Goal: Task Accomplishment & Management: Use online tool/utility

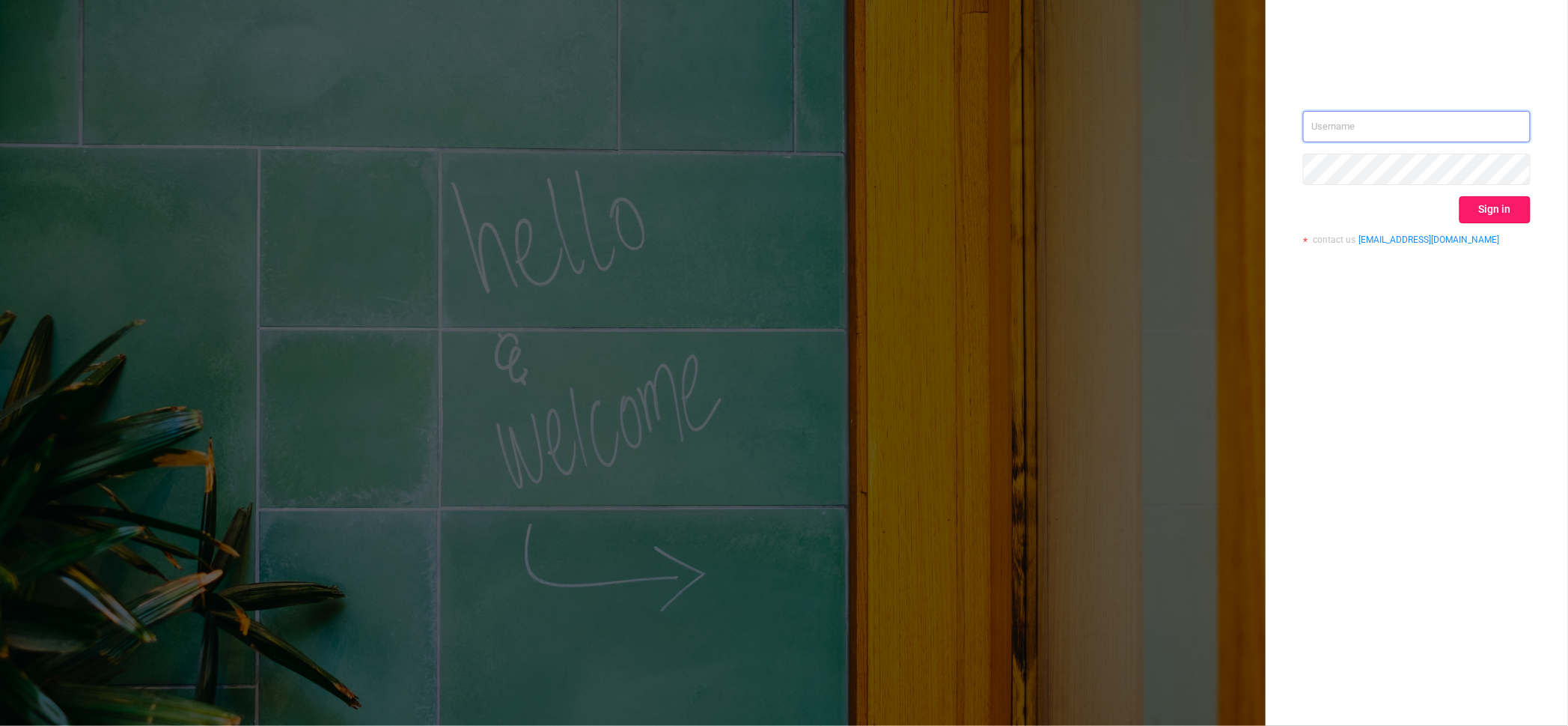
type input "[PERSON_NAME][EMAIL_ADDRESS][DOMAIN_NAME]"
click at [1483, 214] on button "Sign in" at bounding box center [1495, 210] width 71 height 27
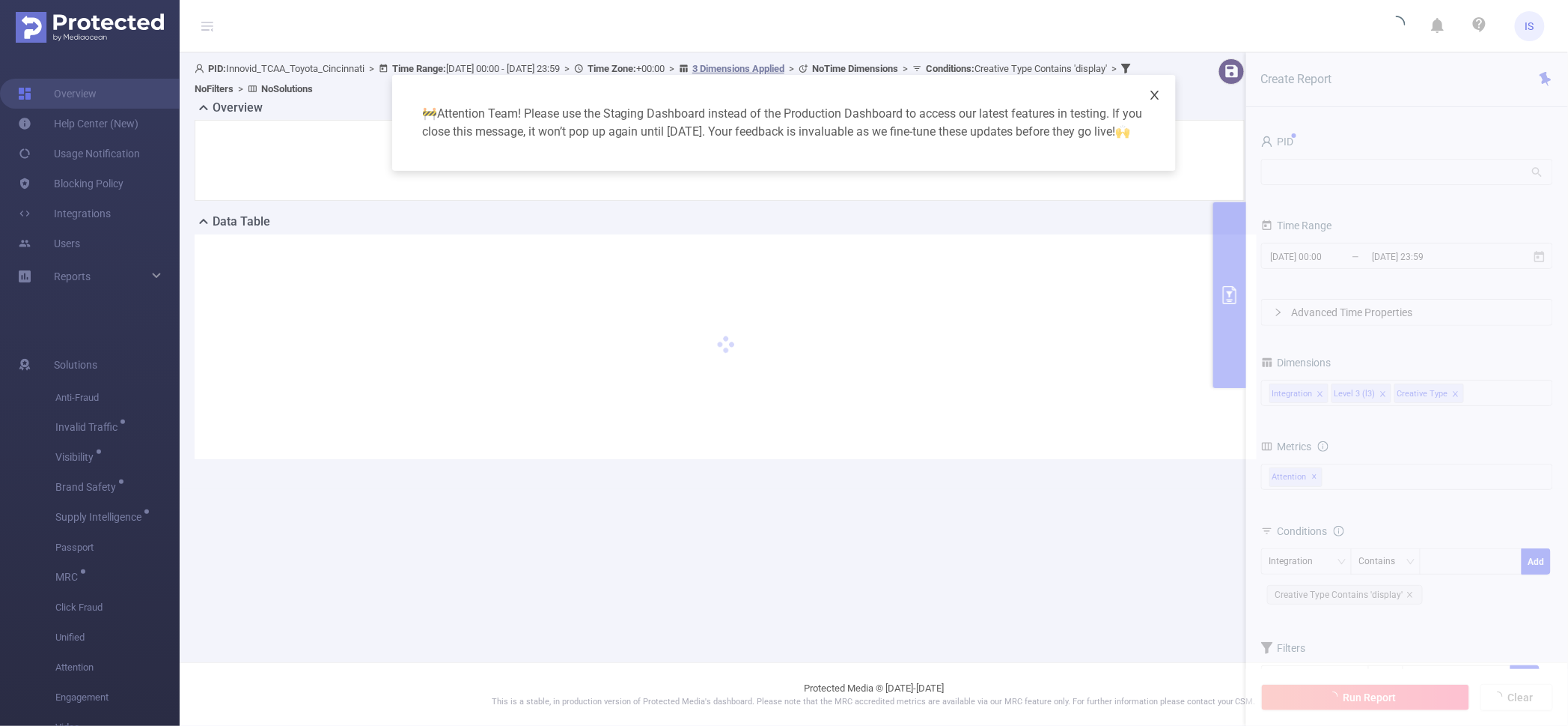
click at [1159, 91] on icon "icon: close" at bounding box center [1155, 95] width 8 height 9
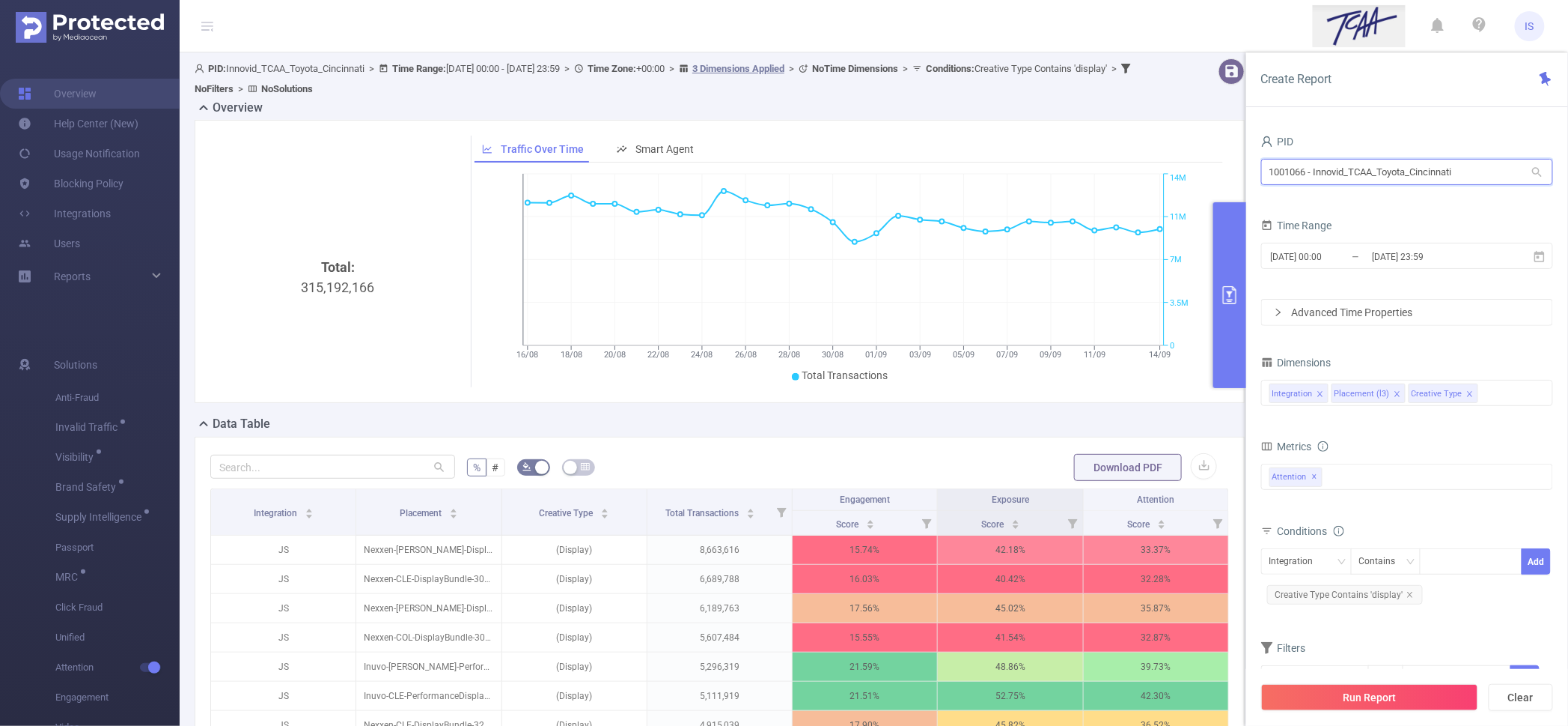
drag, startPoint x: 1489, startPoint y: 171, endPoint x: 1103, endPoint y: 146, distance: 386.8
click at [1103, 146] on section "PID: Innovid_TCAA_Toyota_Cincinnati > Time Range: 2025-08-16 00:00 - 2025-09-14…" at bounding box center [874, 506] width 1389 height 908
type input "נ"
type input "between"
click at [1409, 596] on icon "icon: close" at bounding box center [1410, 594] width 7 height 7
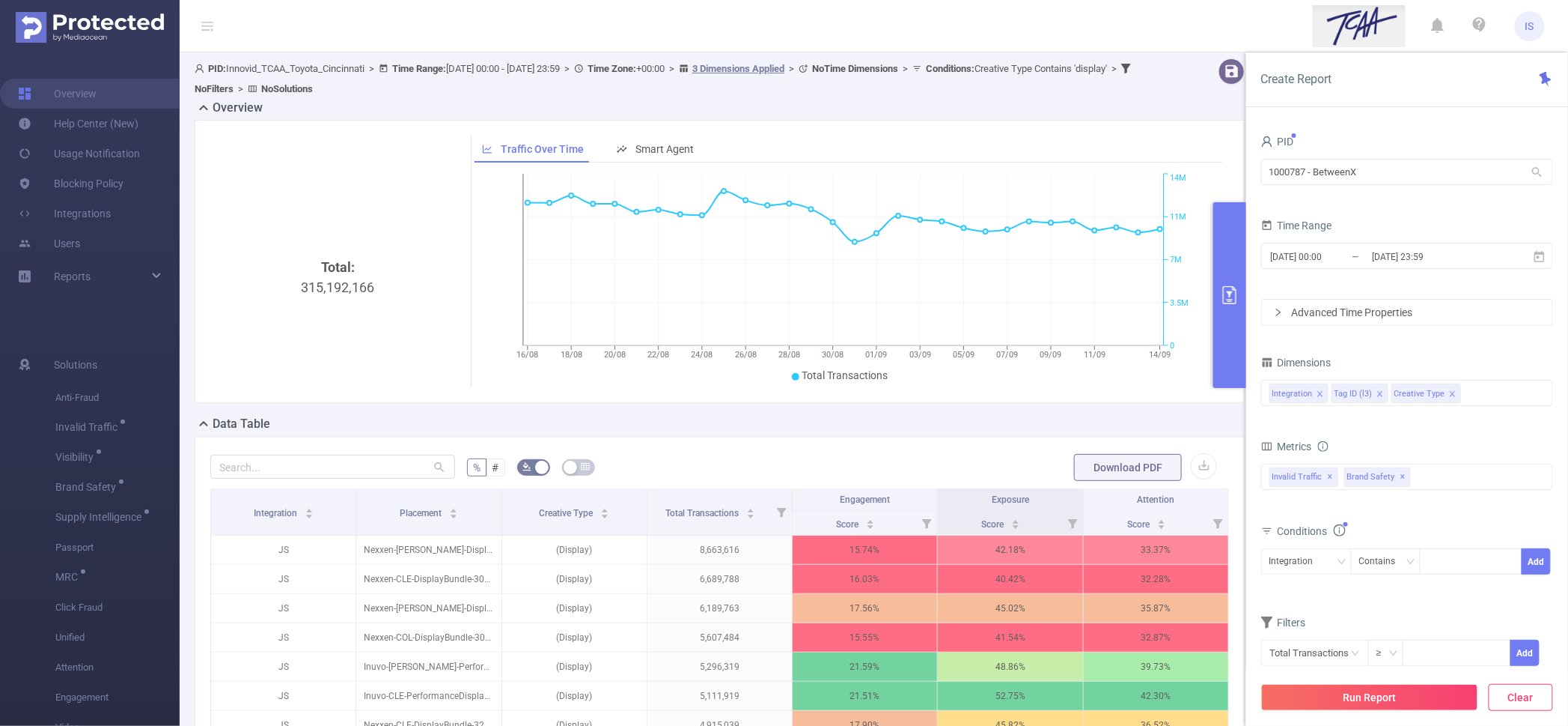
click at [1502, 691] on button "Clear" at bounding box center [1521, 697] width 65 height 27
type input "2025-09-17 07:00"
type input "2025-09-17 07:59"
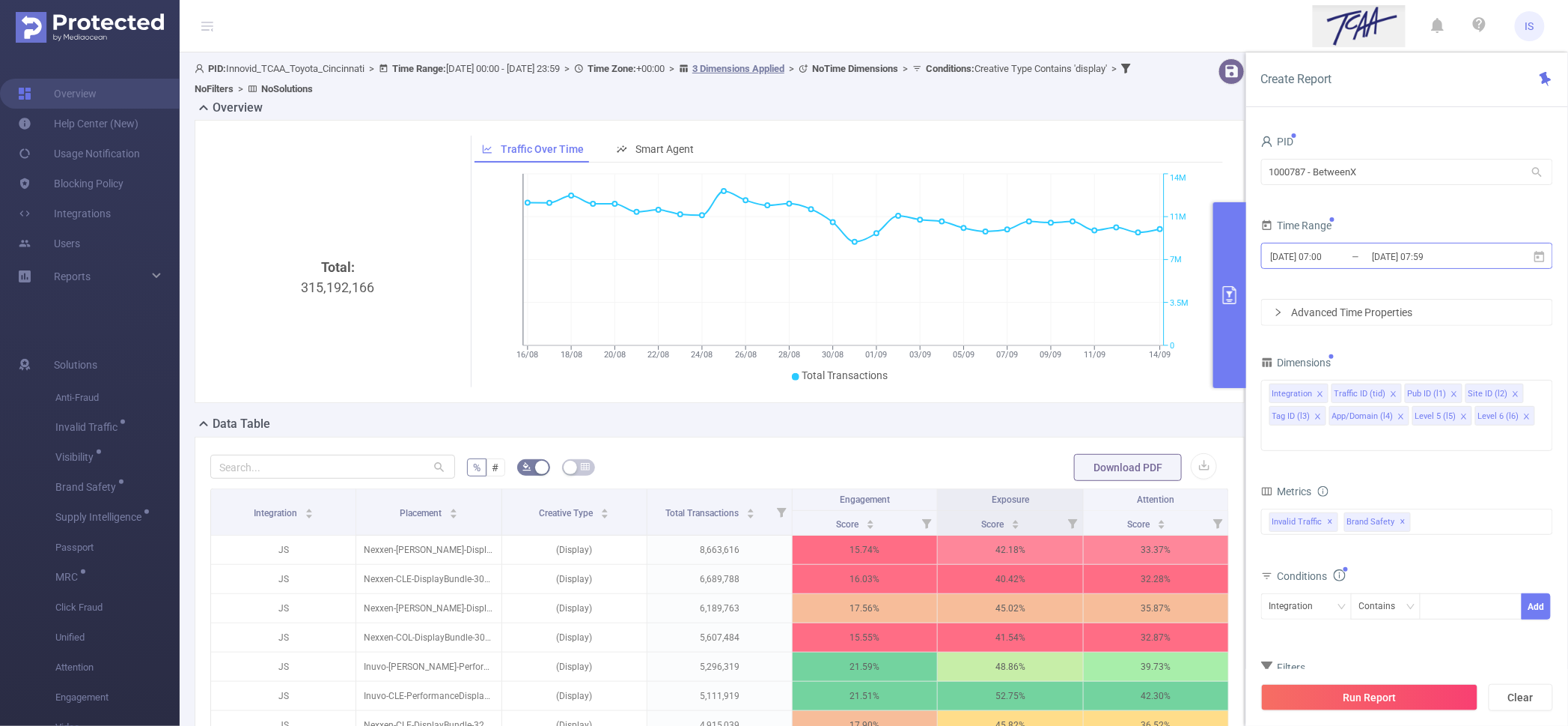
click at [1322, 259] on input "2025-09-17 07:00" at bounding box center [1330, 256] width 121 height 21
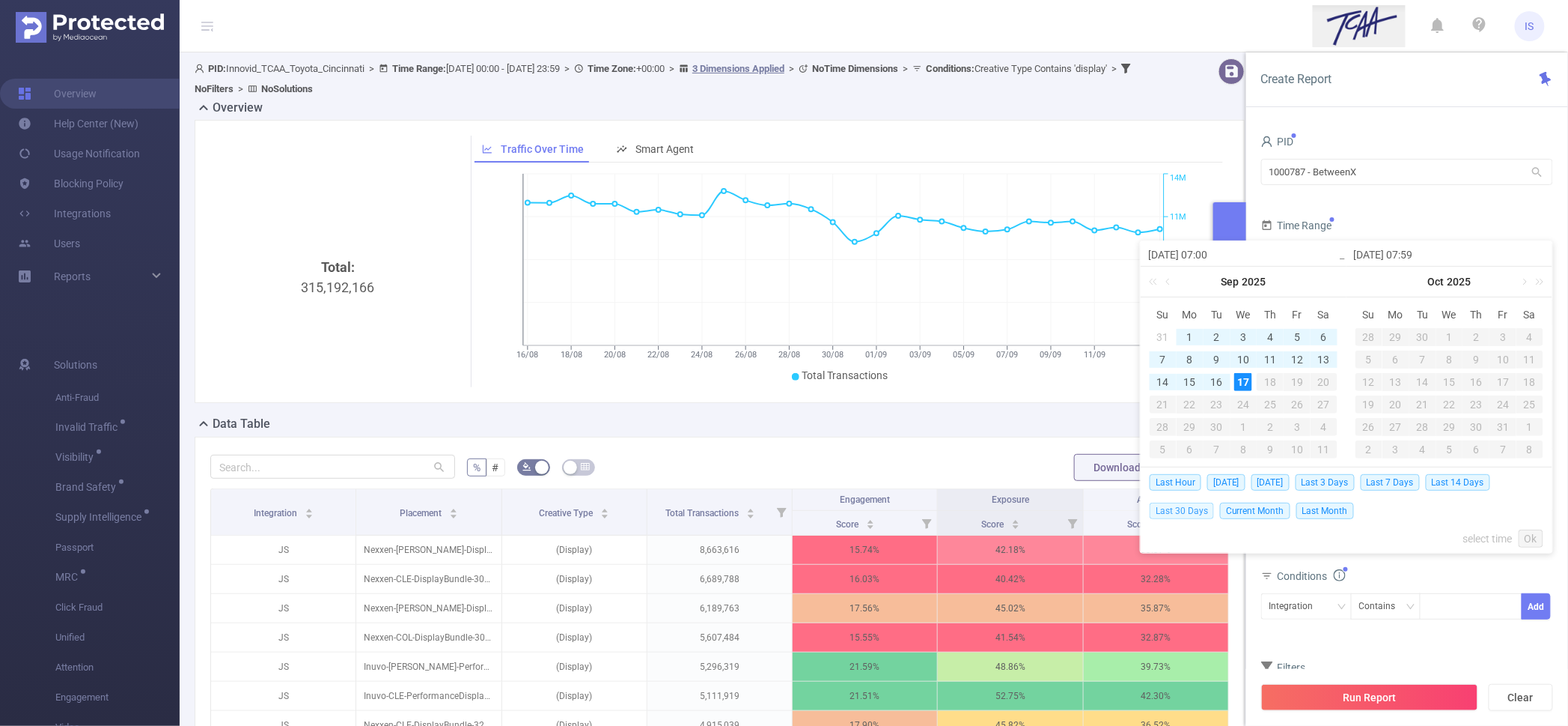
click at [1187, 507] on span "Last 30 Days" at bounding box center [1182, 511] width 65 height 16
type input "[DATE] 00:00"
type input "[DATE] 23:59"
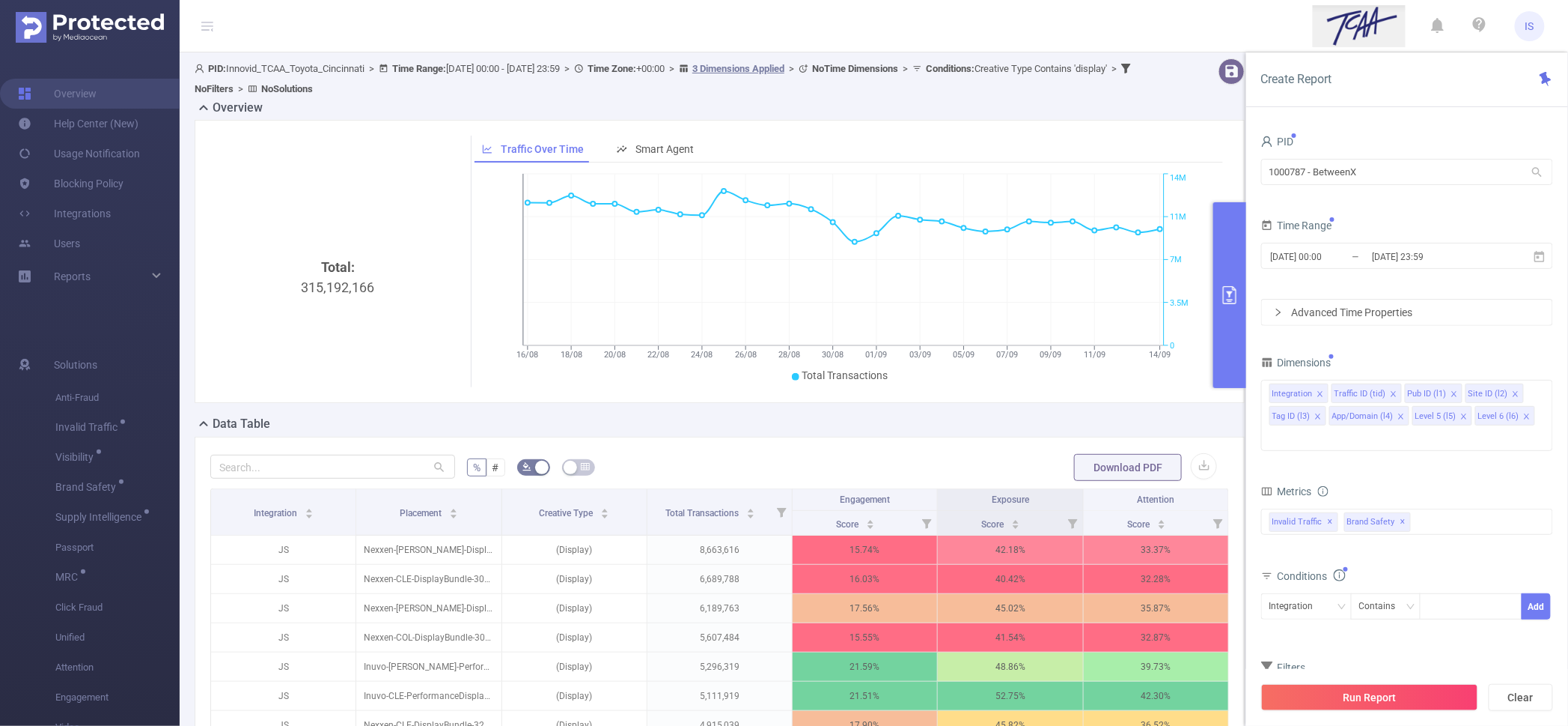
click at [1391, 533] on div "Score Score Score total Total General IVT Data Centers Disclosed Bots Known Cra…" at bounding box center [1408, 532] width 292 height 53
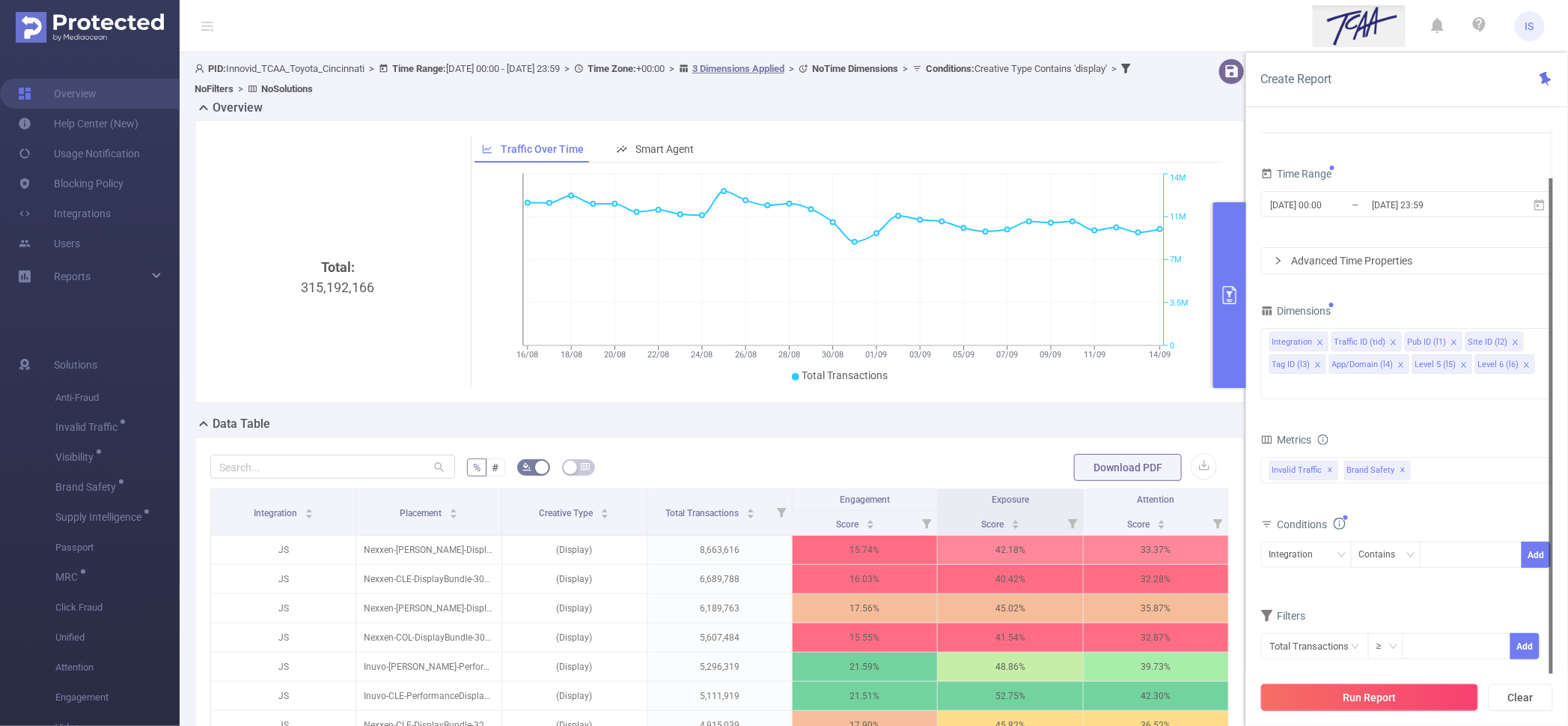
click at [1379, 704] on button "Run Report" at bounding box center [1370, 697] width 217 height 27
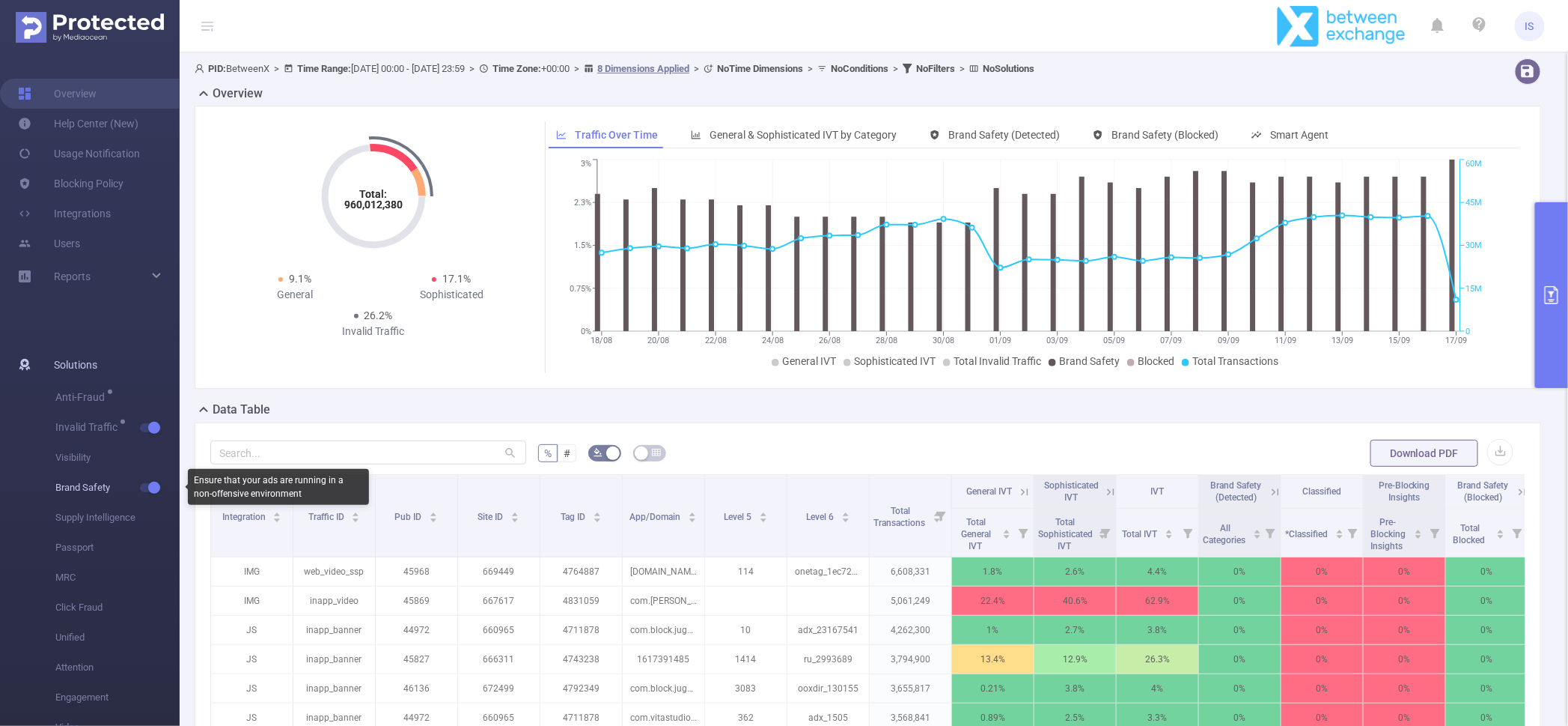
click at [148, 488] on button "button" at bounding box center [150, 488] width 21 height 9
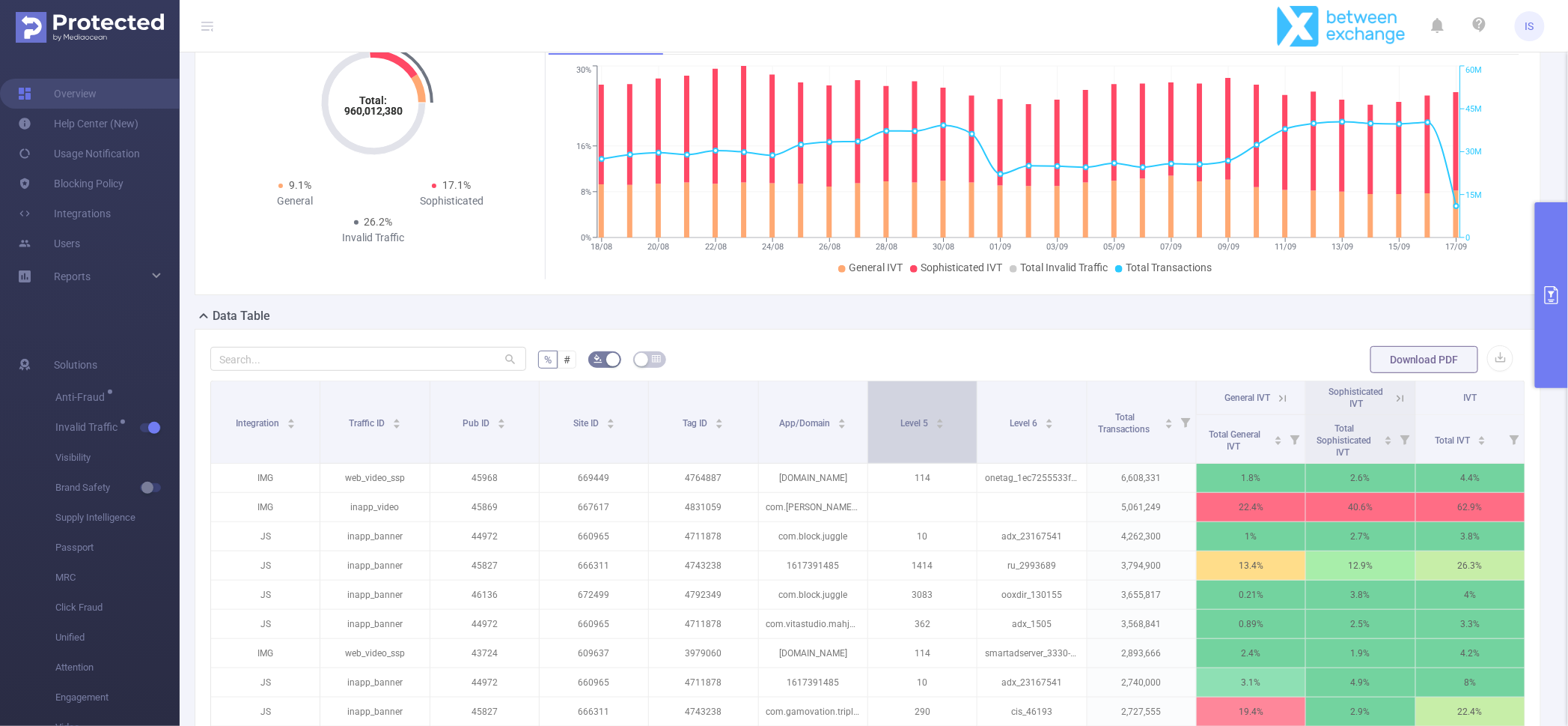
scroll to position [186, 0]
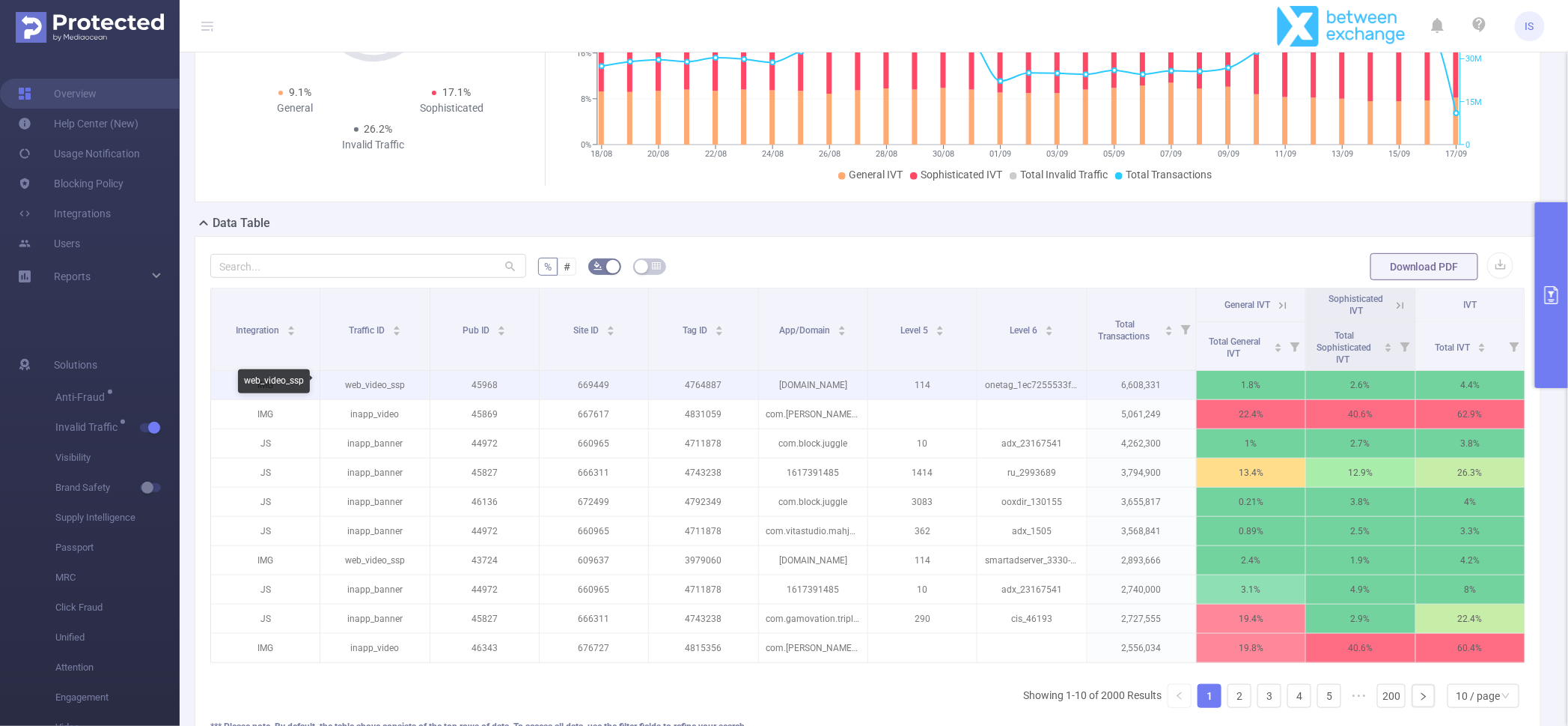
click at [392, 384] on p "web_video_ssp" at bounding box center [375, 385] width 108 height 29
copy p "web_video_ssp"
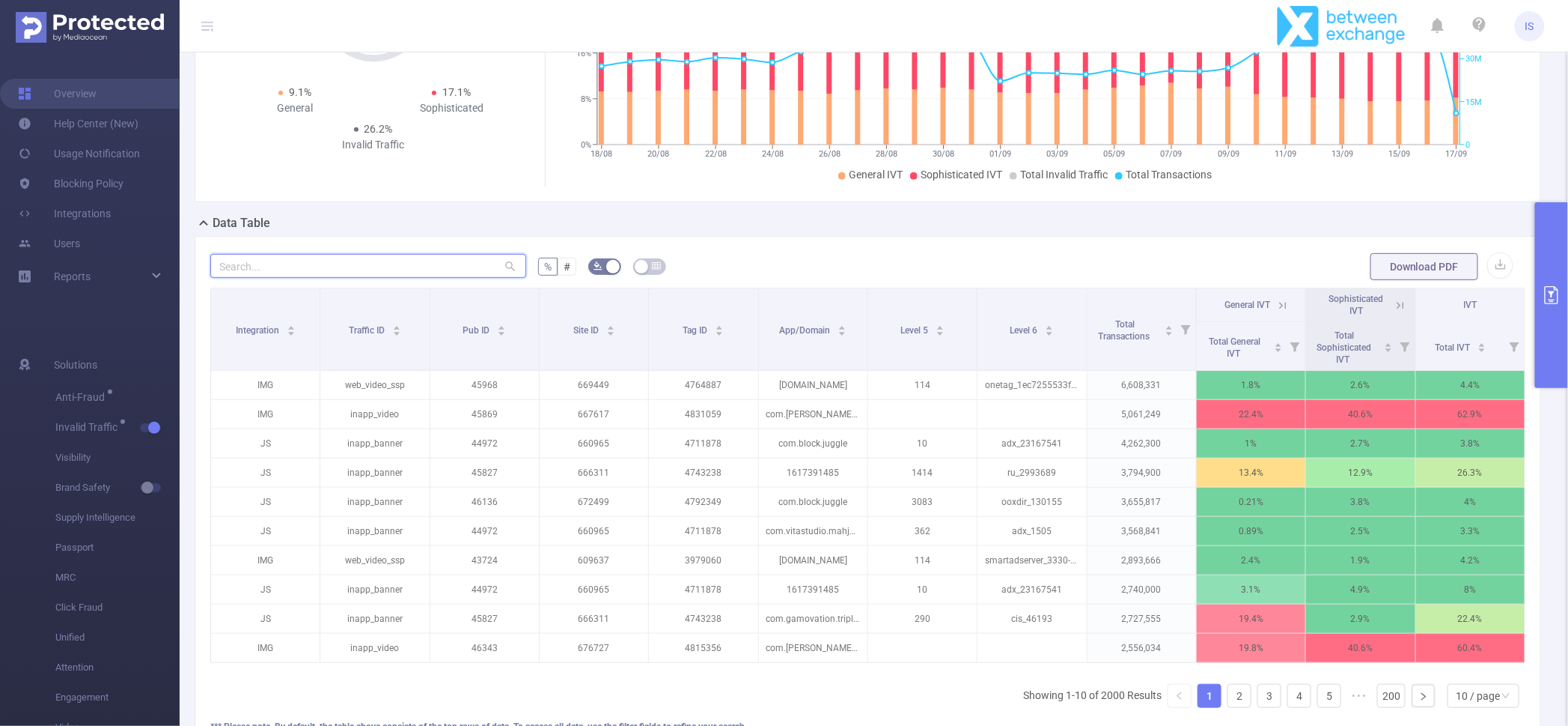
click at [315, 270] on input "text" at bounding box center [368, 265] width 316 height 24
paste input "web_video_ssp"
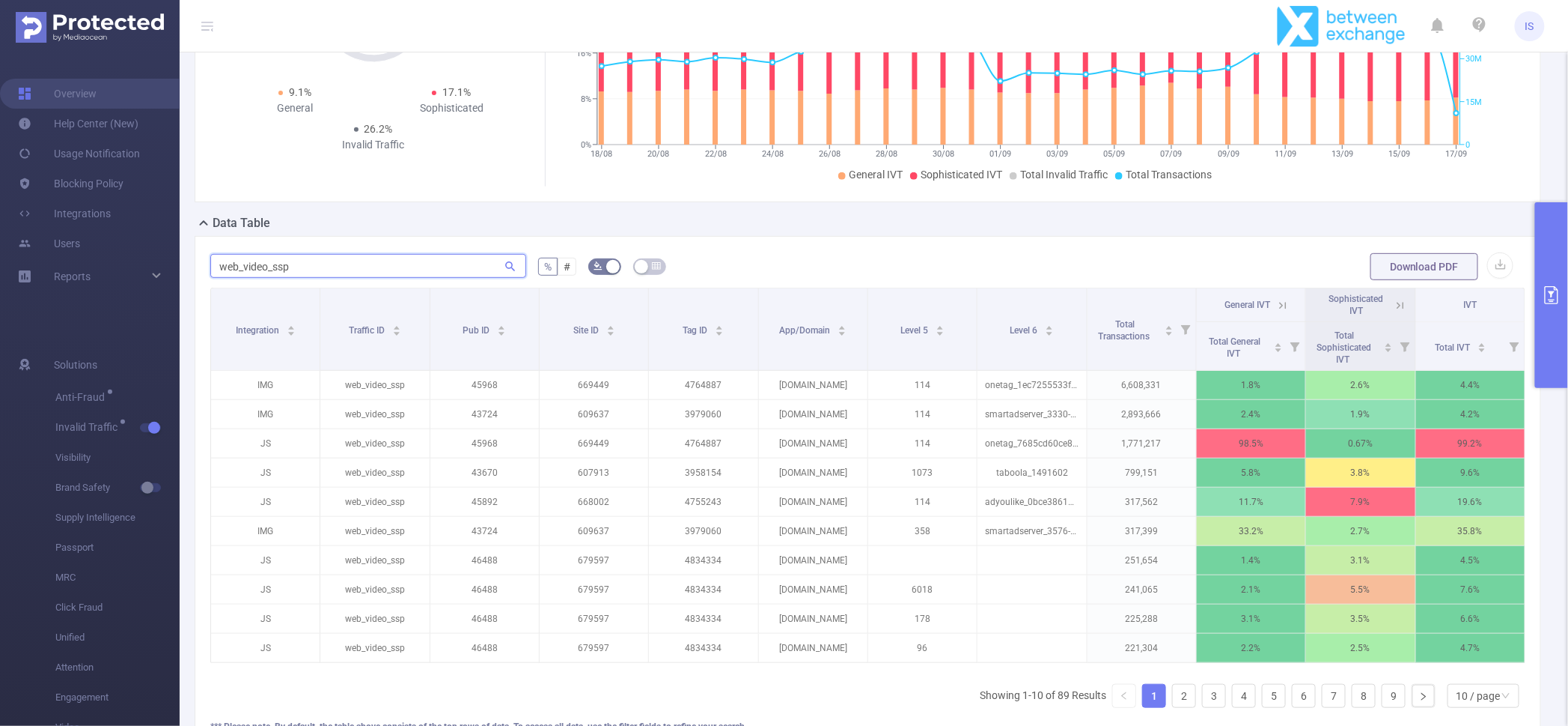
type input "web_video_ssp"
click at [1277, 304] on icon at bounding box center [1283, 305] width 13 height 13
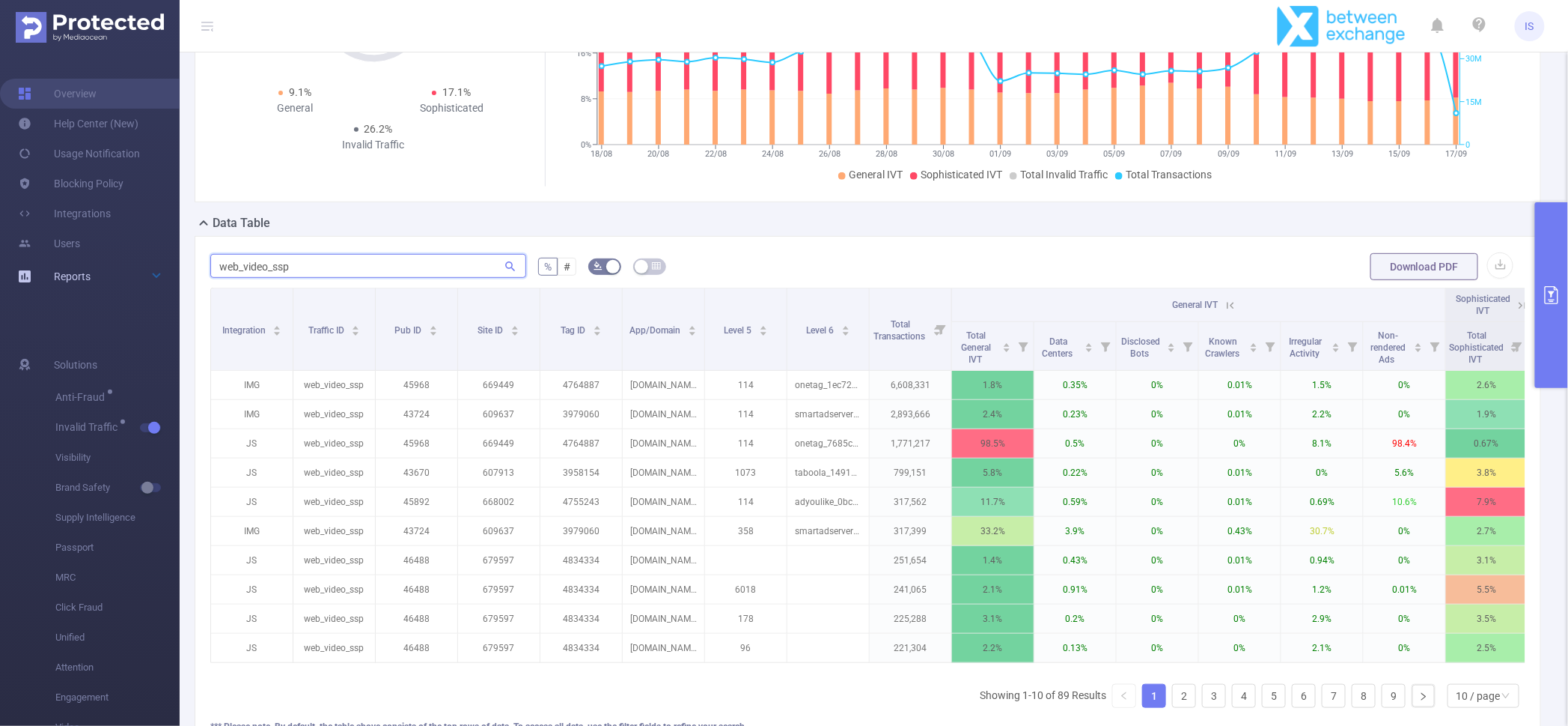
drag, startPoint x: 335, startPoint y: 259, endPoint x: 128, endPoint y: 261, distance: 207.0
click at [128, 261] on section "Overview Help Center (New) Usage Notification Blocking Policy Integrations User…" at bounding box center [784, 363] width 1568 height 726
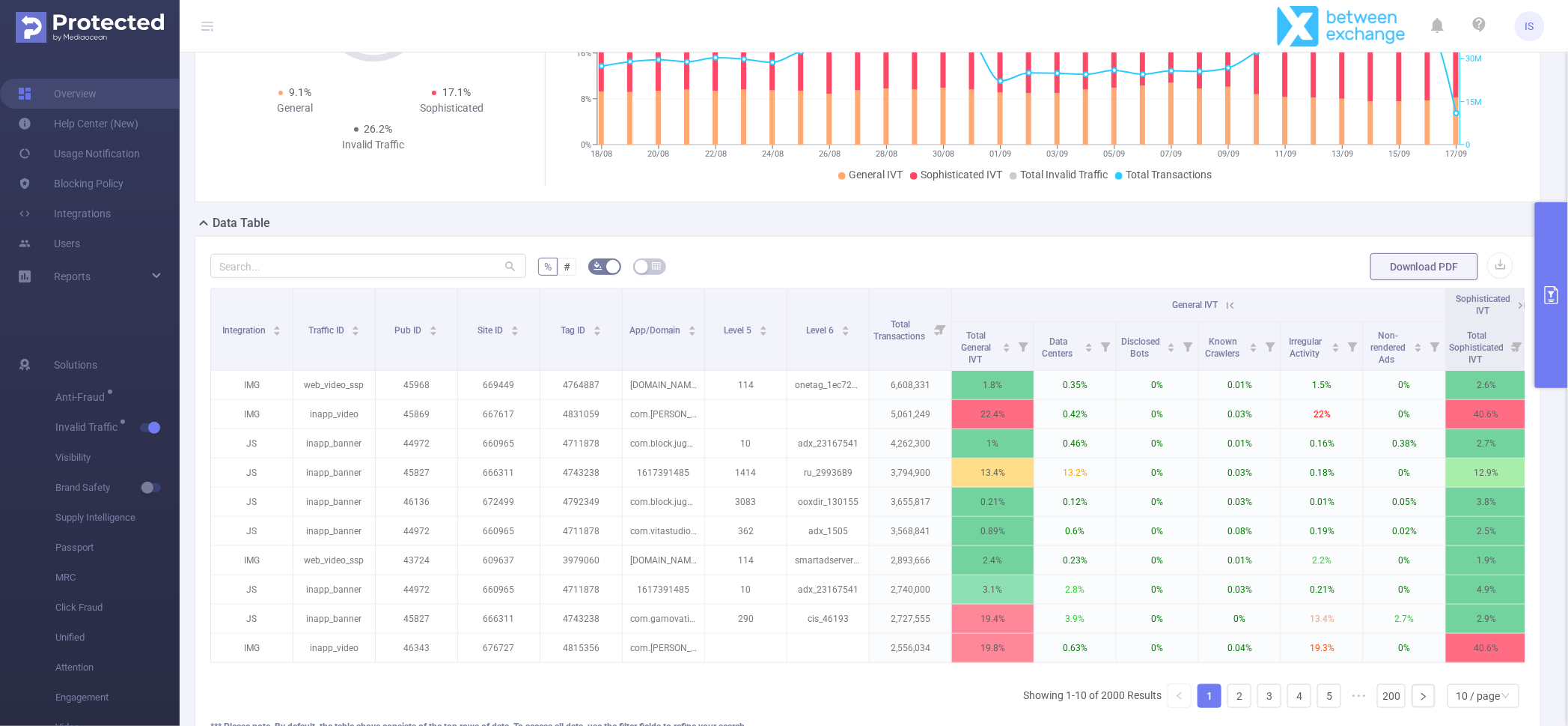
click at [1229, 304] on icon at bounding box center [1230, 305] width 13 height 13
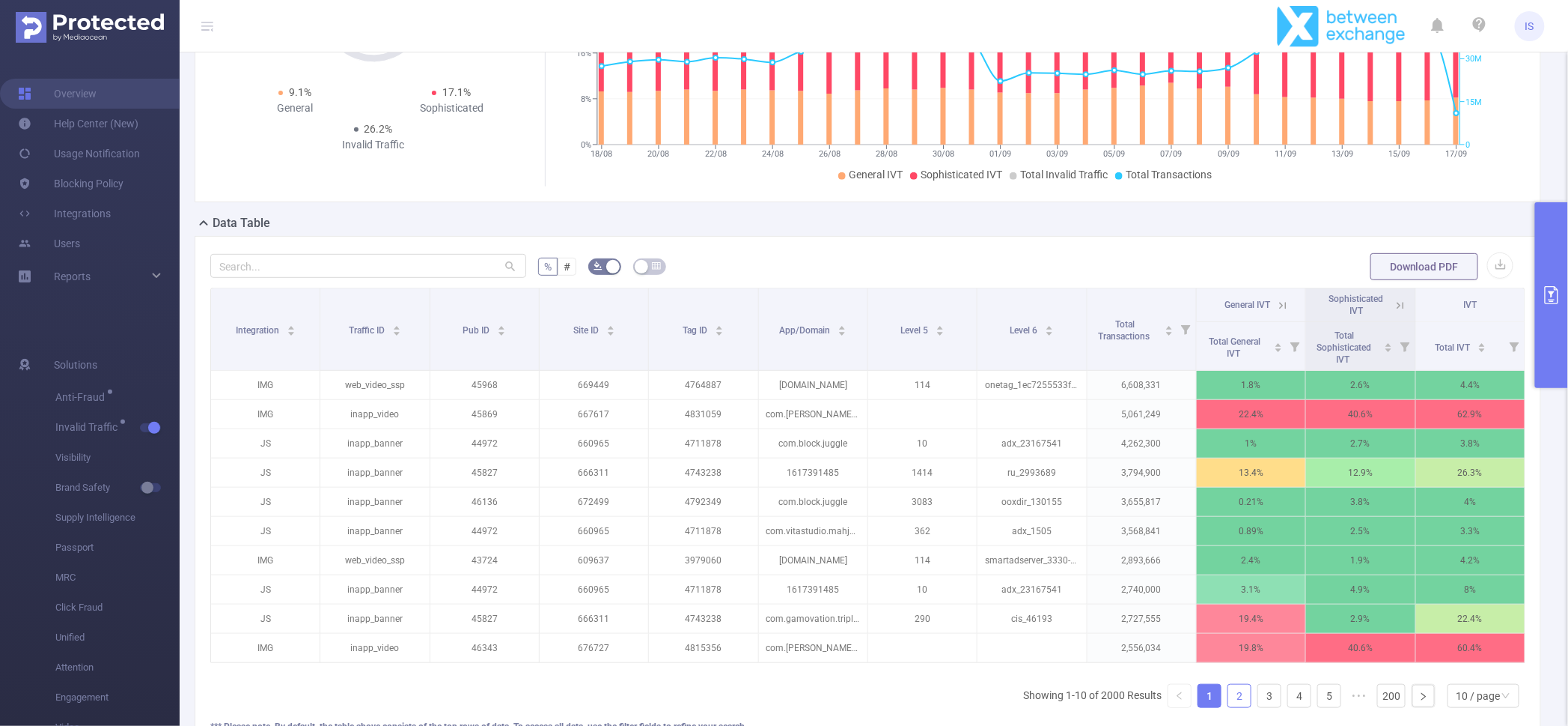
click at [1234, 707] on link "2" at bounding box center [1239, 696] width 22 height 22
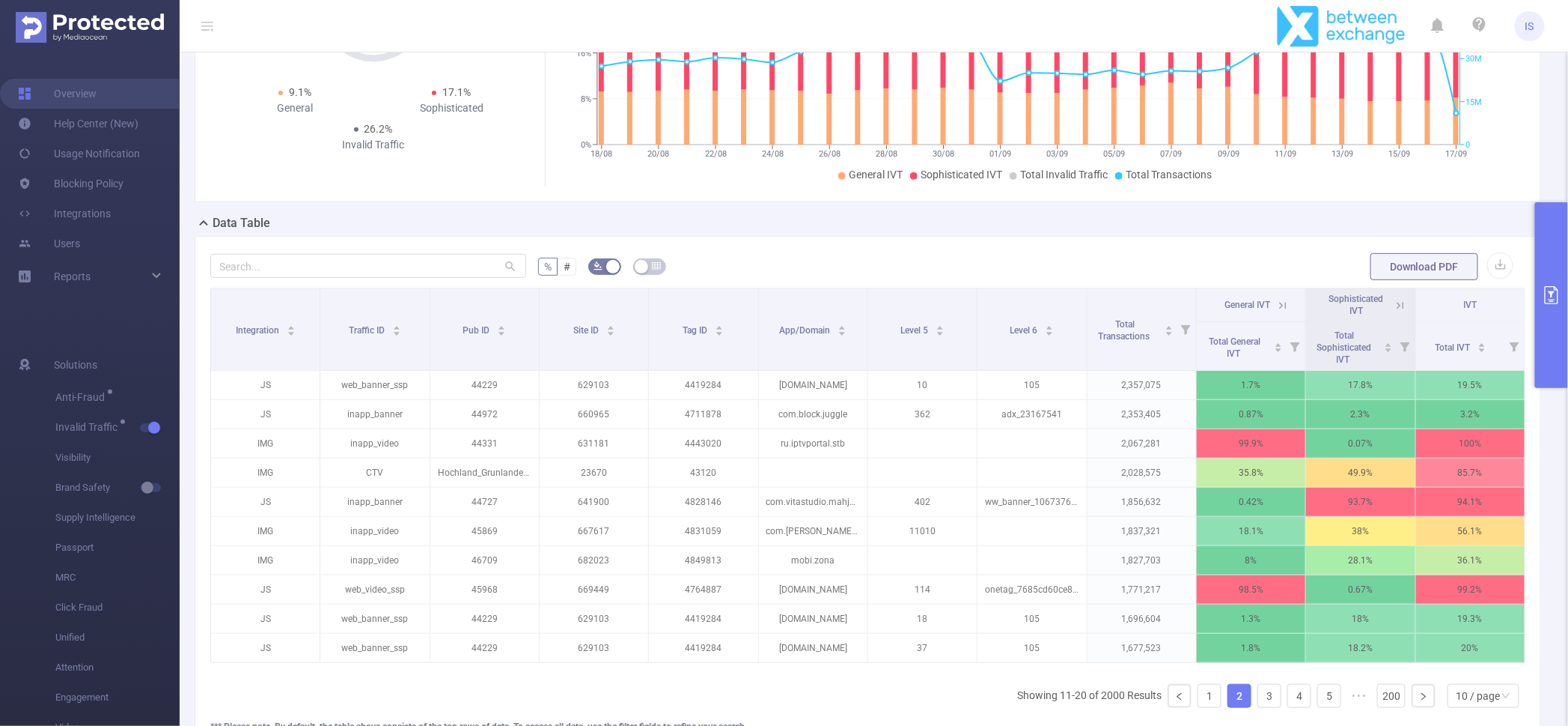
click at [1278, 303] on icon at bounding box center [1283, 305] width 13 height 13
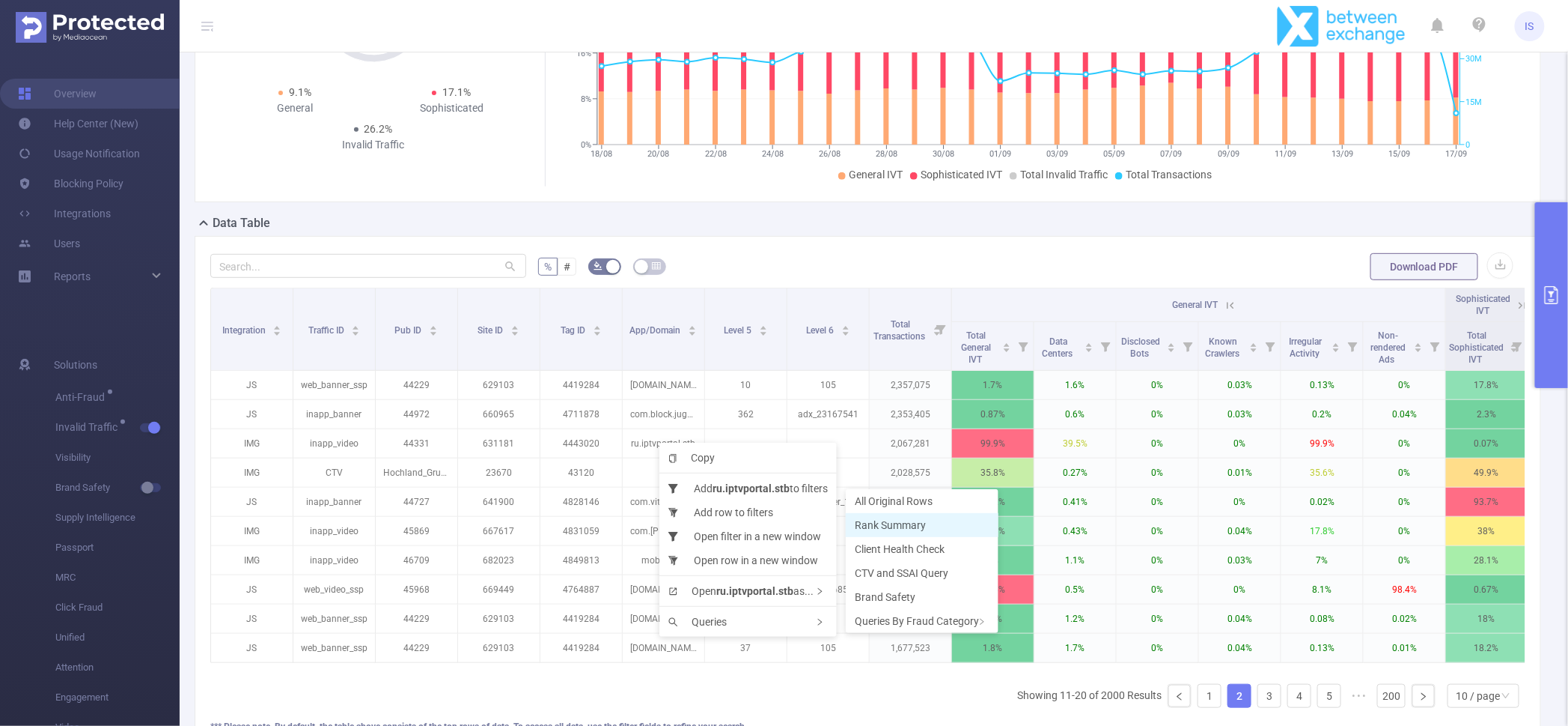
click at [868, 528] on span "Rank Summary" at bounding box center [890, 524] width 71 height 12
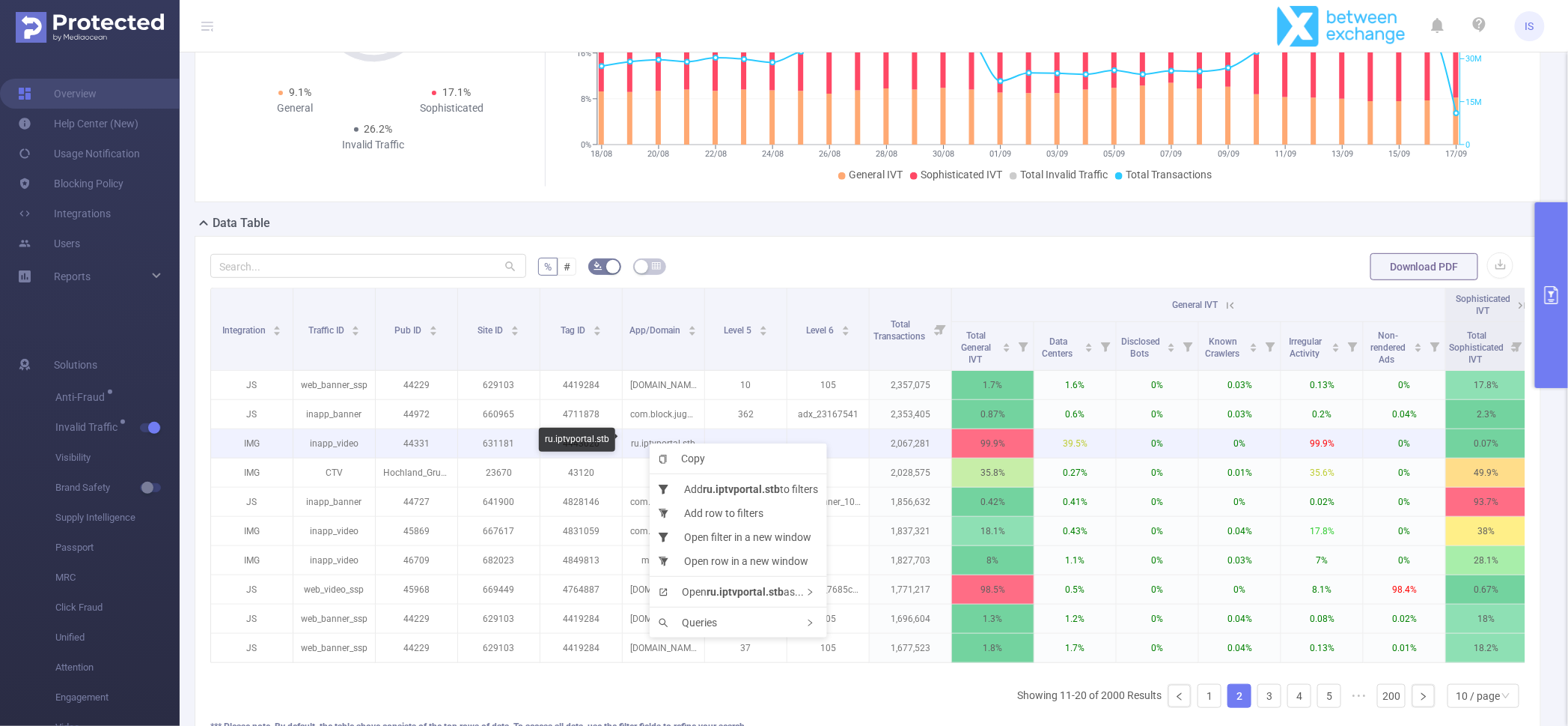
click at [640, 439] on p "ru.iptvportal.stb" at bounding box center [663, 444] width 82 height 29
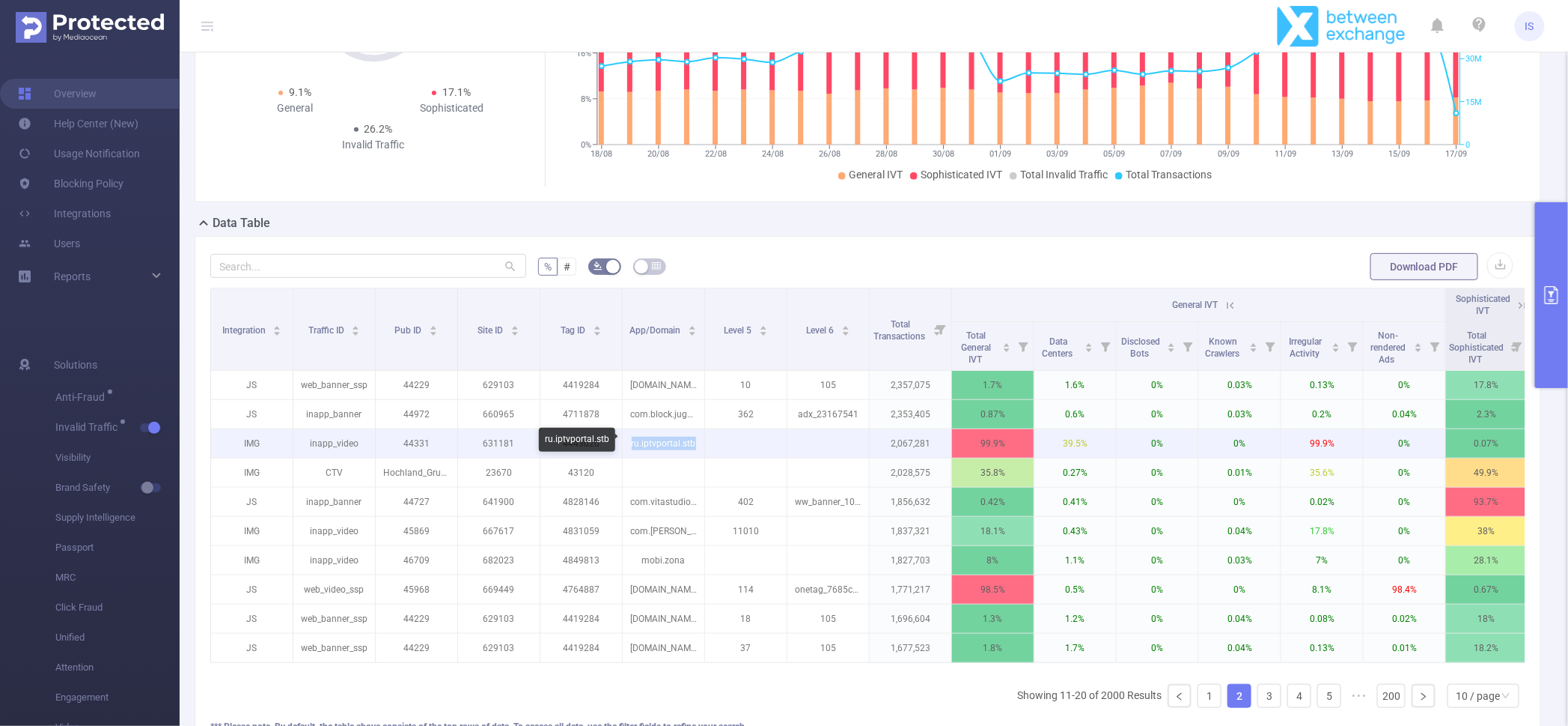
click at [640, 439] on p "ru.iptvportal.stb" at bounding box center [663, 444] width 82 height 29
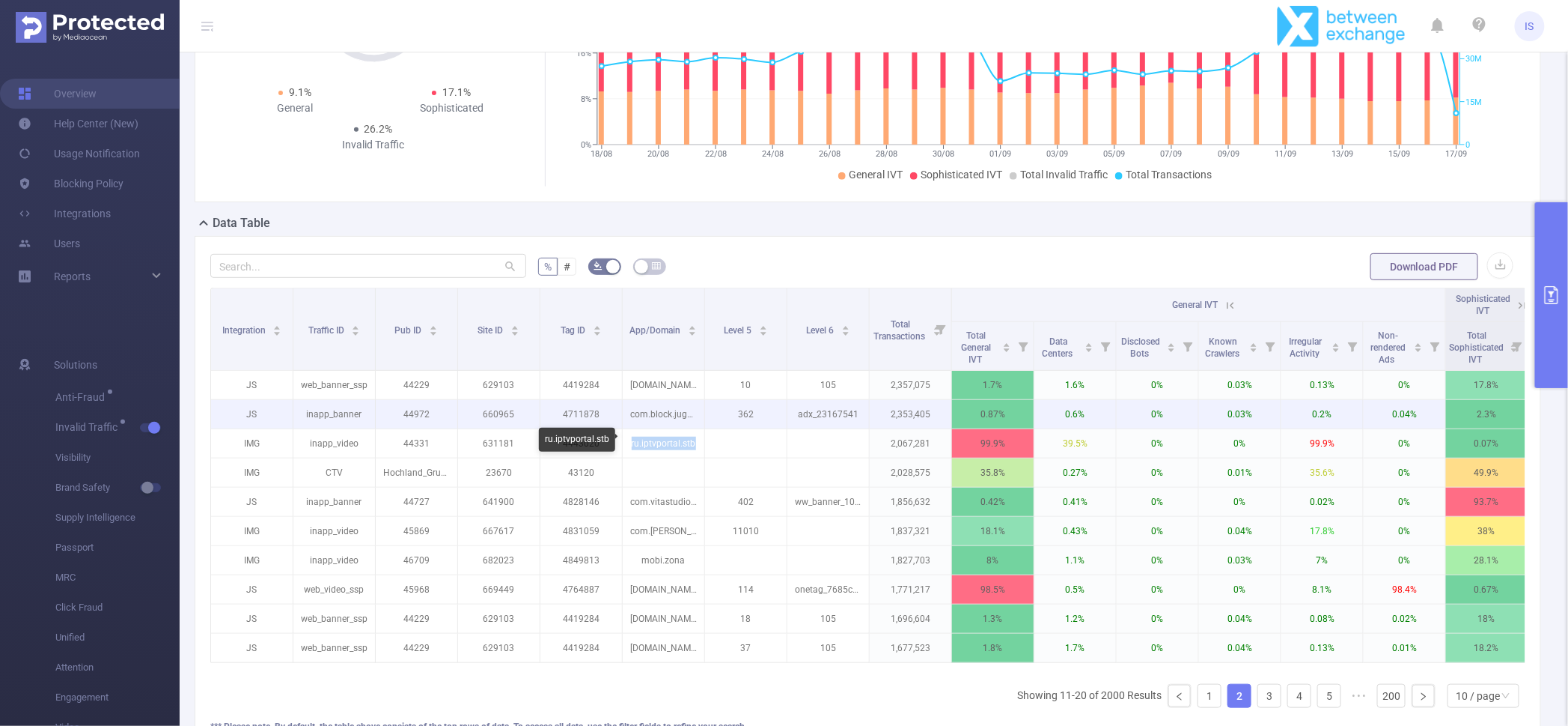
copy p "ru.iptvportal.stb"
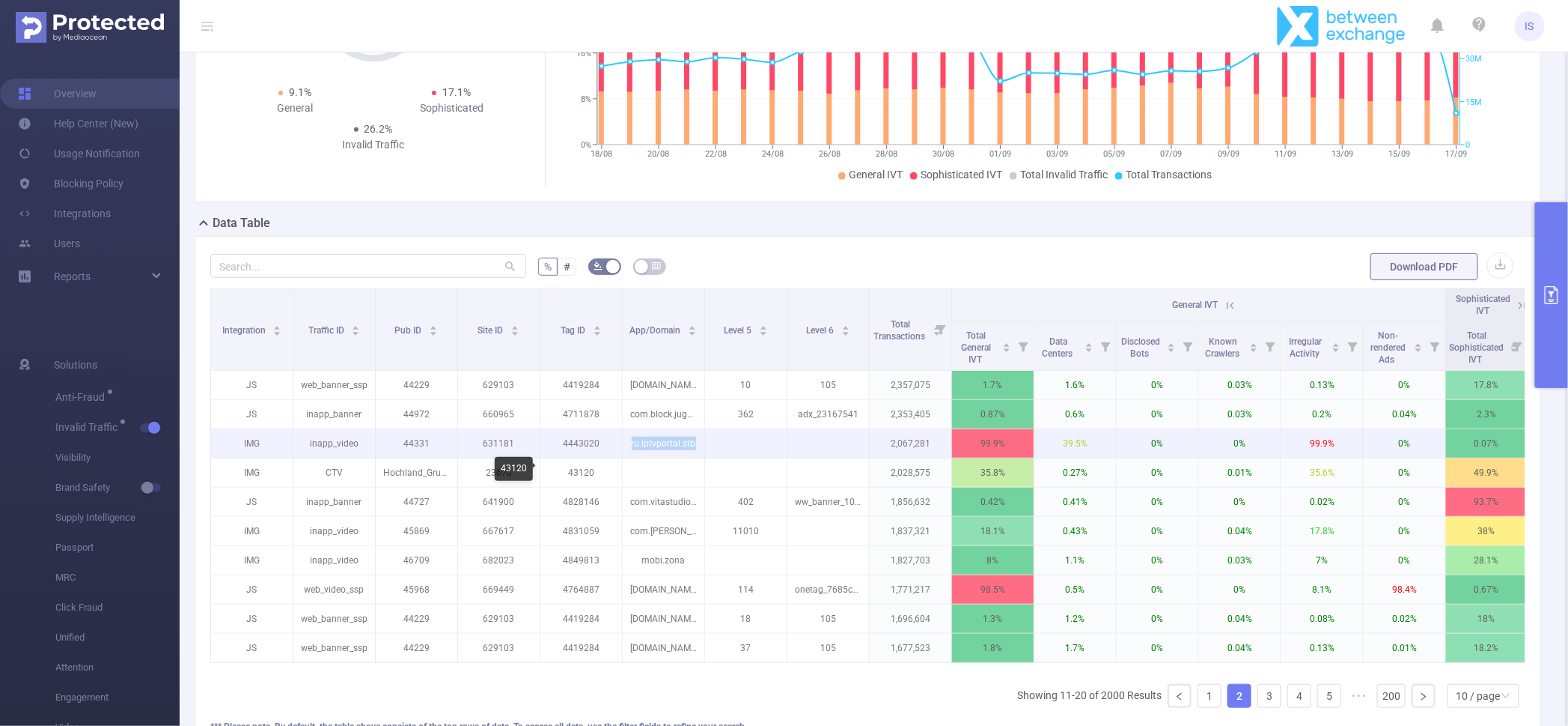
click at [639, 438] on p "ru.iptvportal.stb" at bounding box center [663, 444] width 82 height 29
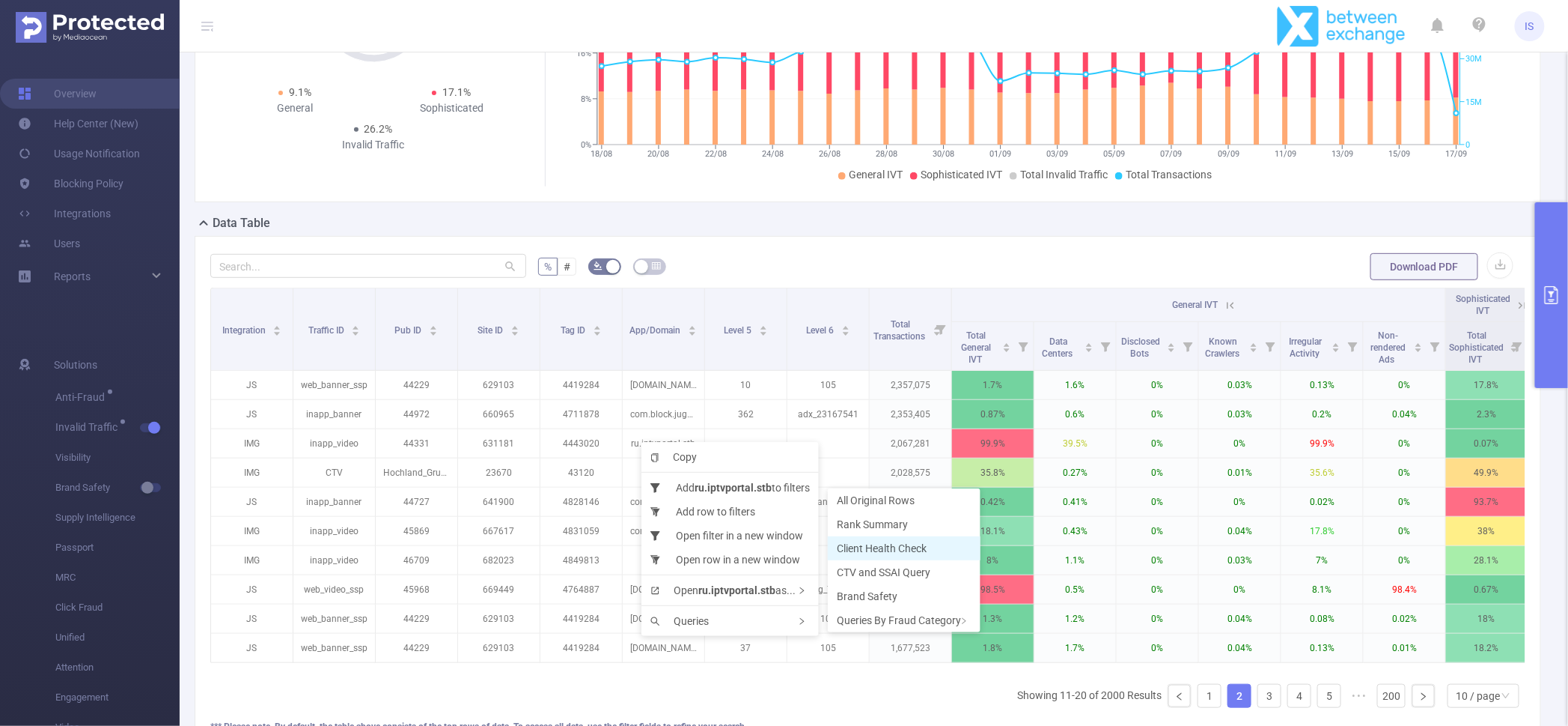
click at [867, 548] on span "Client Health Check" at bounding box center [882, 548] width 90 height 12
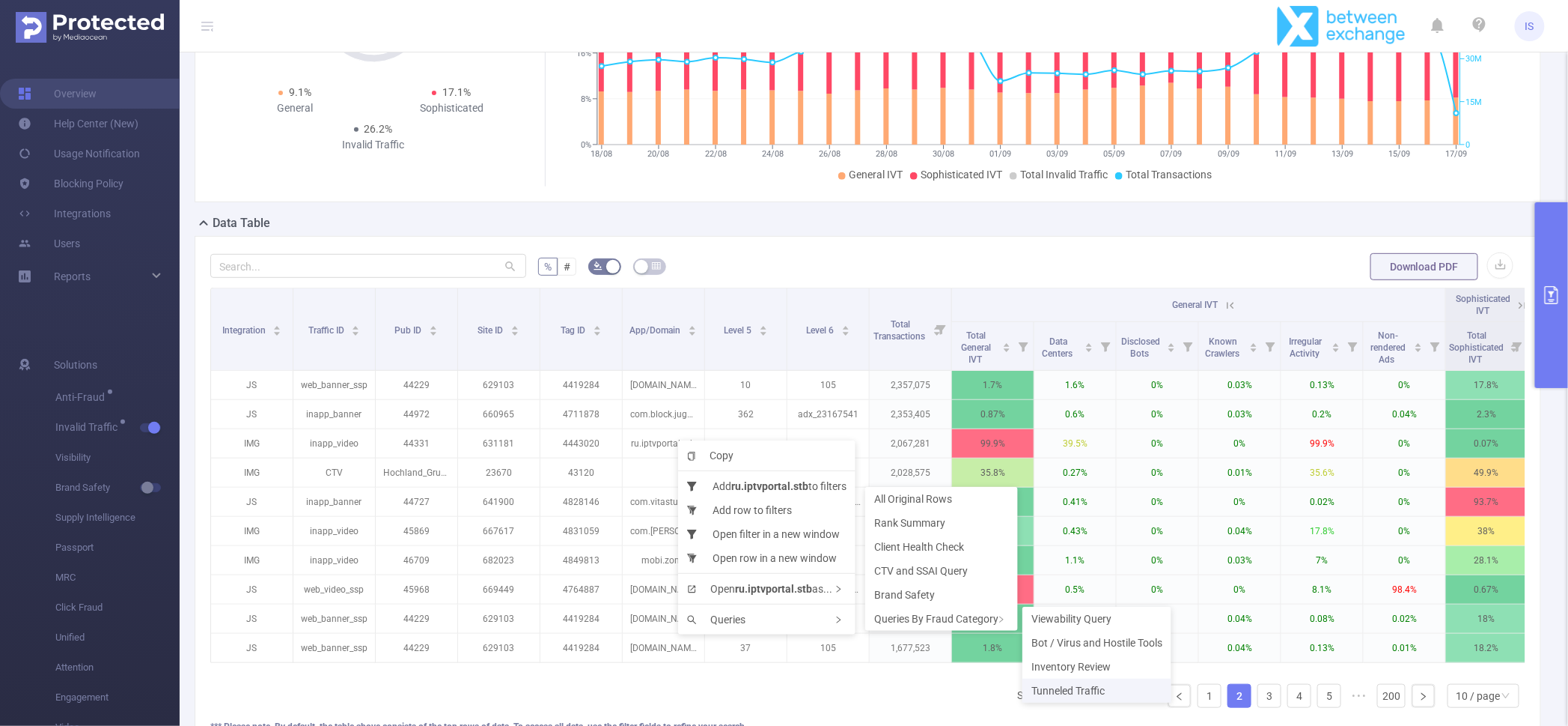
click at [1076, 682] on li "Tunneled Traffic" at bounding box center [1097, 690] width 149 height 24
click at [1061, 689] on span "Tunneled Traffic" at bounding box center [1059, 692] width 73 height 12
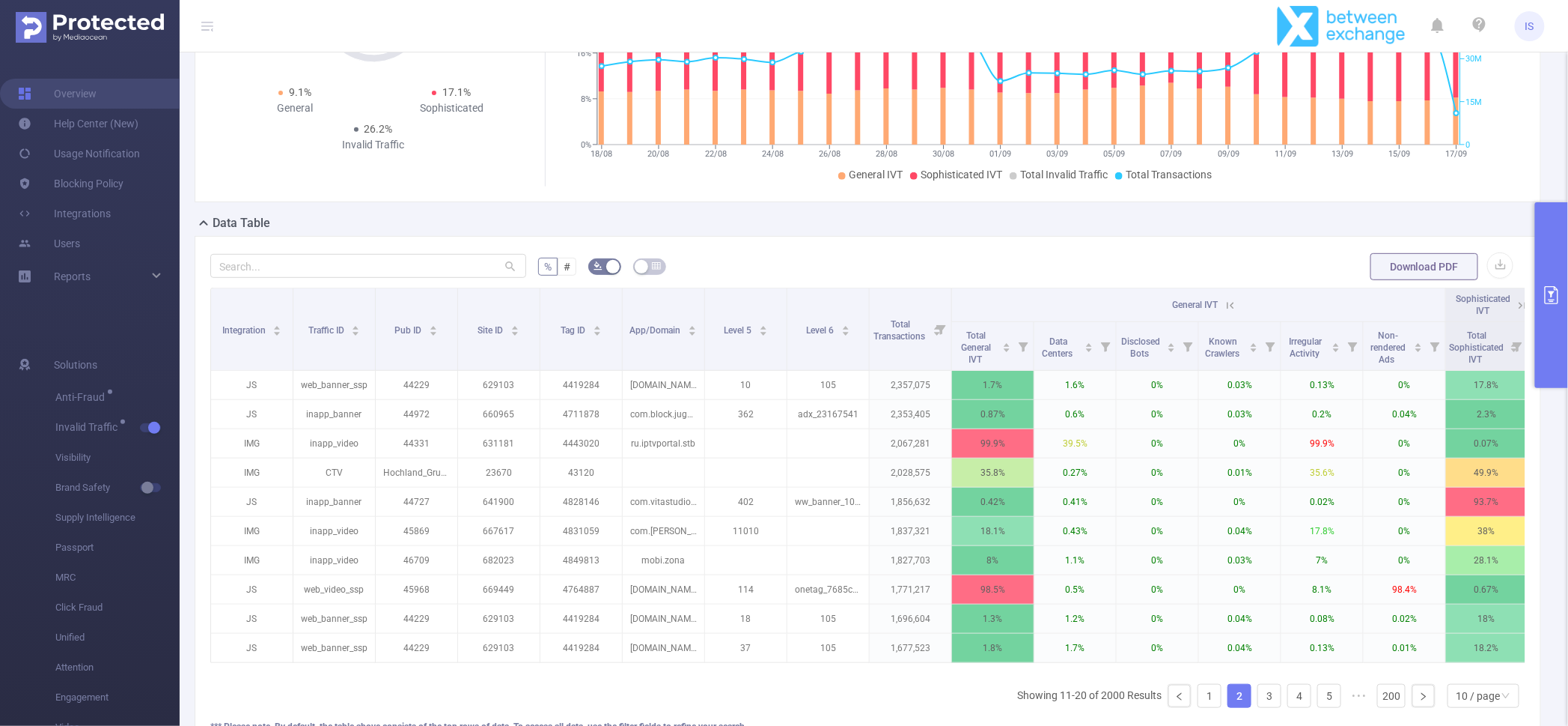
scroll to position [0, 101]
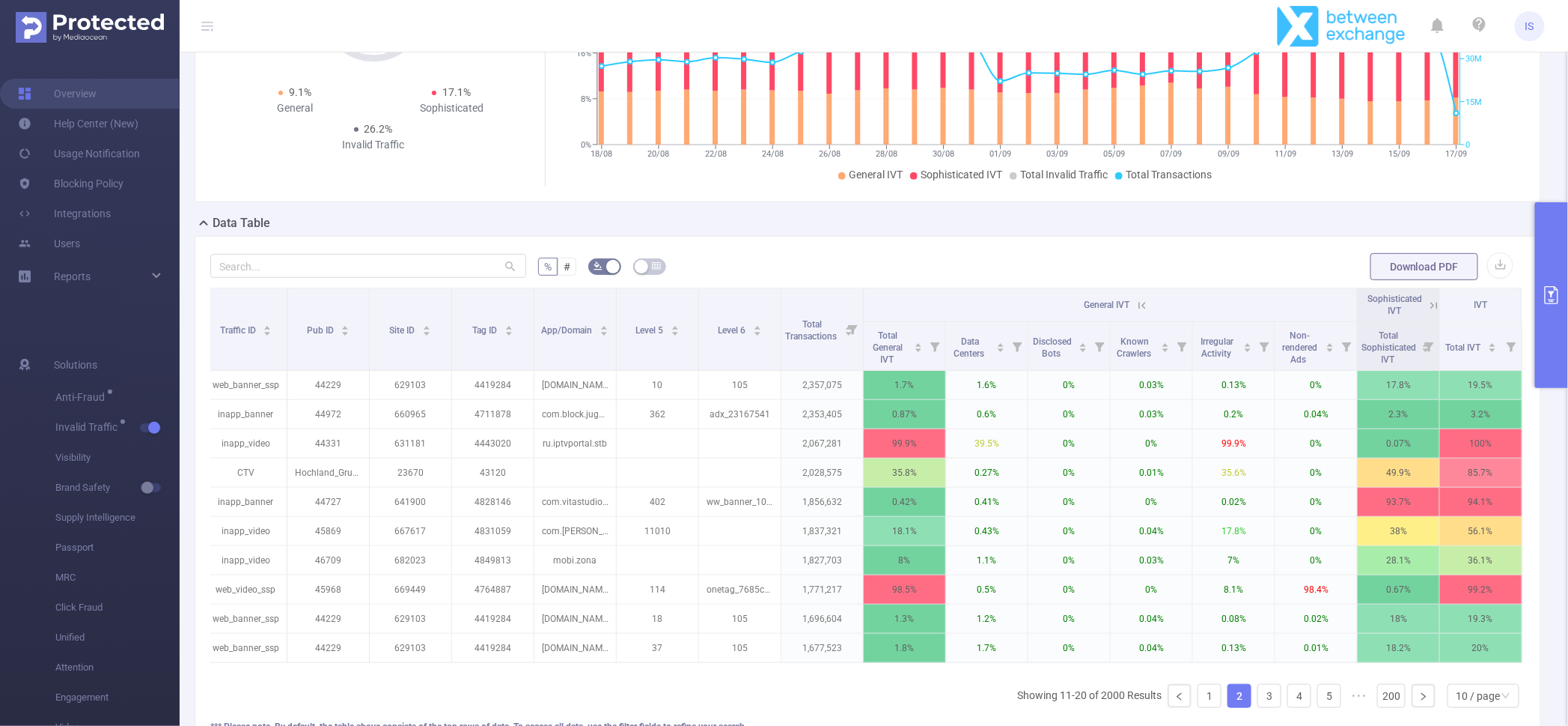
click at [1423, 303] on icon at bounding box center [1432, 305] width 18 height 15
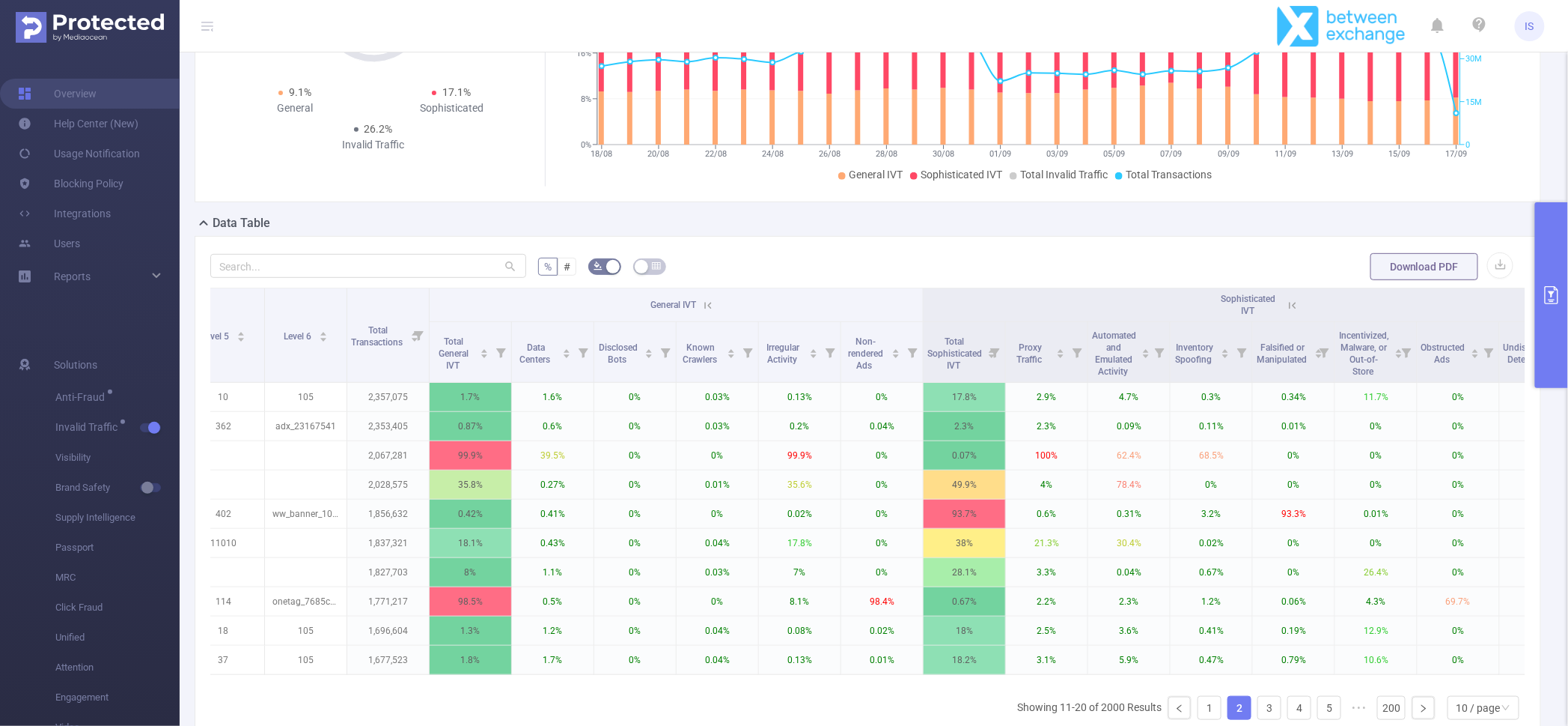
scroll to position [0, 0]
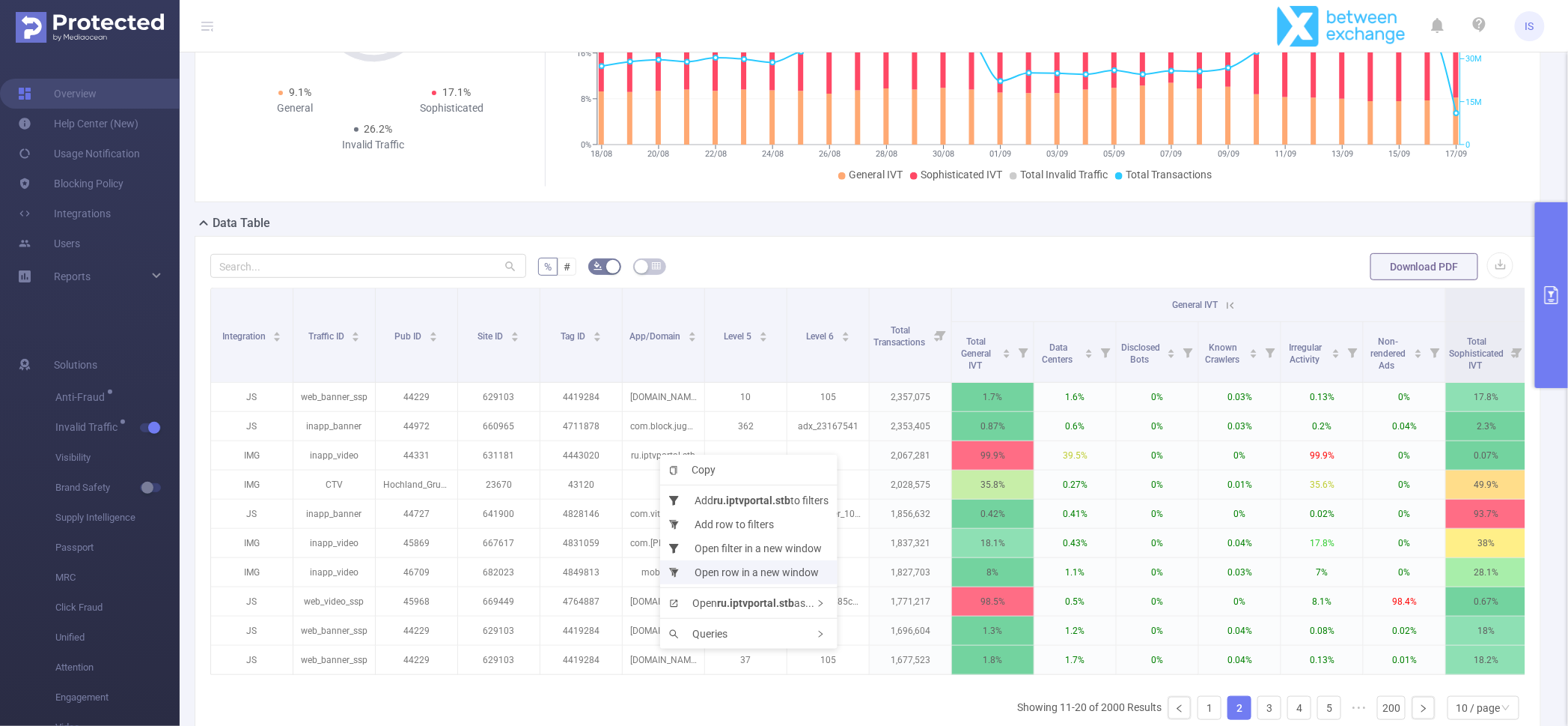
click at [734, 574] on li "Open row in a new window" at bounding box center [749, 572] width 177 height 24
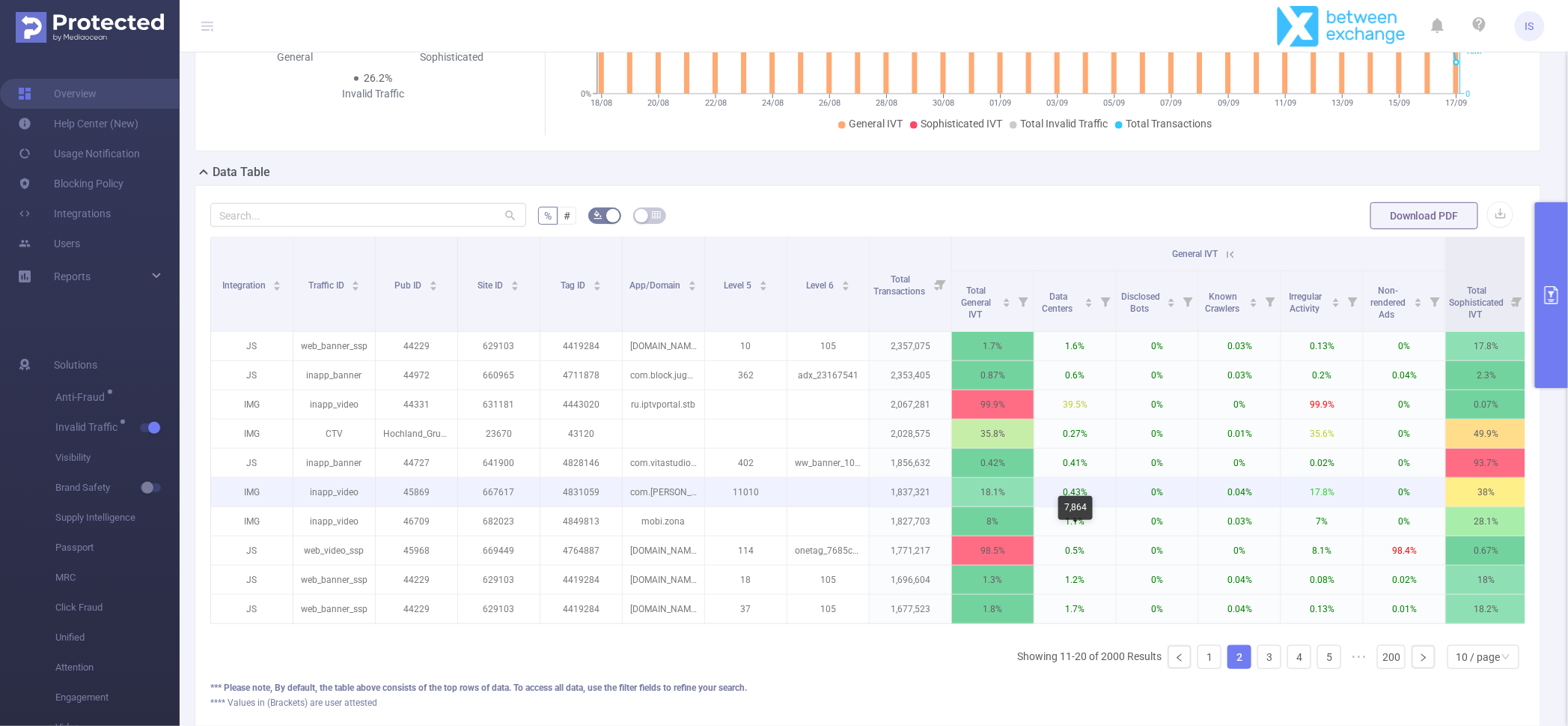
scroll to position [281, 0]
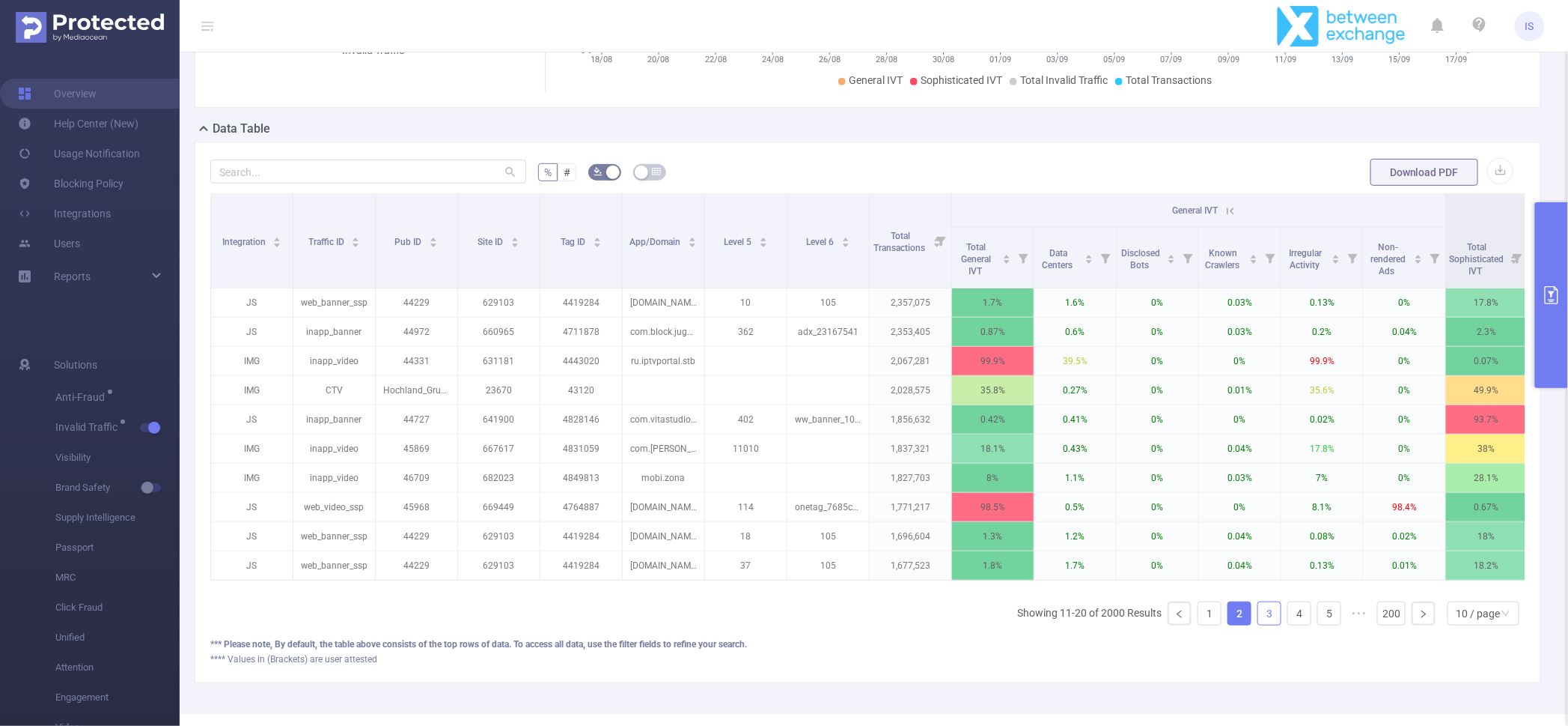
click at [1259, 625] on link "3" at bounding box center [1270, 613] width 22 height 22
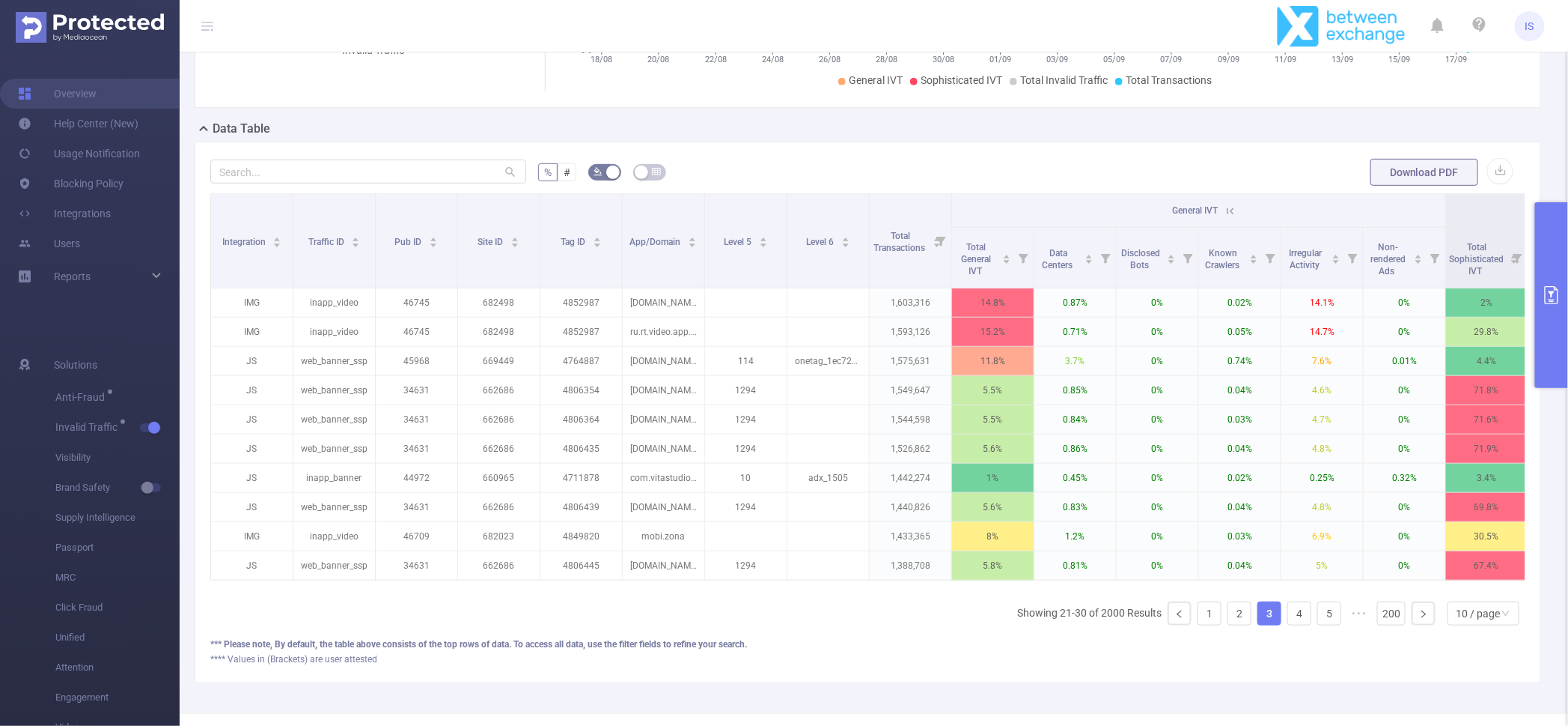
click at [1222, 209] on icon at bounding box center [1228, 210] width 18 height 15
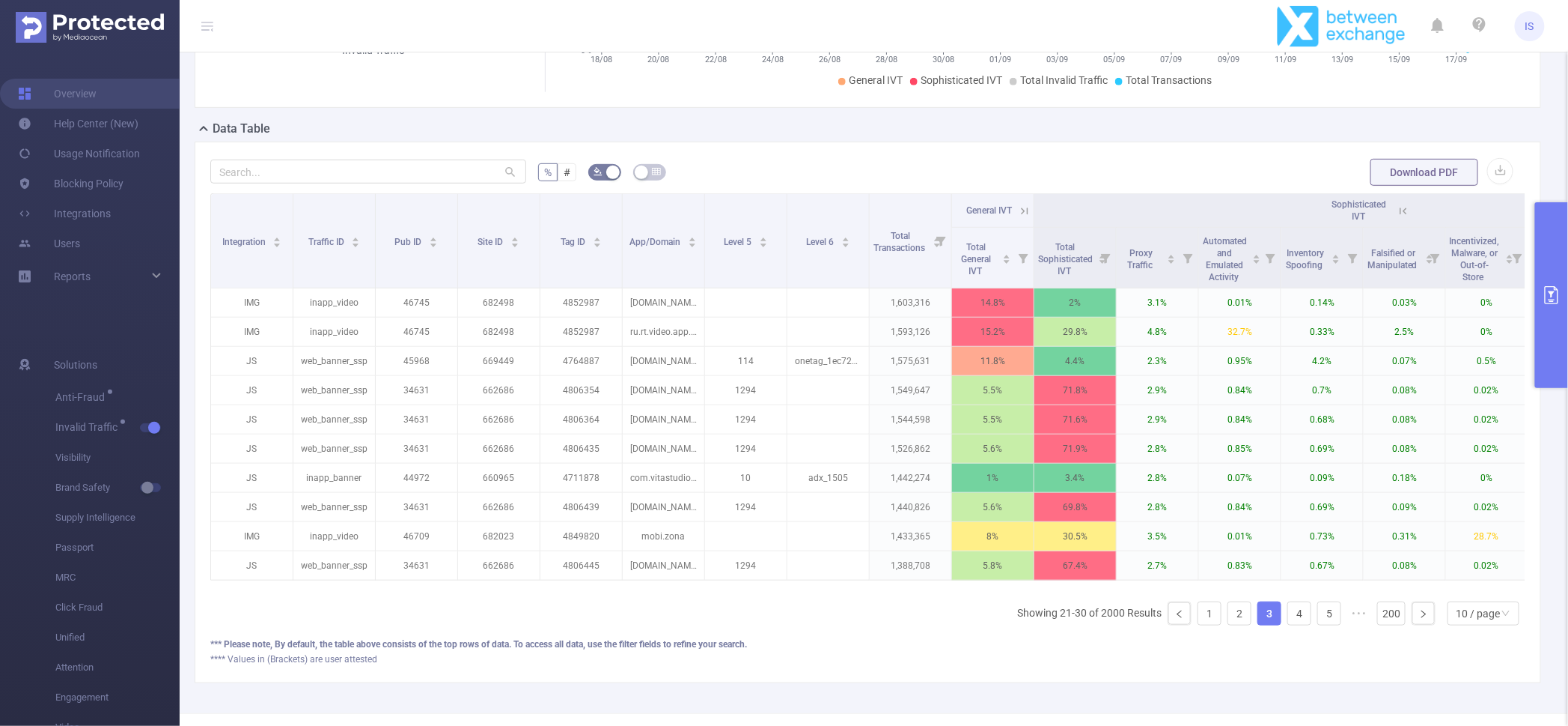
click at [1413, 208] on th "Sophisticated IVT" at bounding box center [1364, 211] width 659 height 34
click at [1404, 204] on icon at bounding box center [1403, 211] width 13 height 13
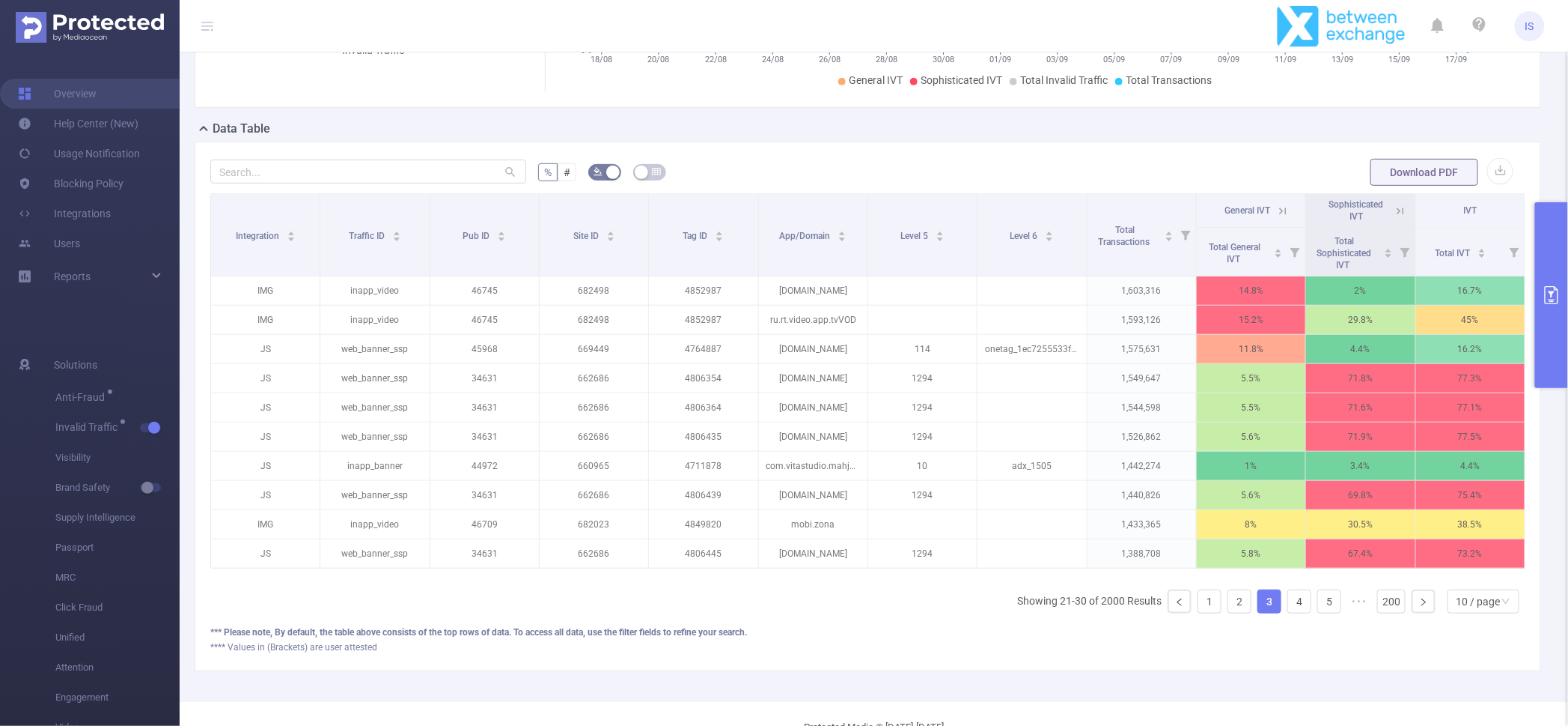
click at [1387, 217] on div "Sophisticated IVT" at bounding box center [1361, 210] width 89 height 24
click at [1394, 212] on icon at bounding box center [1400, 211] width 13 height 13
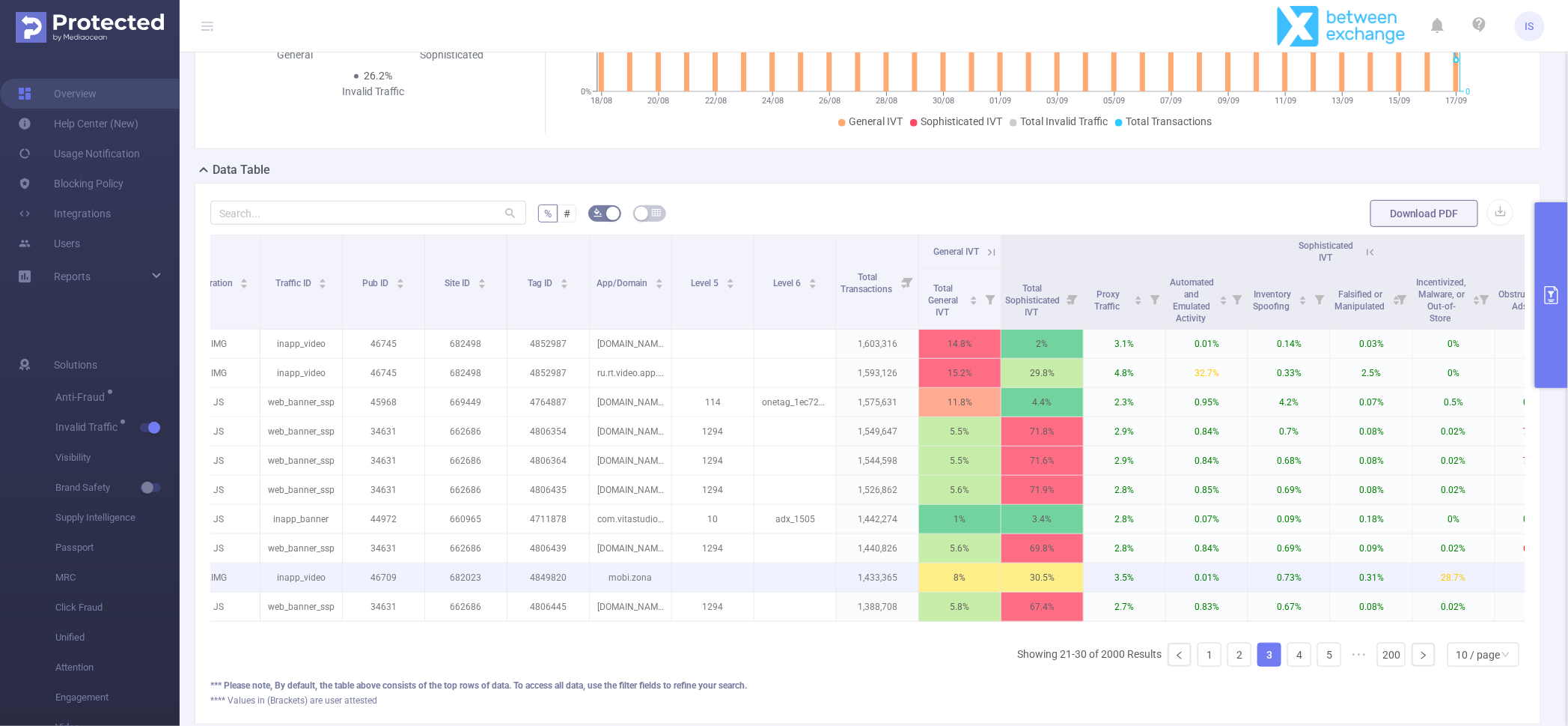
scroll to position [346, 0]
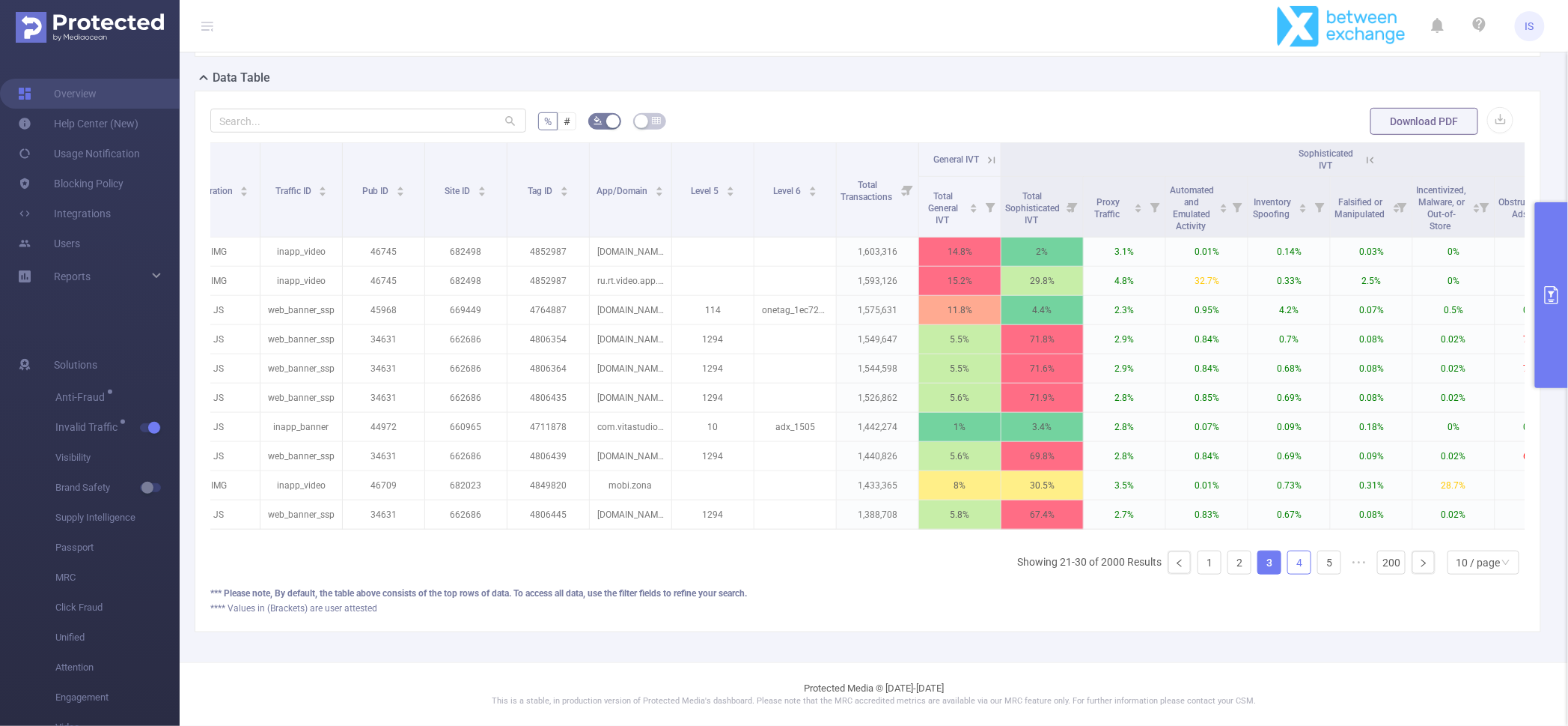
click at [1288, 566] on link "4" at bounding box center [1299, 562] width 22 height 22
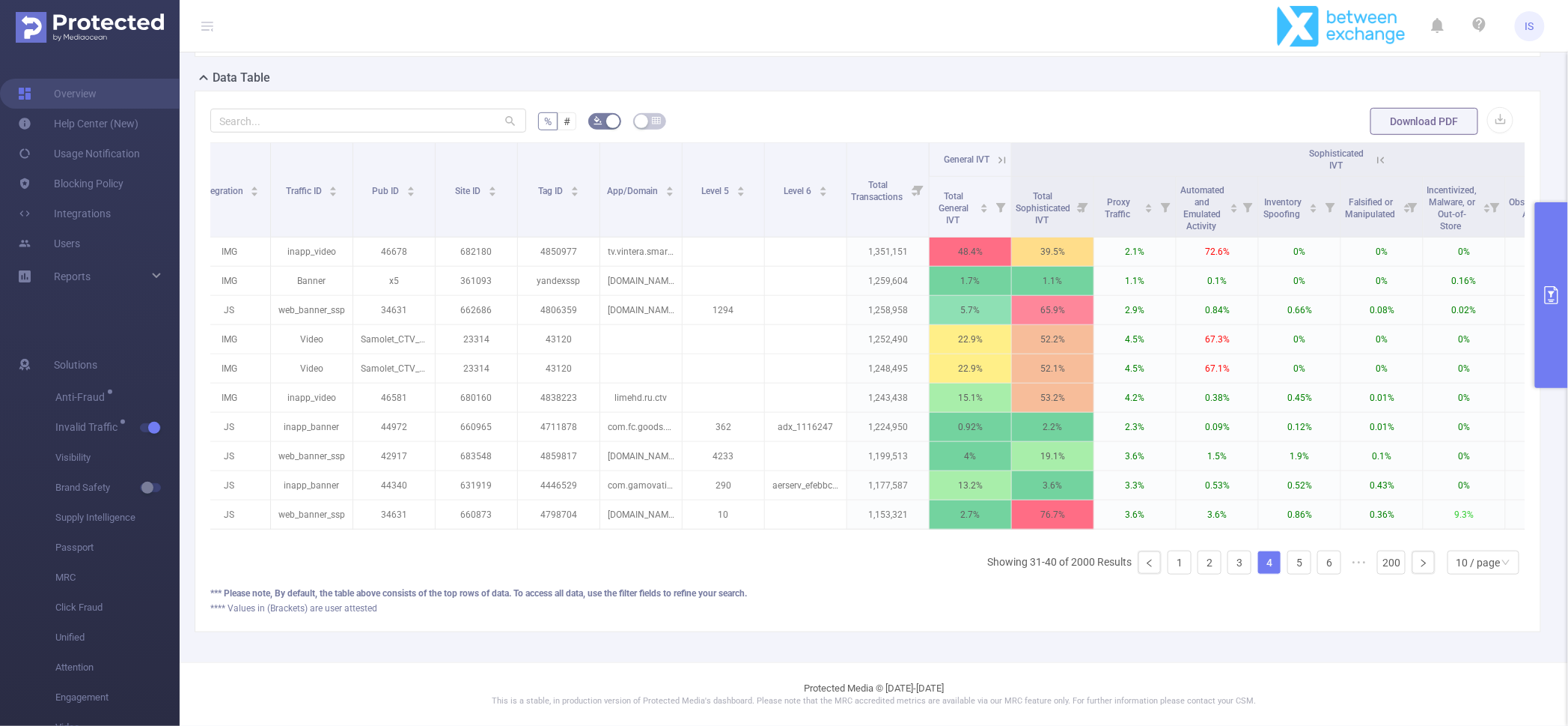
scroll to position [0, 0]
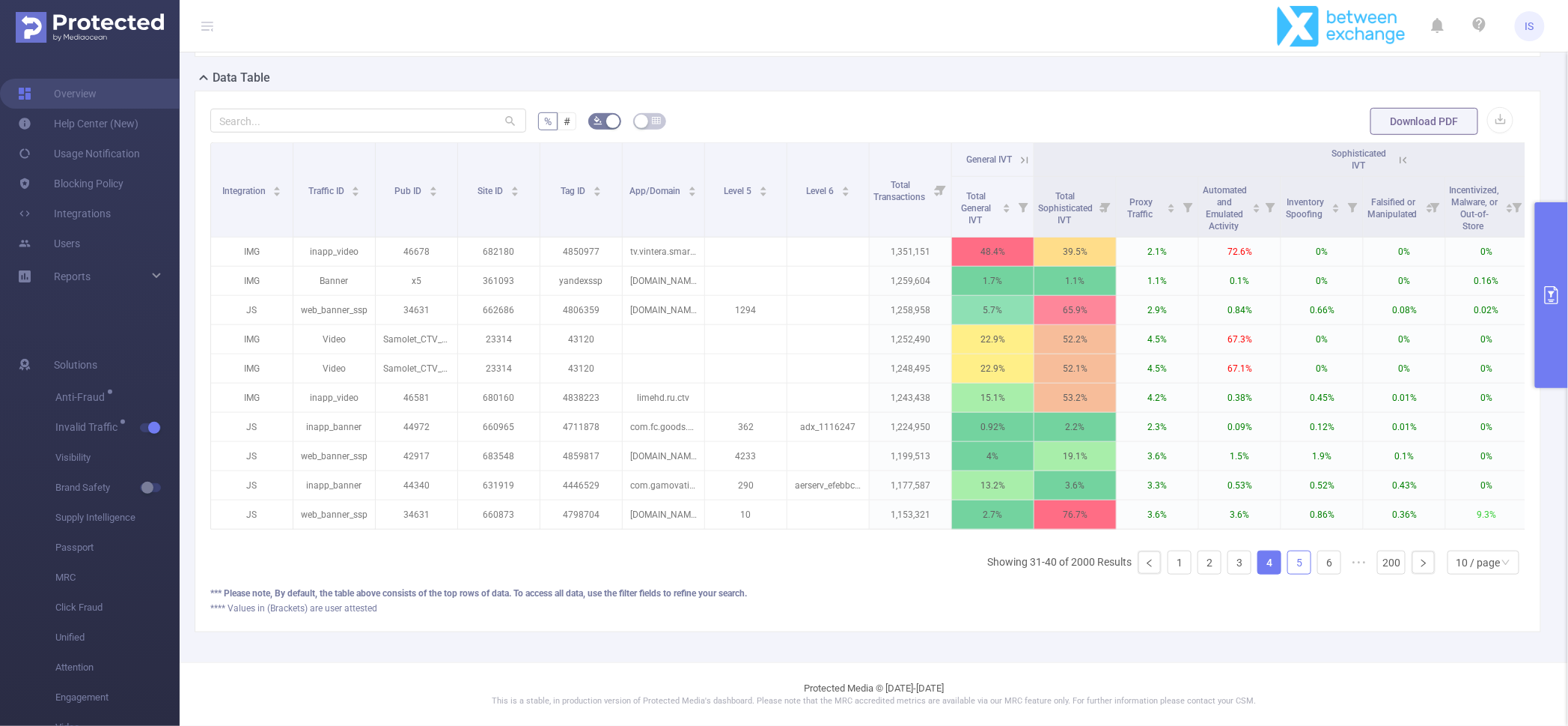
click at [1288, 557] on link "5" at bounding box center [1299, 562] width 22 height 22
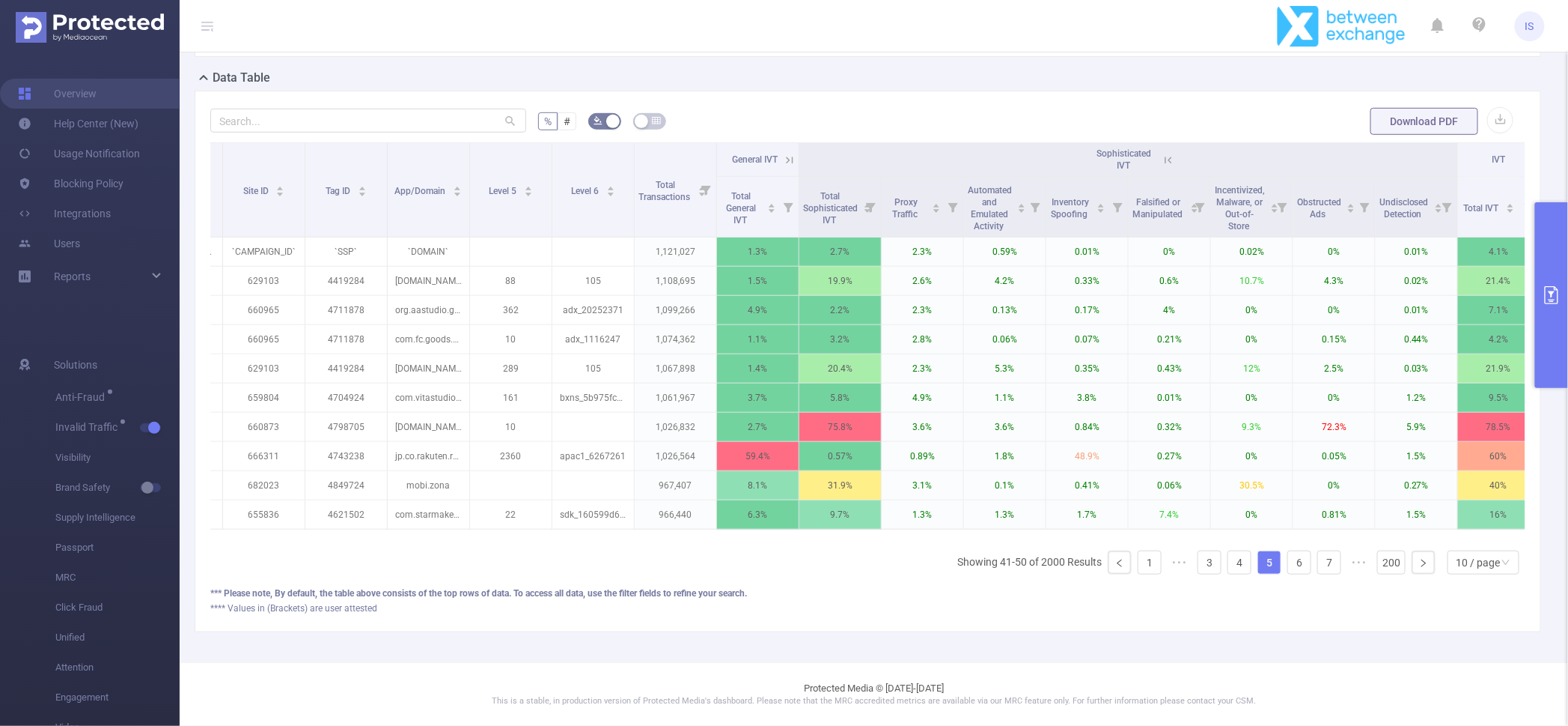
scroll to position [0, 239]
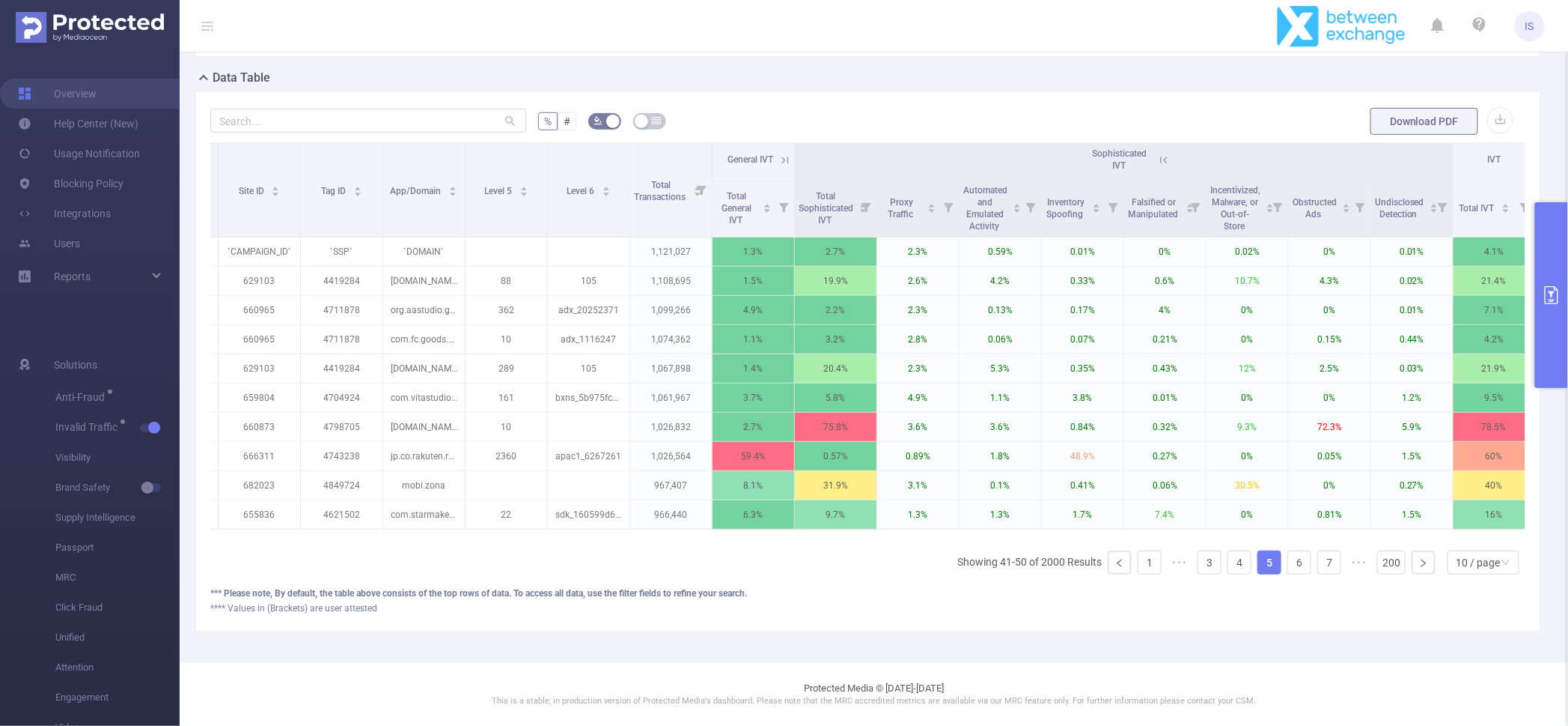
click at [785, 153] on icon at bounding box center [785, 160] width 13 height 13
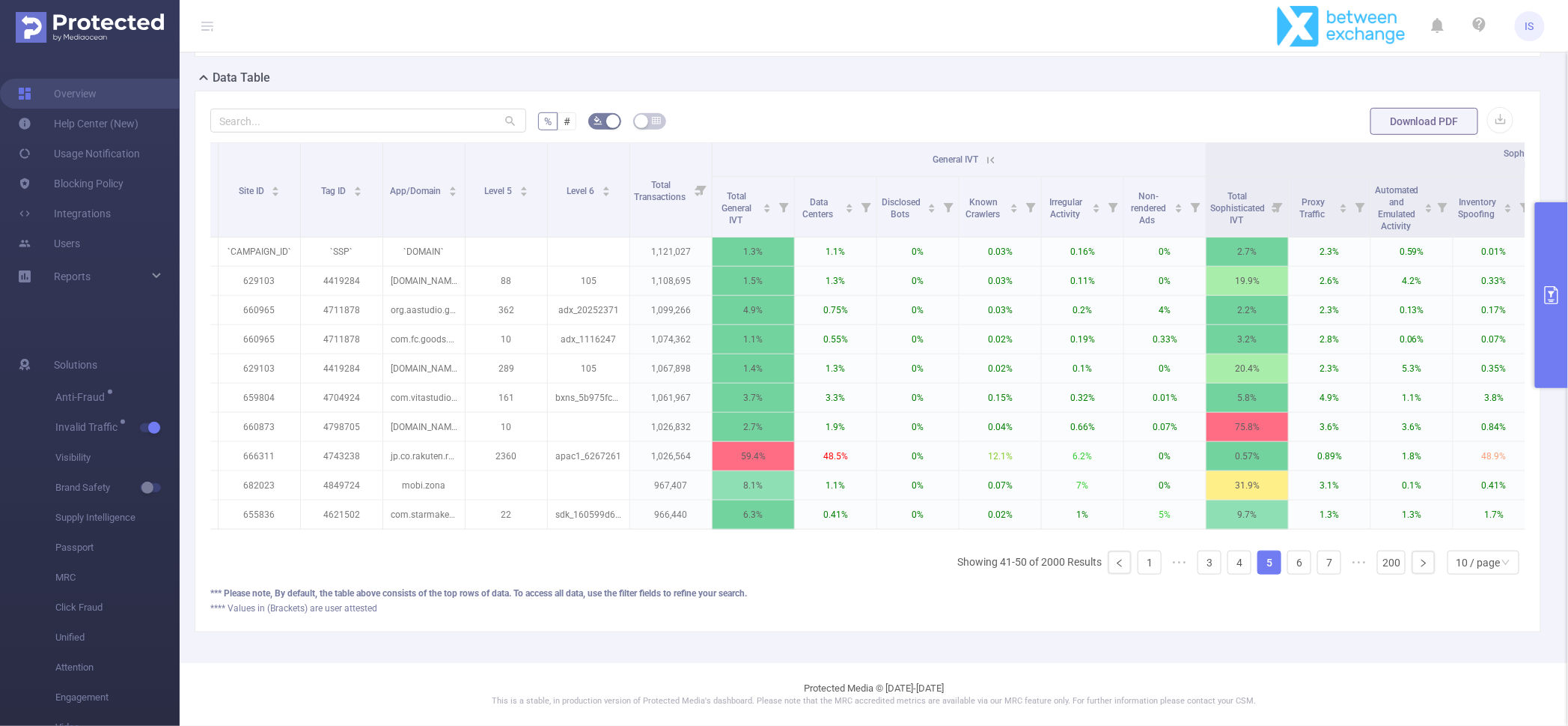
click at [990, 153] on icon at bounding box center [991, 160] width 13 height 13
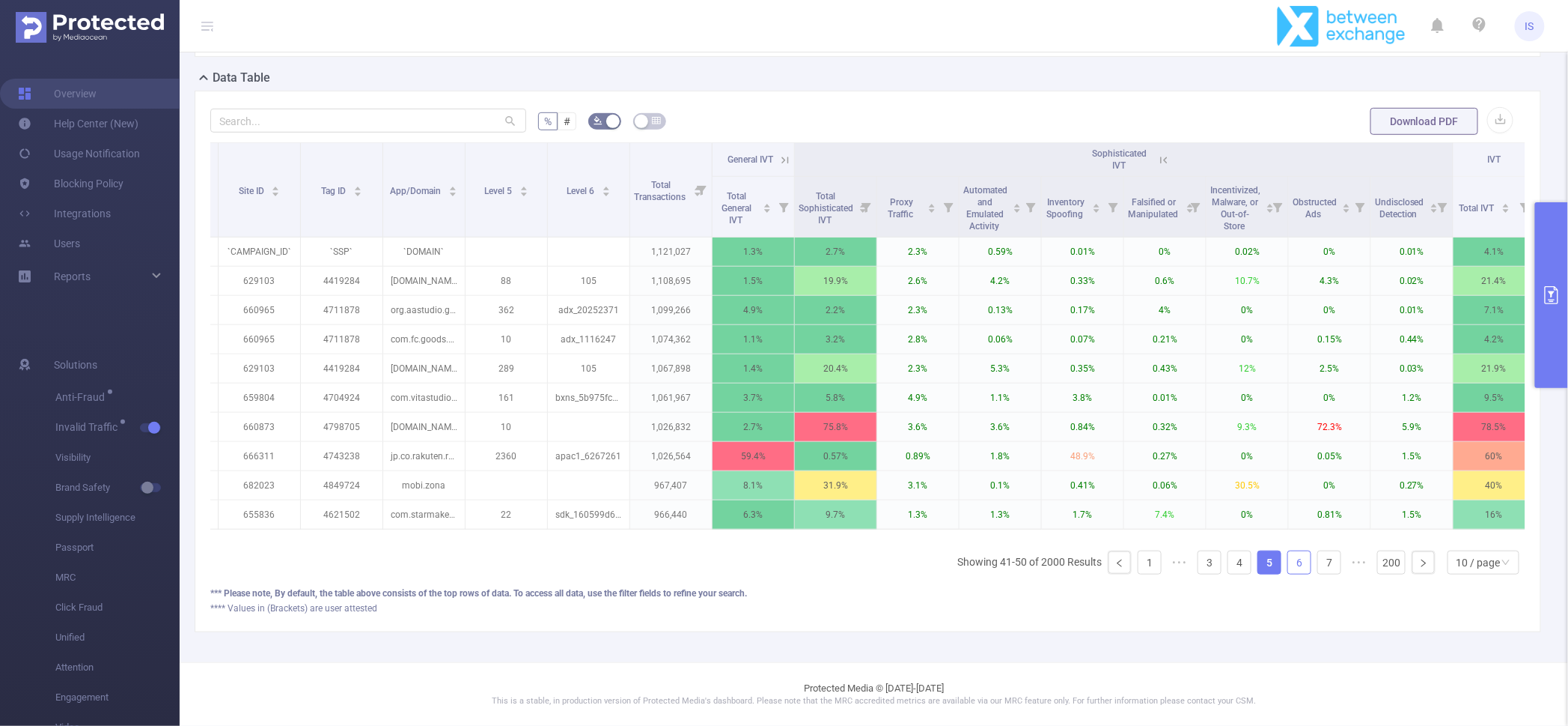
click at [1288, 559] on link "6" at bounding box center [1299, 562] width 22 height 22
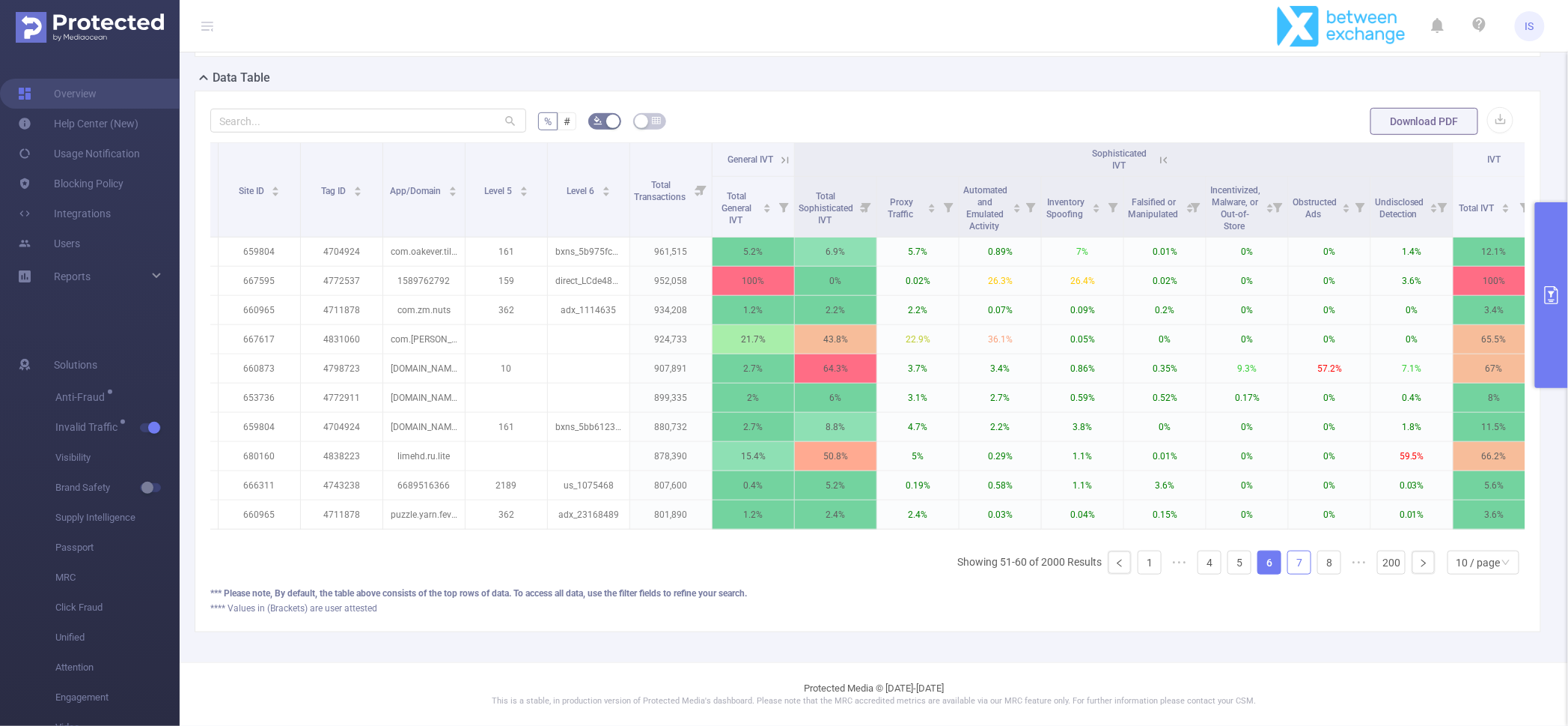
click at [1288, 557] on link "7" at bounding box center [1299, 562] width 22 height 22
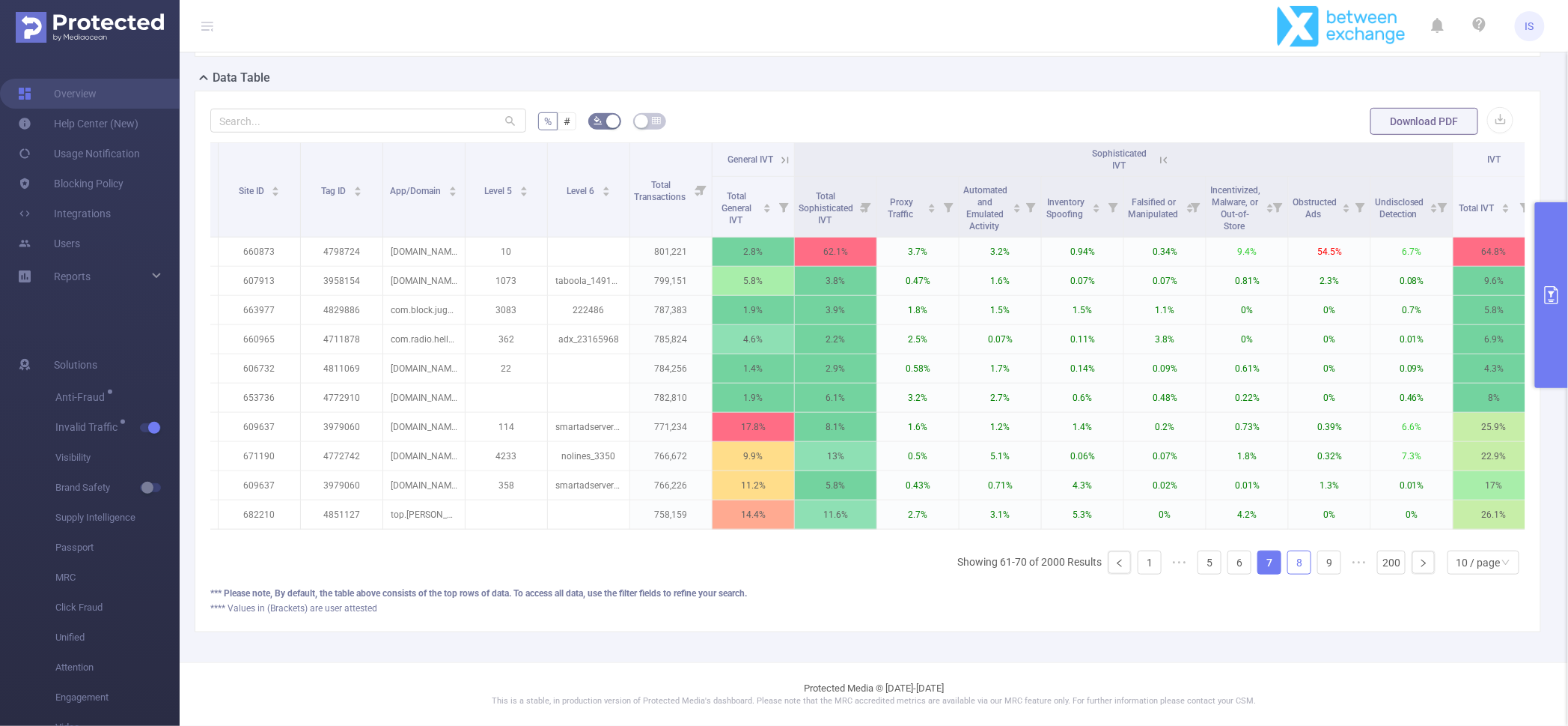
click at [1288, 557] on link "8" at bounding box center [1299, 562] width 22 height 22
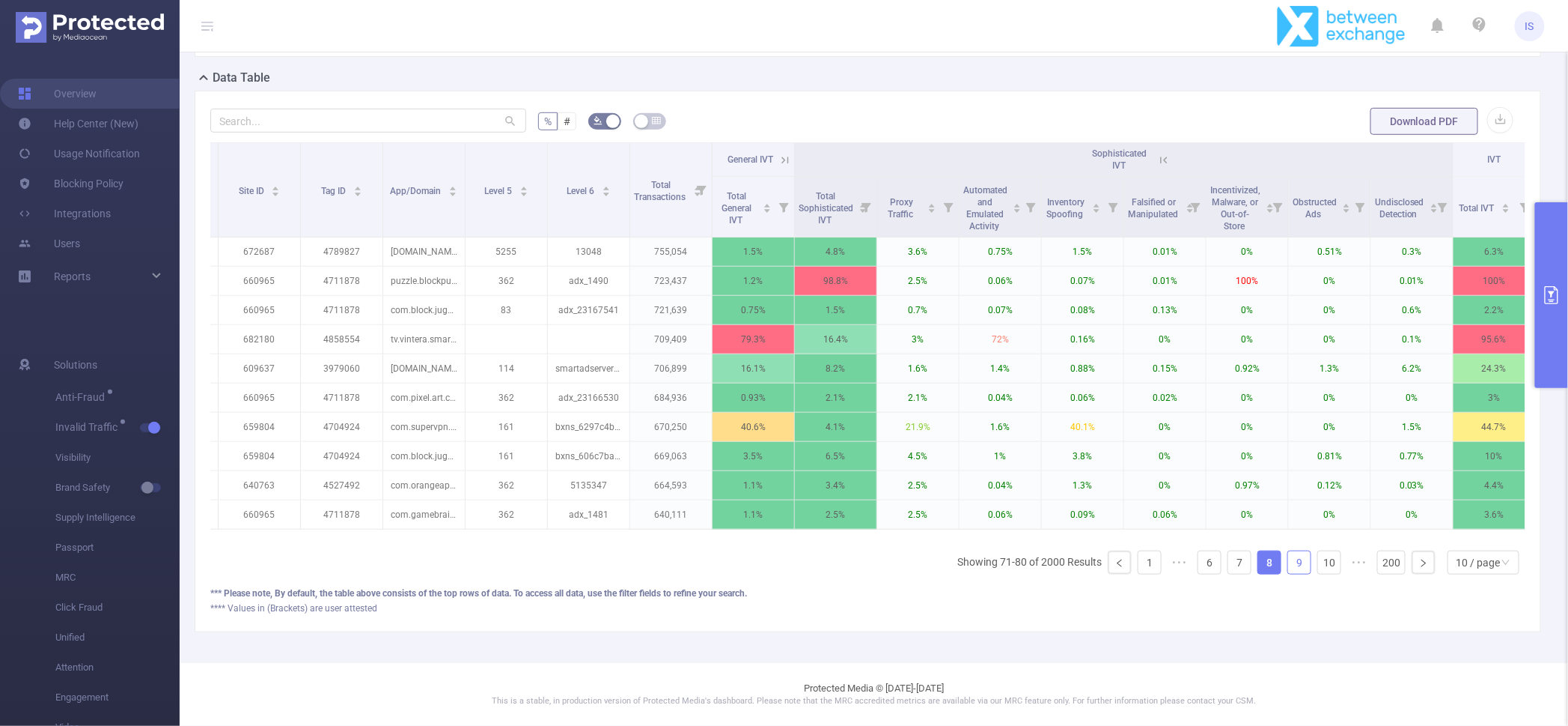
click at [1288, 557] on link "9" at bounding box center [1299, 562] width 22 height 22
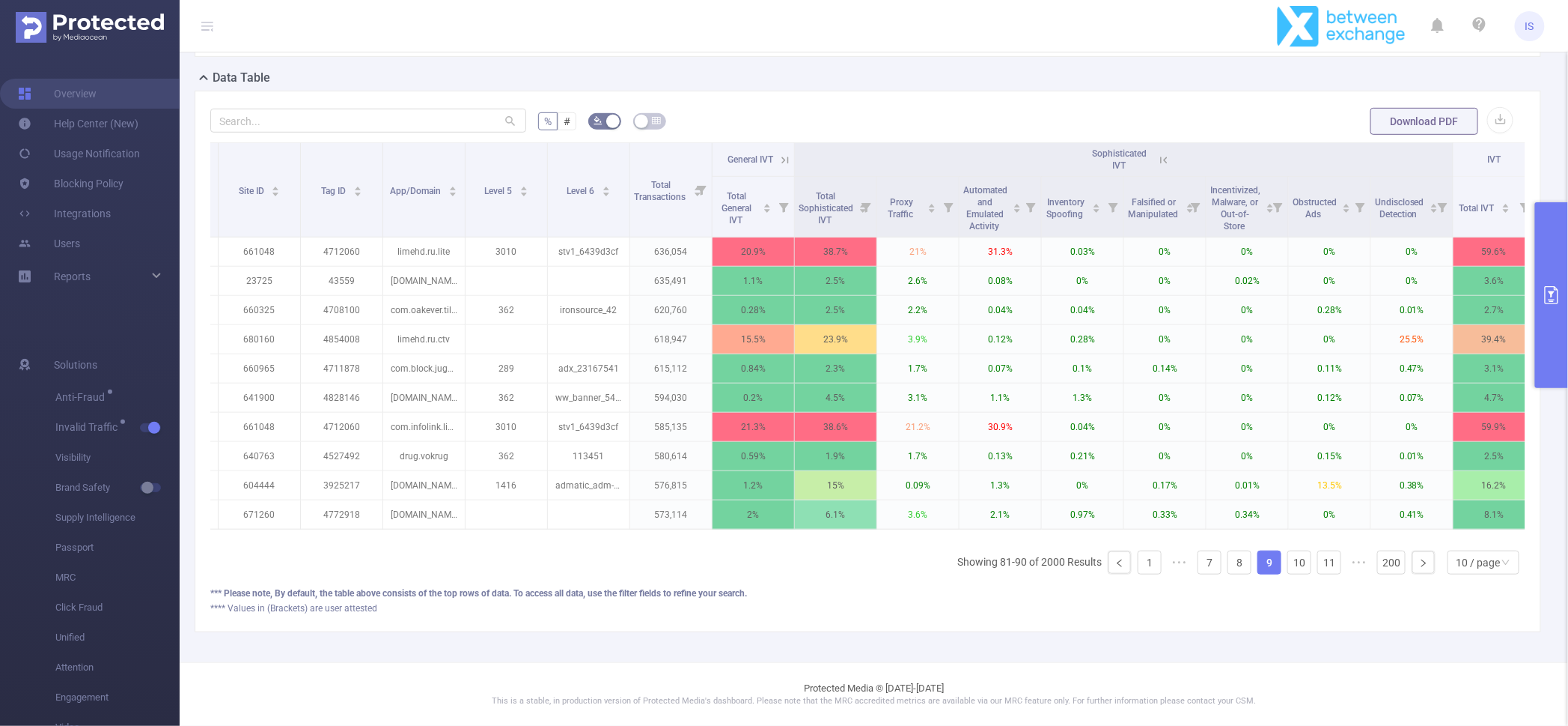
click at [1259, 561] on link "9" at bounding box center [1270, 562] width 22 height 22
click at [1232, 560] on link "8" at bounding box center [1239, 562] width 22 height 22
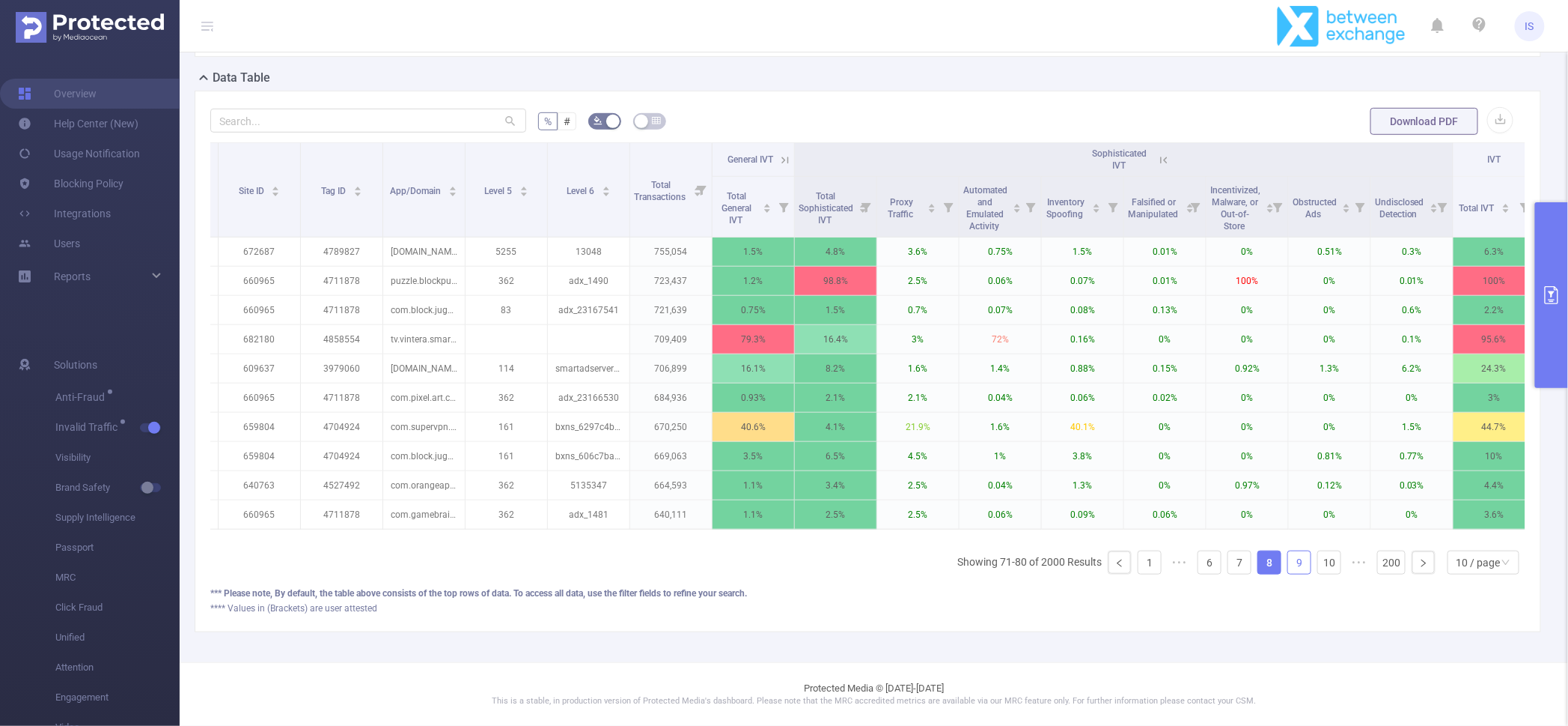
click at [1288, 566] on link "9" at bounding box center [1299, 562] width 22 height 22
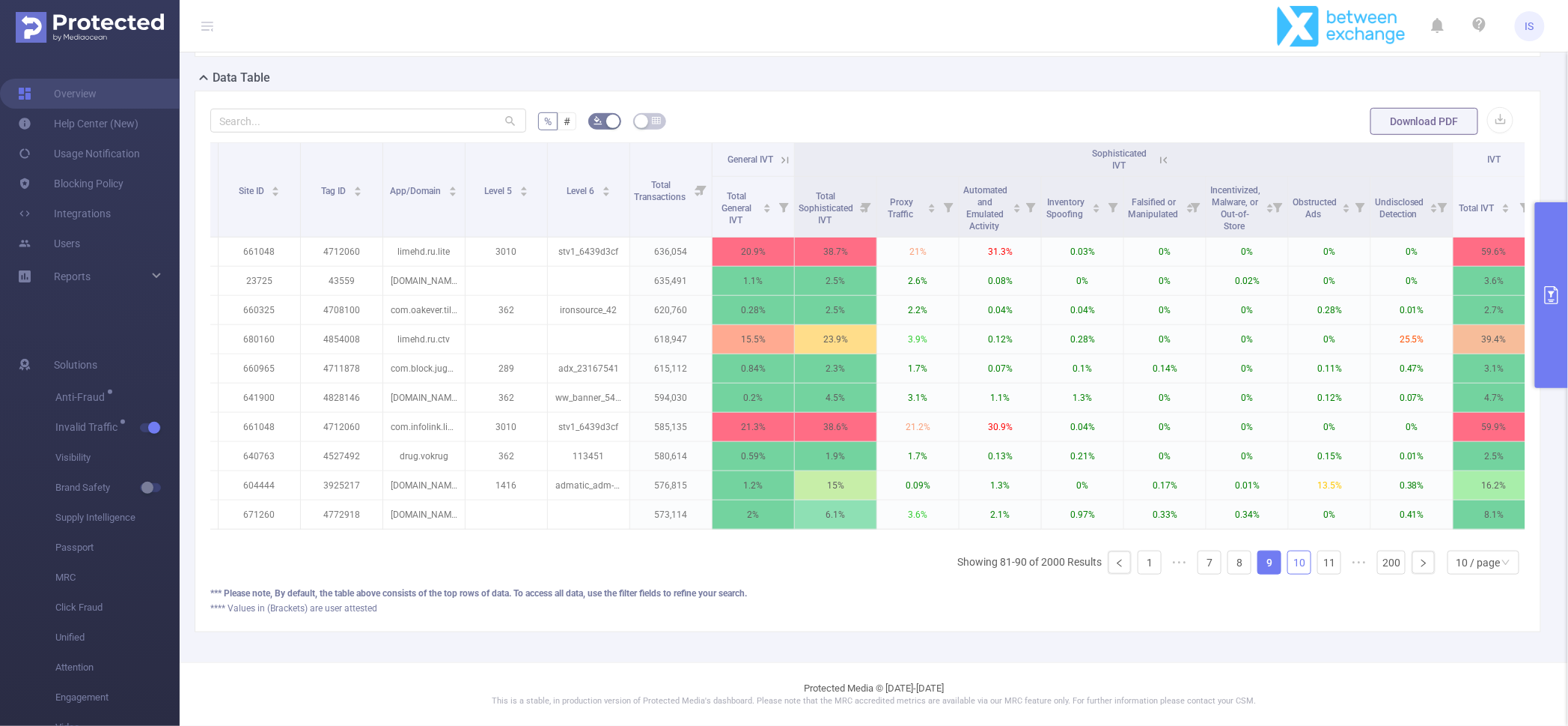
click at [1289, 561] on link "10" at bounding box center [1299, 562] width 22 height 22
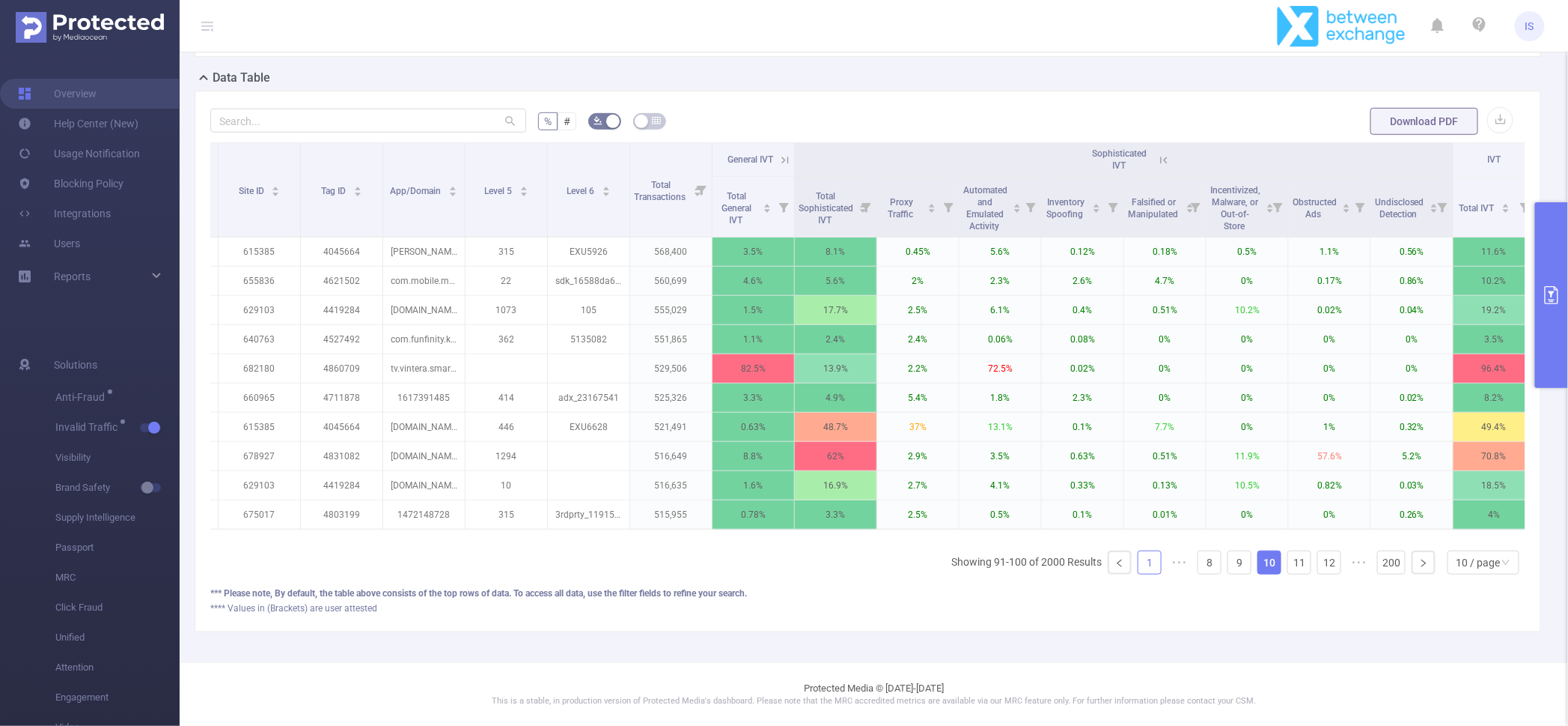
click at [1139, 566] on link "1" at bounding box center [1150, 562] width 22 height 22
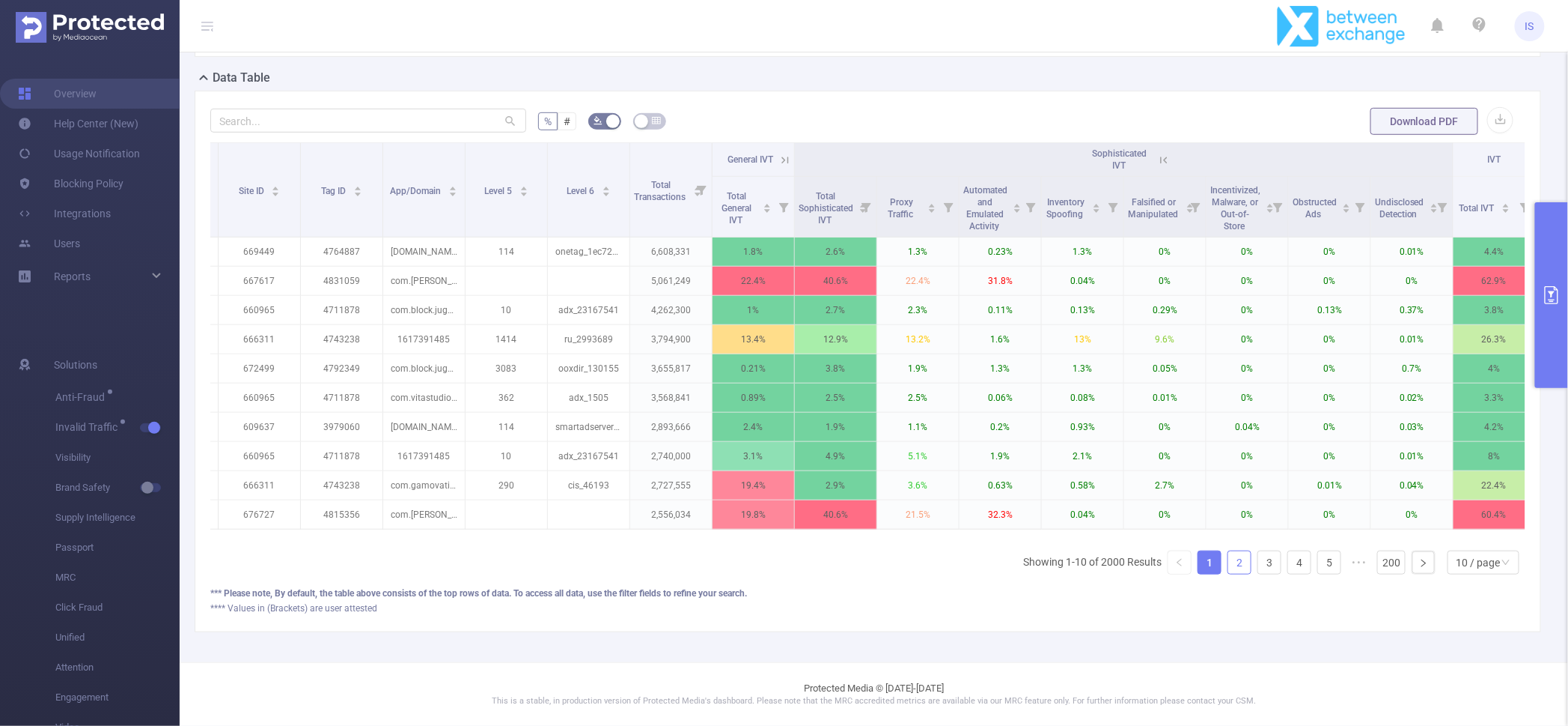
click at [1228, 557] on link "2" at bounding box center [1239, 562] width 22 height 22
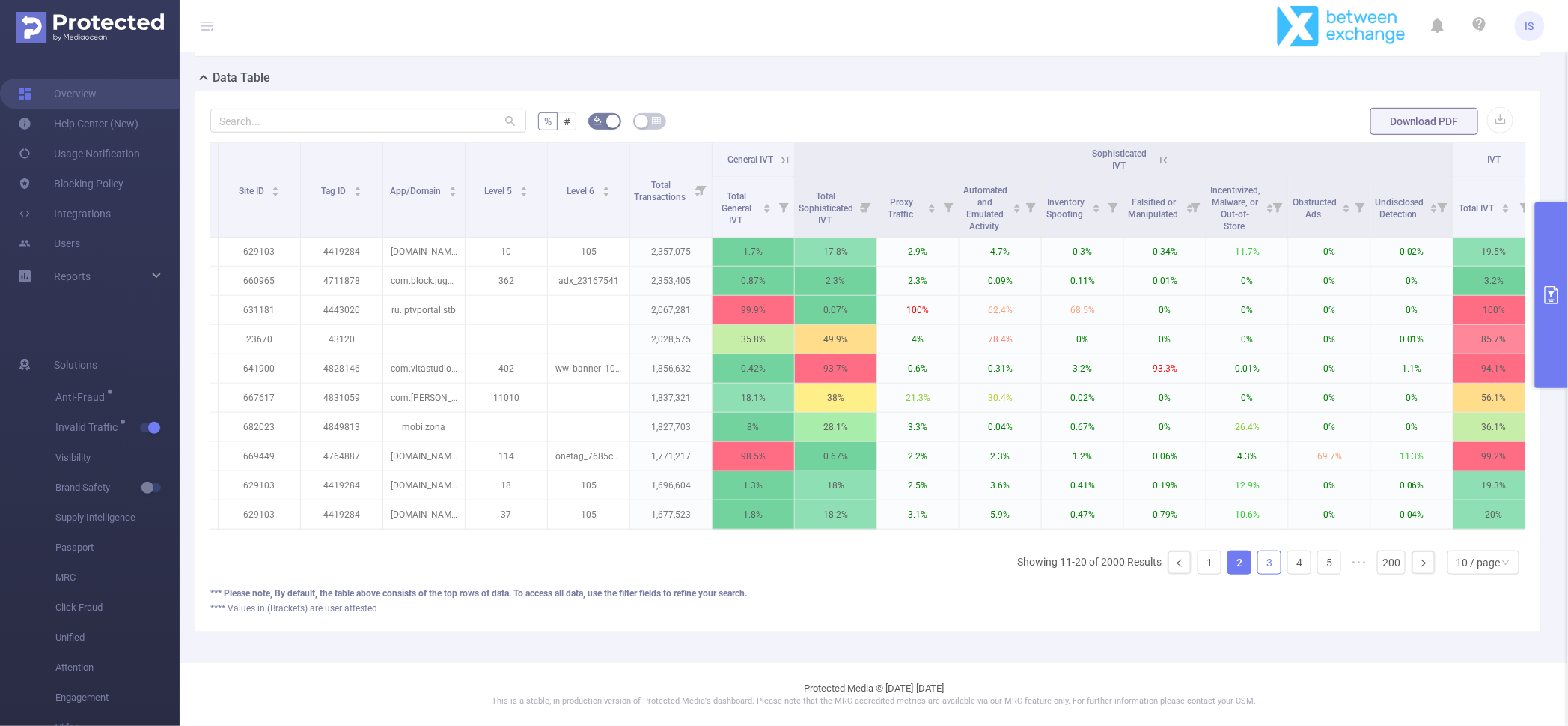
click at [1259, 557] on link "3" at bounding box center [1270, 562] width 22 height 22
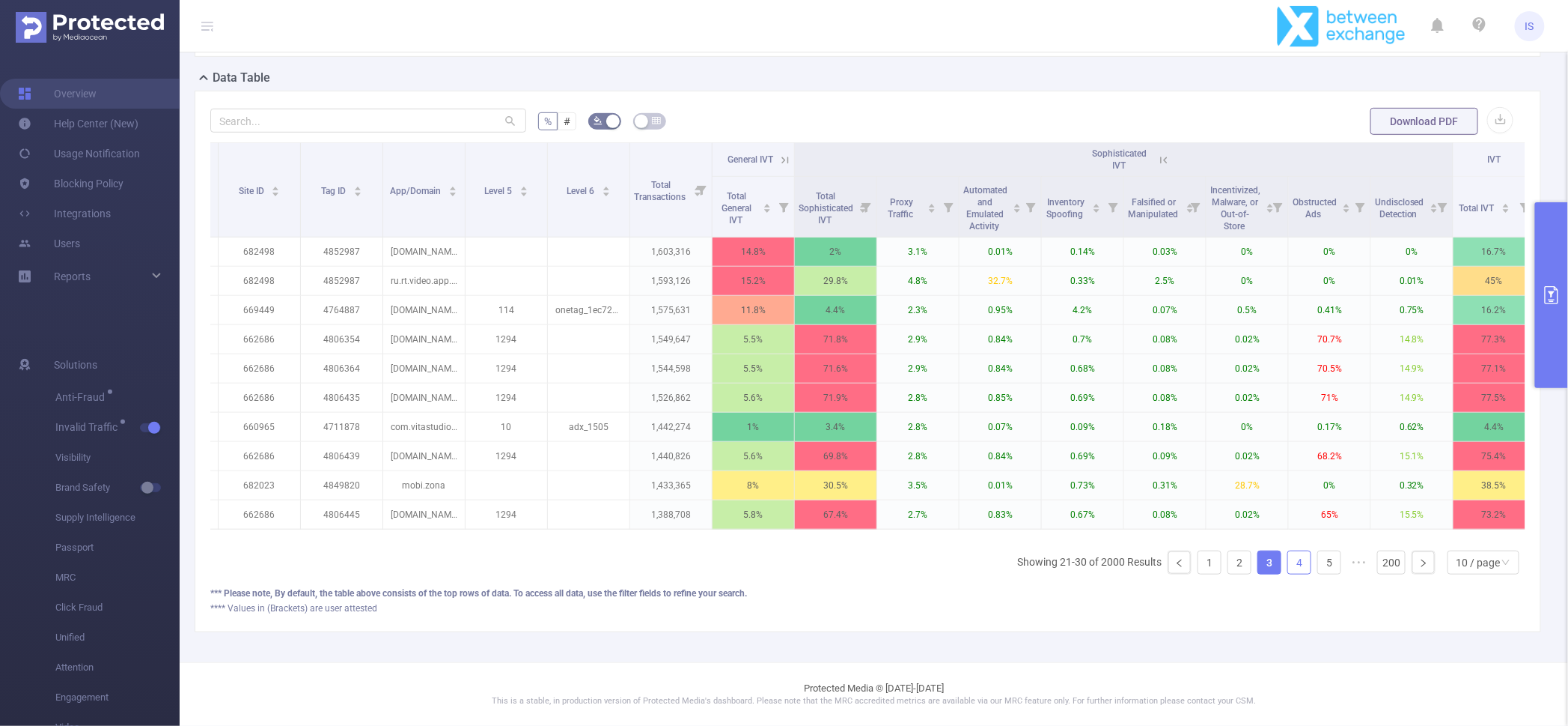
click at [1288, 560] on link "4" at bounding box center [1299, 562] width 22 height 22
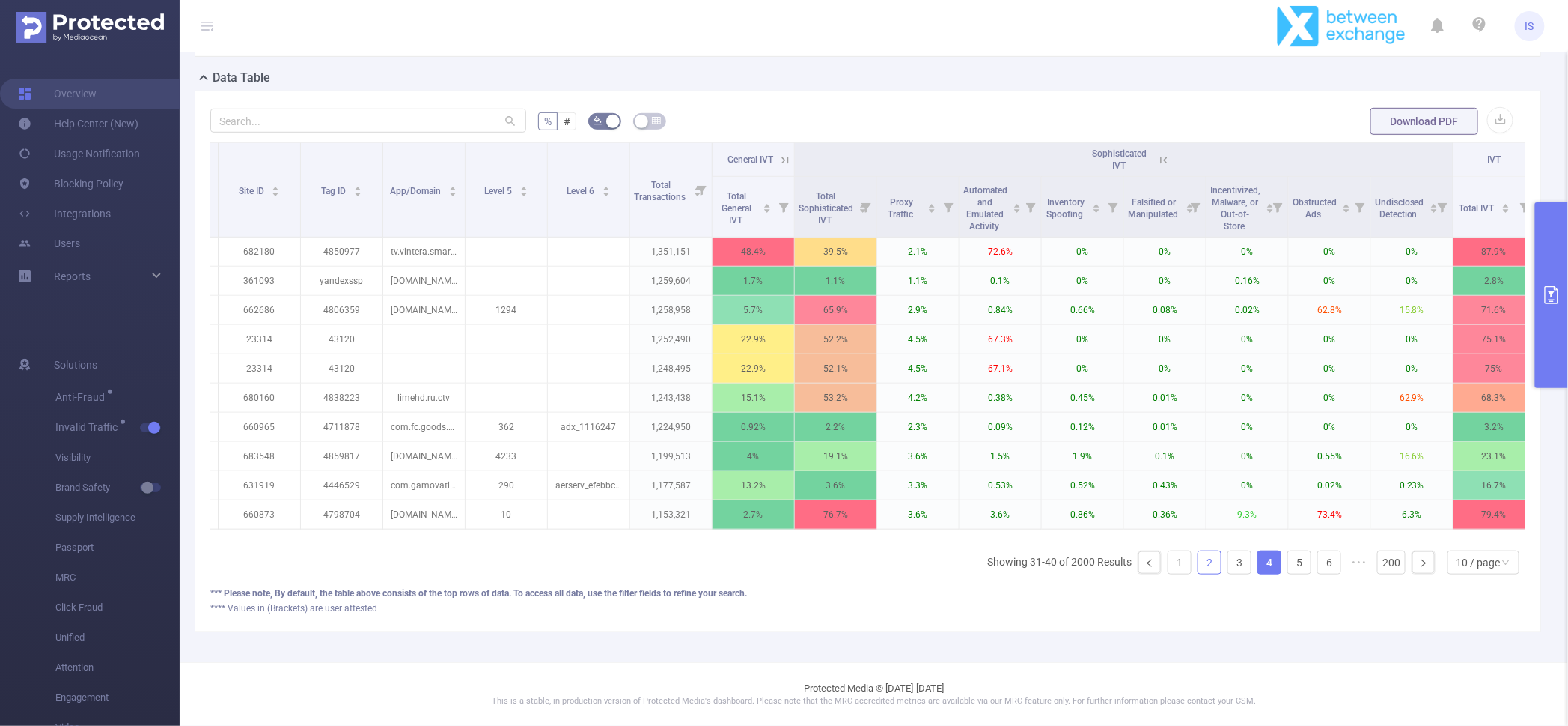
click at [1199, 557] on link "2" at bounding box center [1210, 562] width 22 height 22
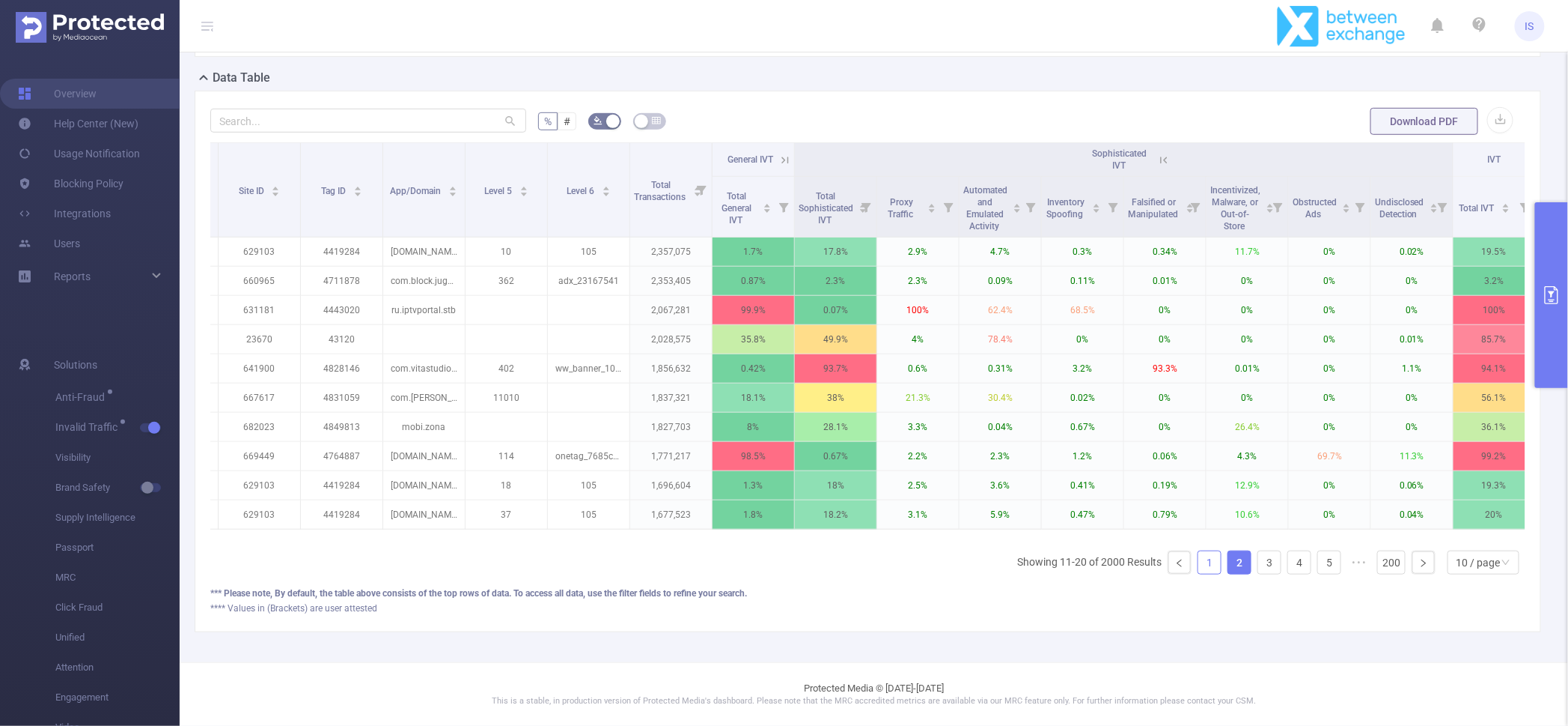
click at [1199, 563] on link "1" at bounding box center [1210, 562] width 22 height 22
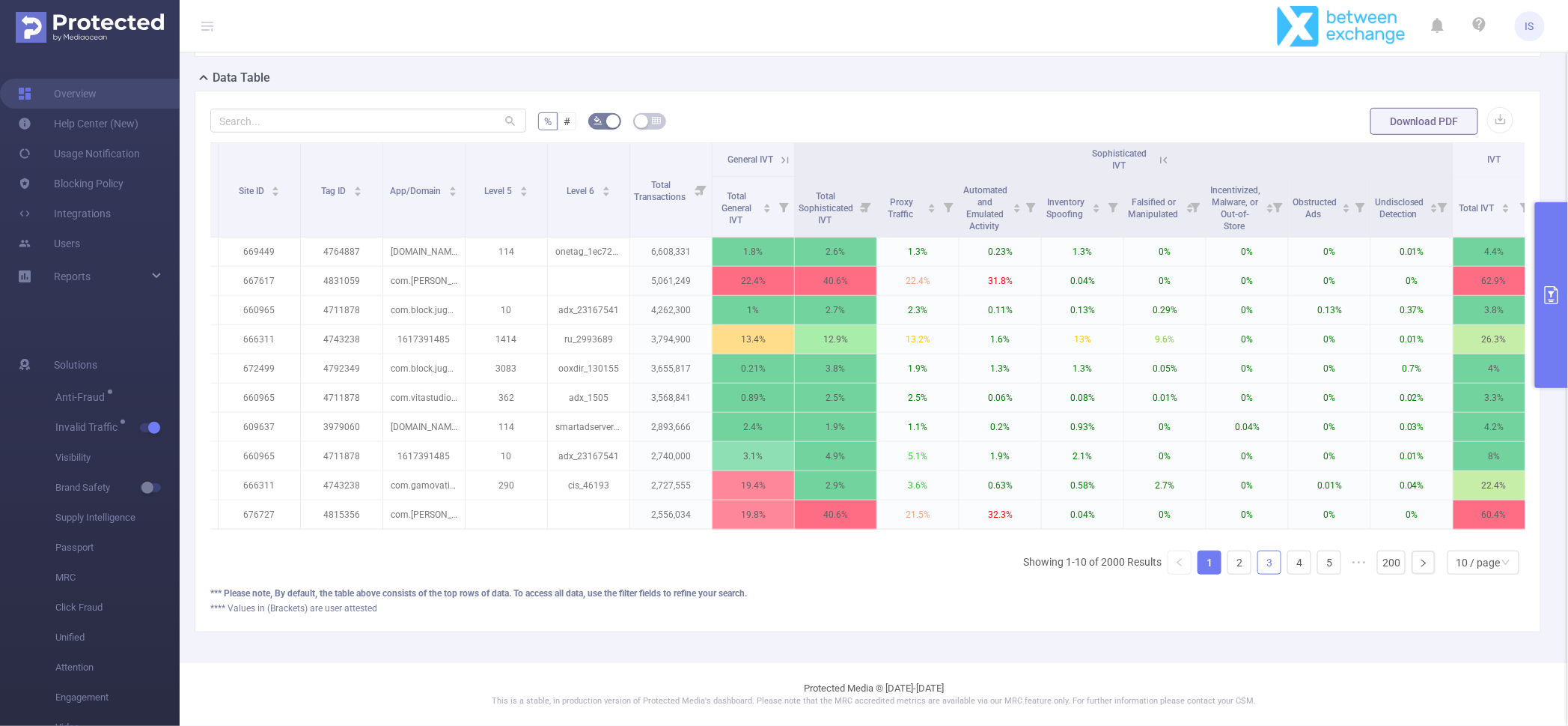
click at [1259, 566] on link "3" at bounding box center [1270, 562] width 22 height 22
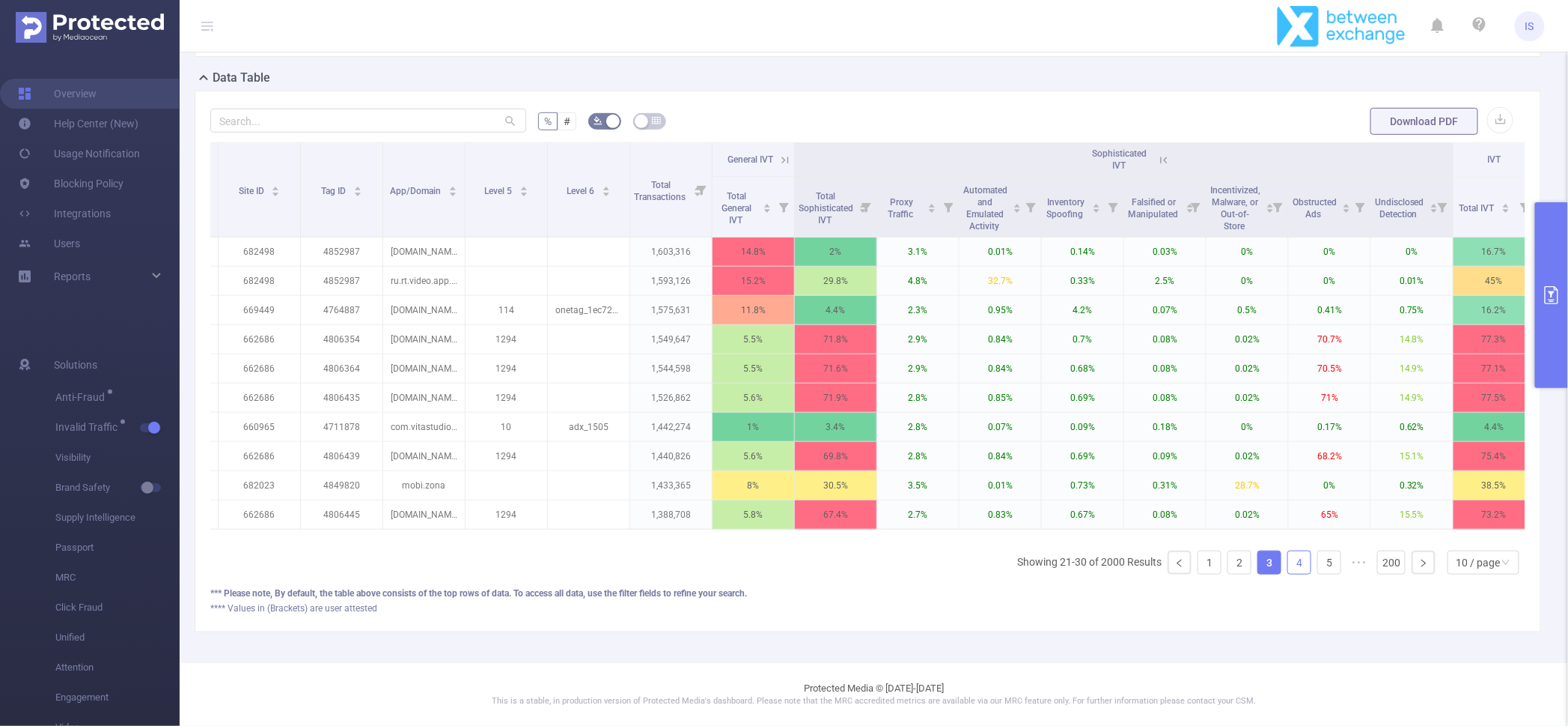
click at [1288, 556] on link "4" at bounding box center [1299, 562] width 22 height 22
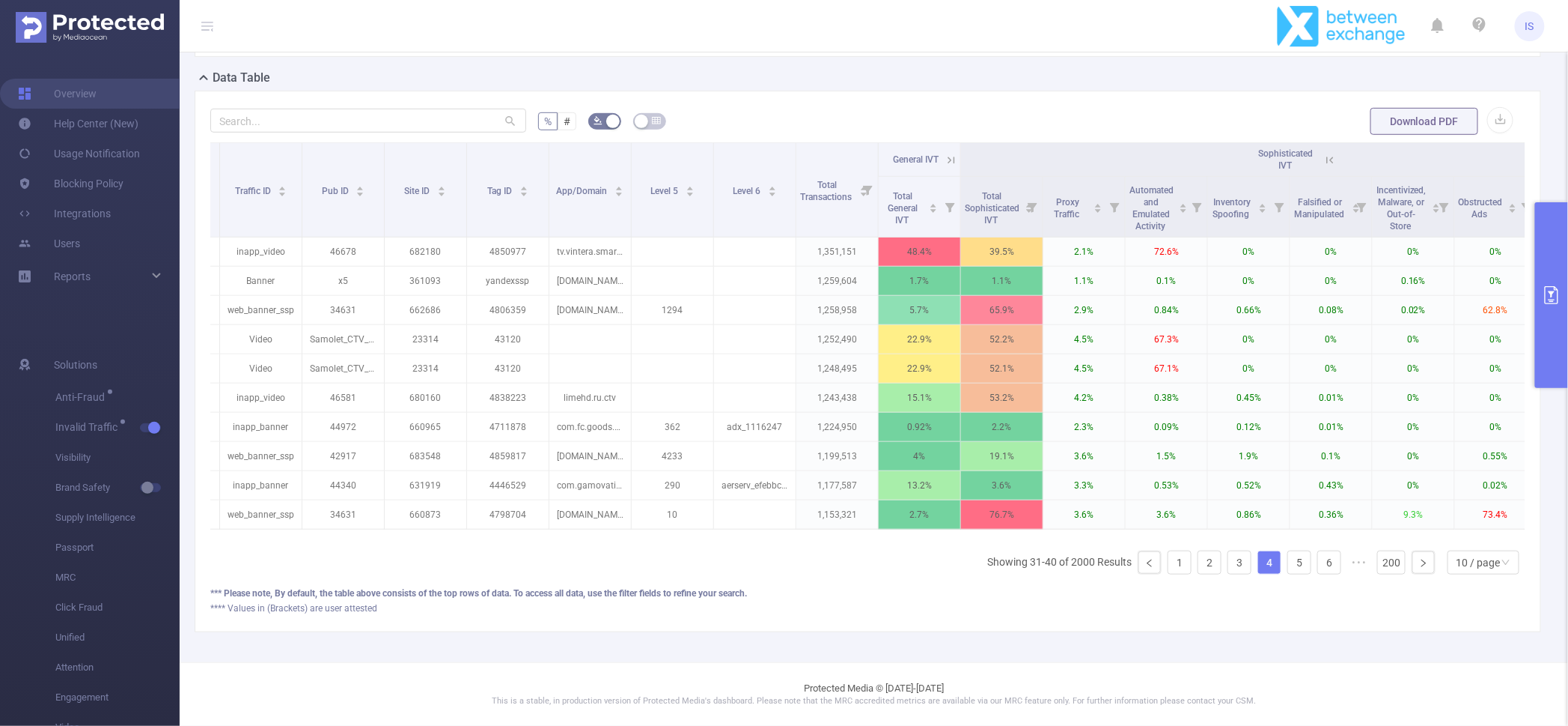
scroll to position [0, 0]
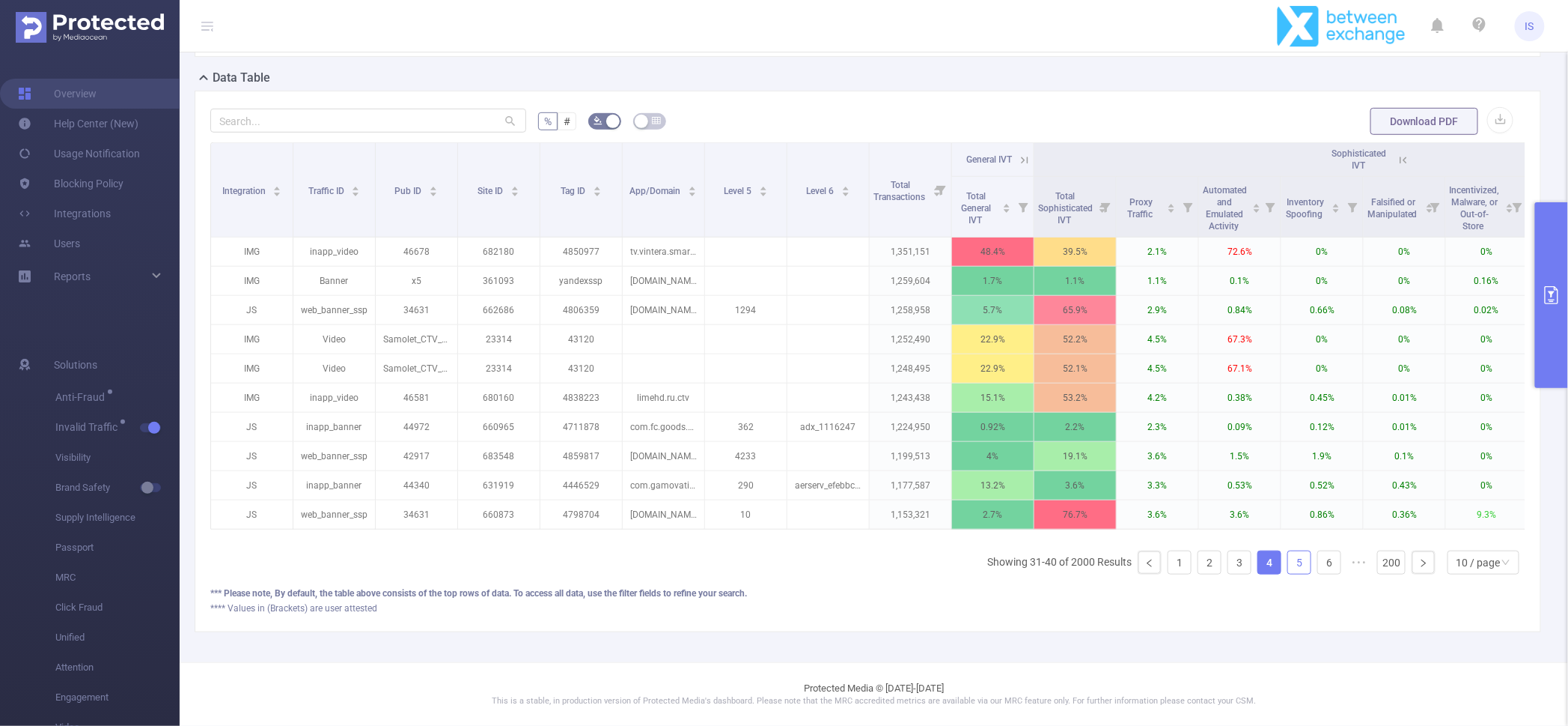
click at [1291, 557] on link "5" at bounding box center [1299, 562] width 22 height 22
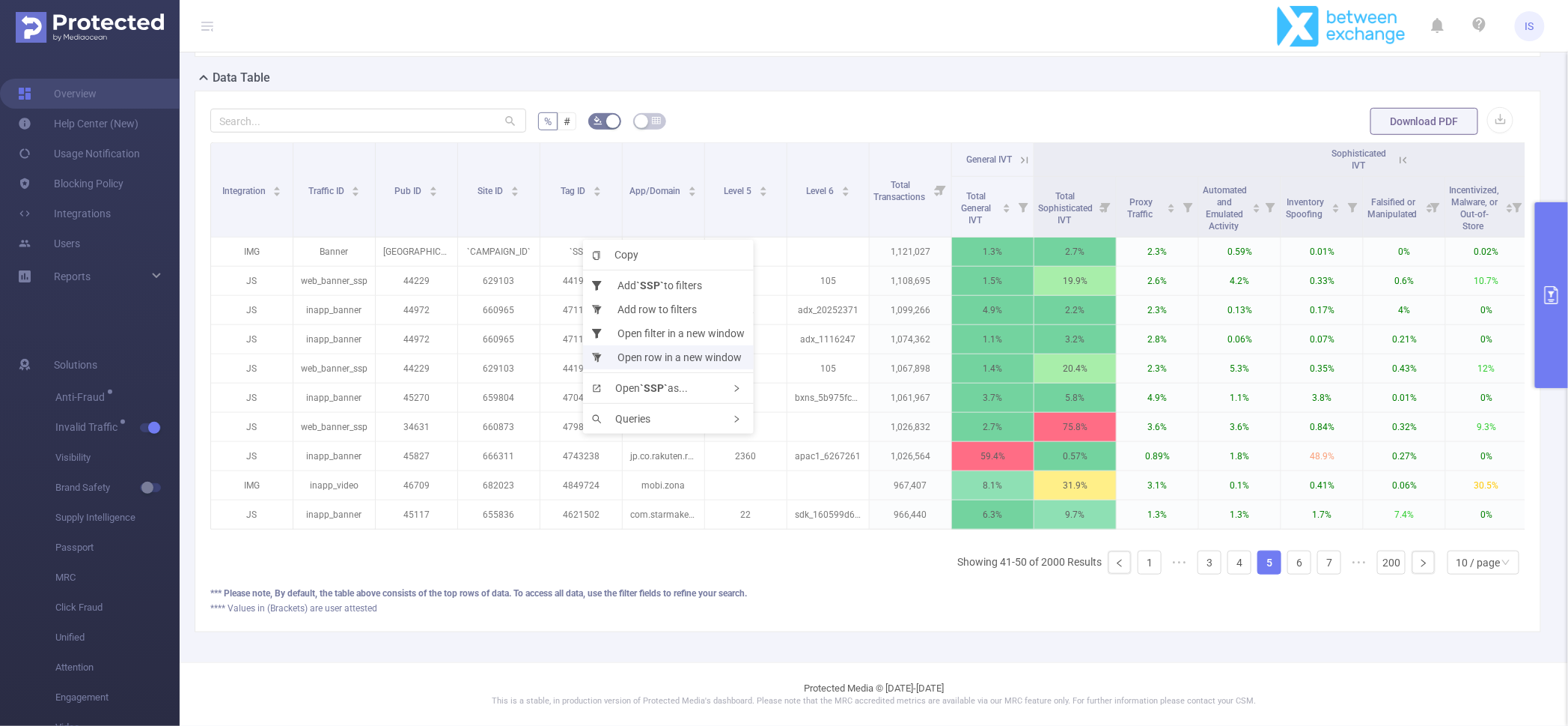
click at [633, 351] on li "Open row in a new window" at bounding box center [668, 357] width 171 height 24
click at [1139, 557] on link "1" at bounding box center [1150, 562] width 22 height 22
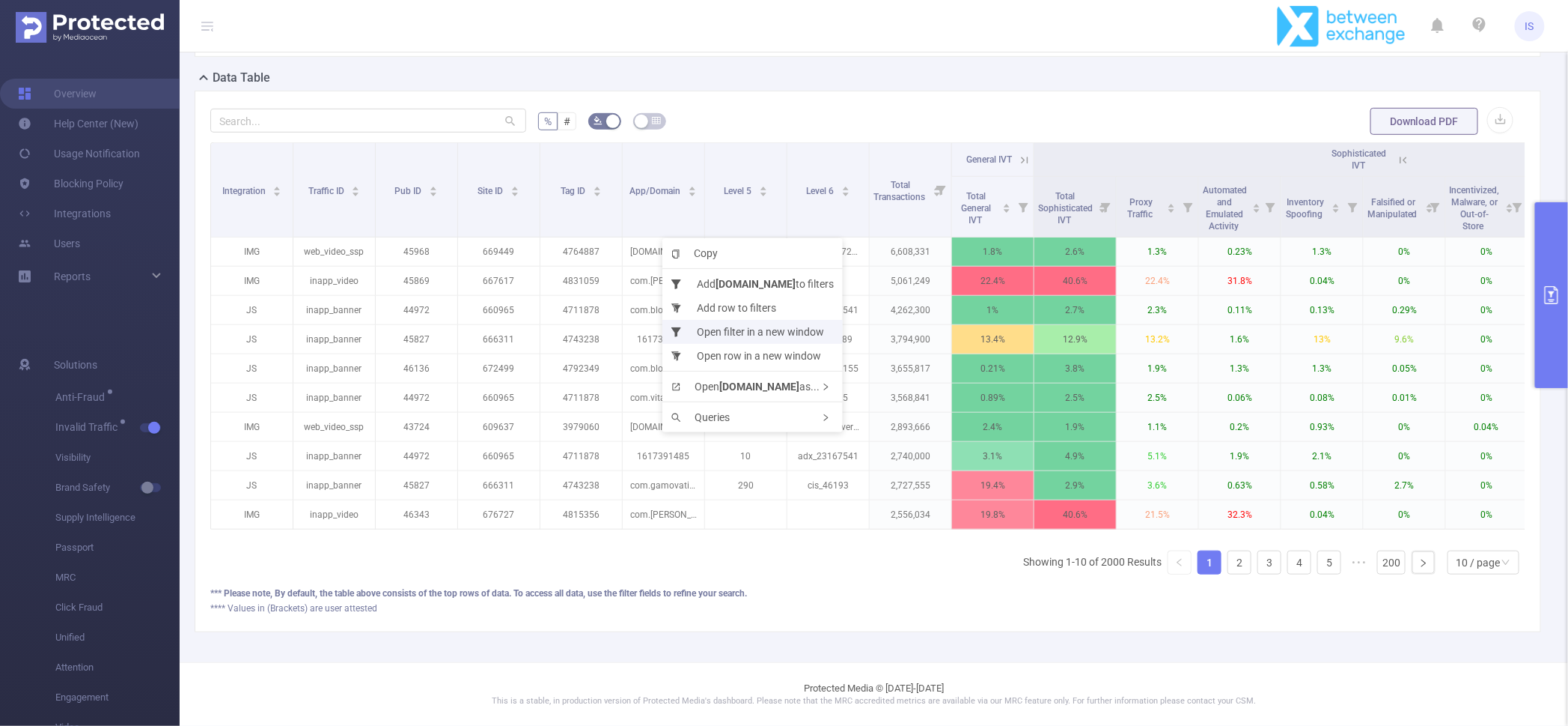
click at [730, 336] on li "Open filter in a new window" at bounding box center [752, 332] width 180 height 24
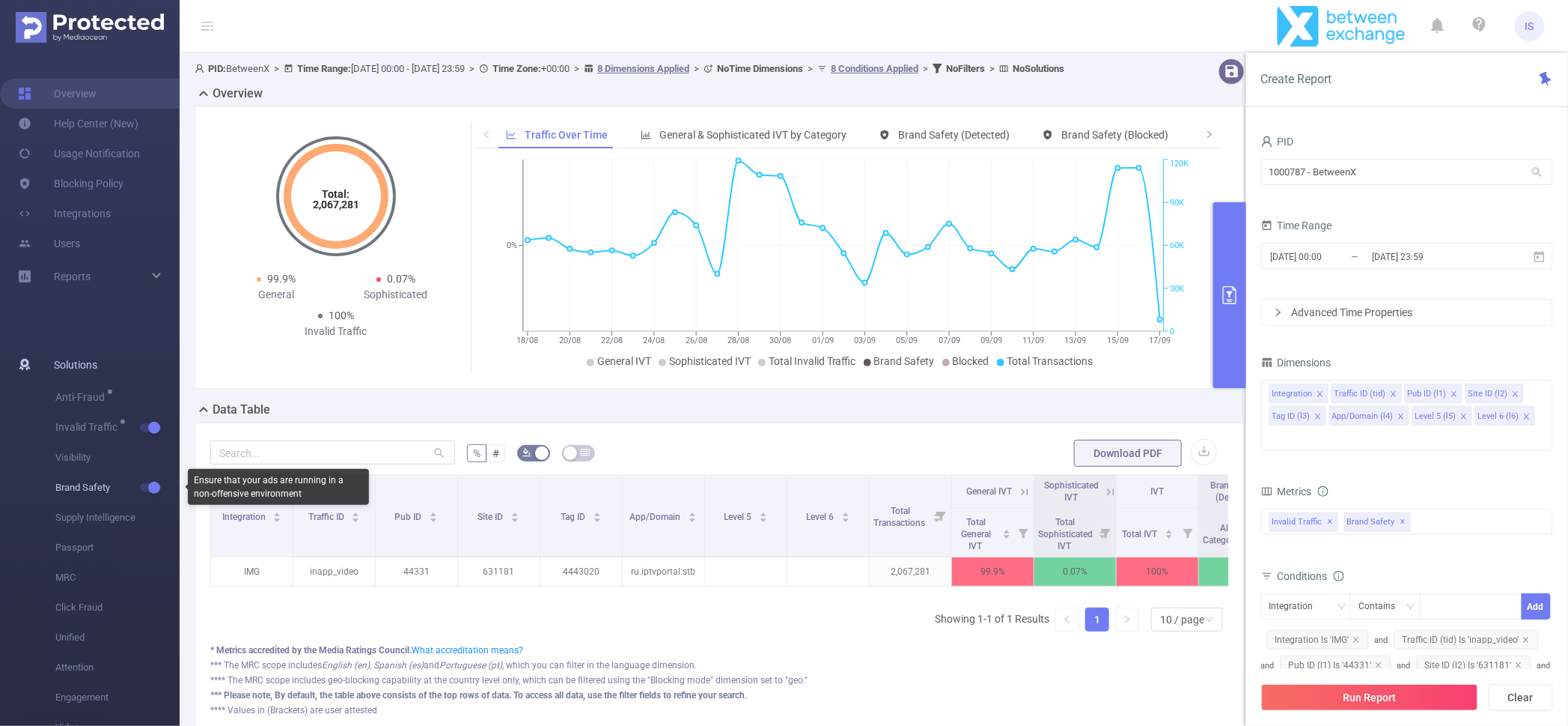
click at [155, 487] on button "button" at bounding box center [150, 488] width 21 height 9
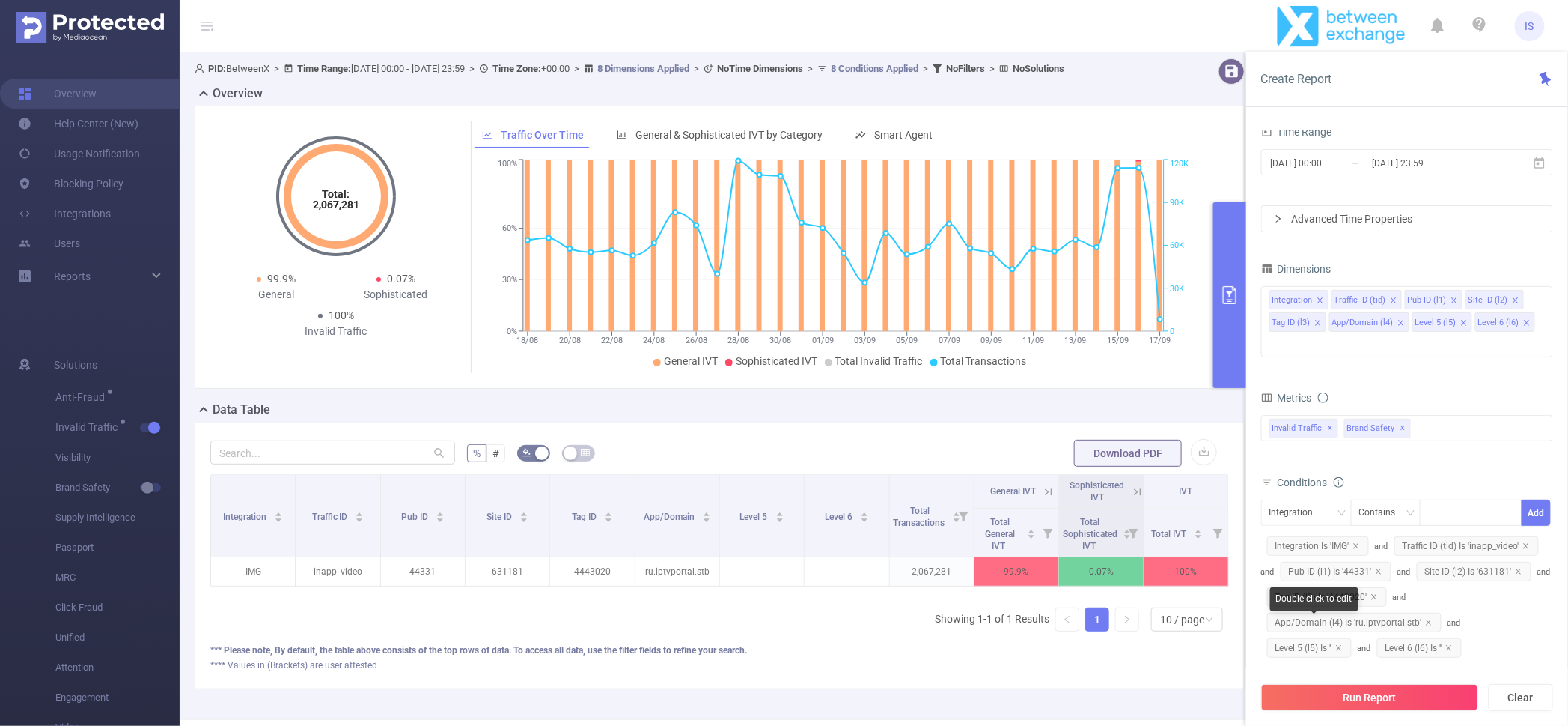
click at [1340, 638] on span "Level 5 (l5) Is ''" at bounding box center [1310, 648] width 84 height 20
click at [1340, 644] on icon "icon: close" at bounding box center [1340, 648] width 7 height 7
click at [1340, 644] on icon "icon: close" at bounding box center [1340, 648] width 7 height 7
click at [1374, 593] on icon "icon: close" at bounding box center [1374, 597] width 7 height 7
click at [1377, 567] on icon "icon: close" at bounding box center [1379, 571] width 7 height 7
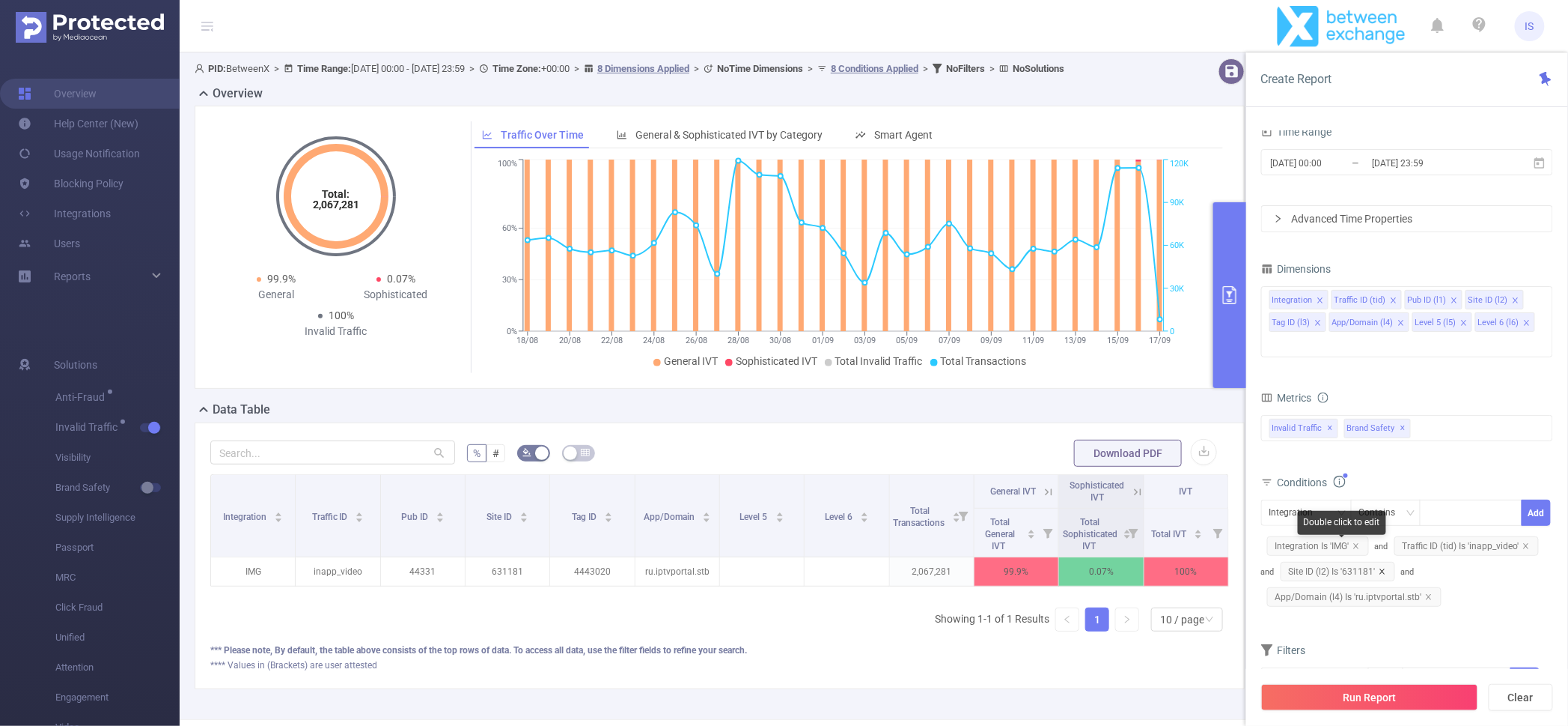
click at [1384, 568] on icon "icon: close" at bounding box center [1383, 571] width 5 height 5
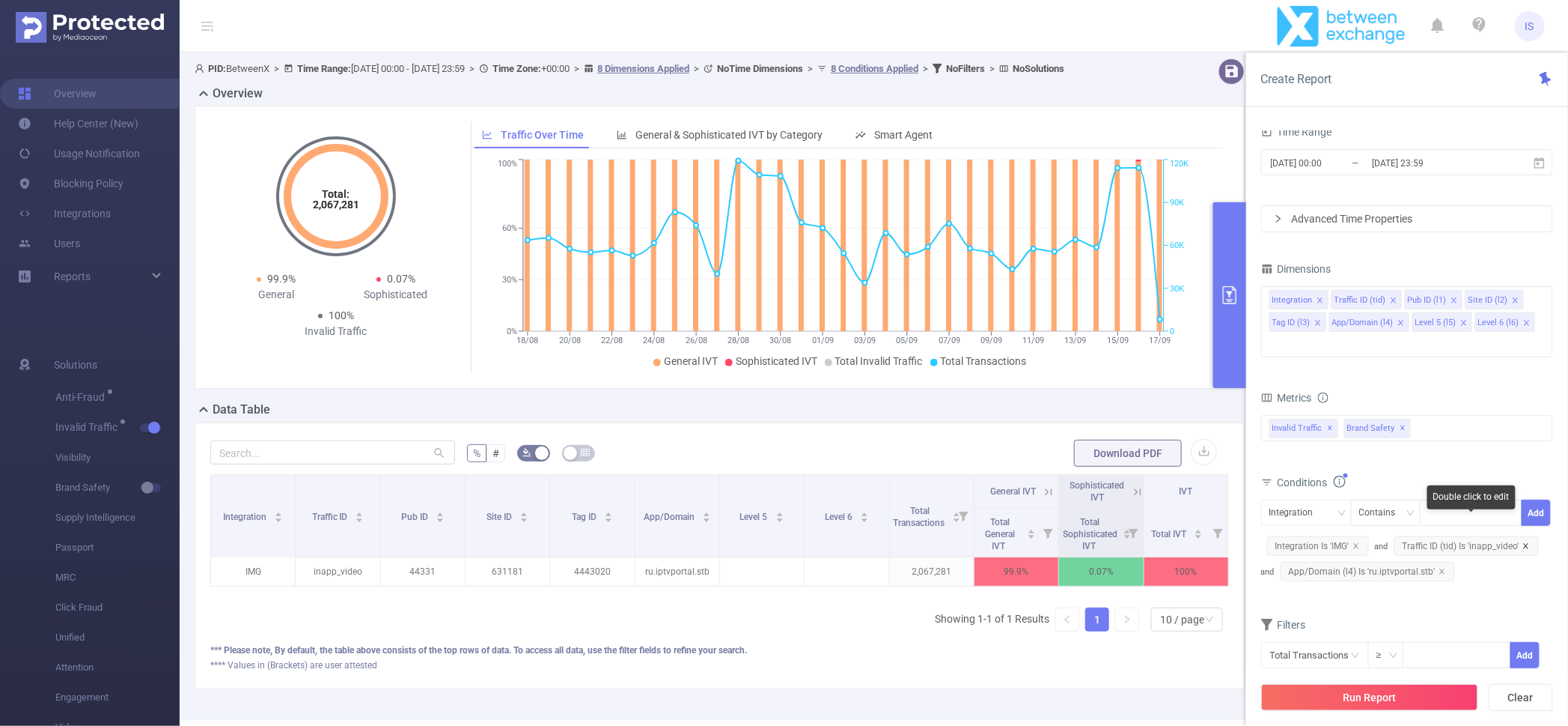
click at [1526, 542] on icon "icon: close" at bounding box center [1526, 546] width 7 height 7
click at [1359, 542] on icon "icon: close" at bounding box center [1357, 546] width 7 height 7
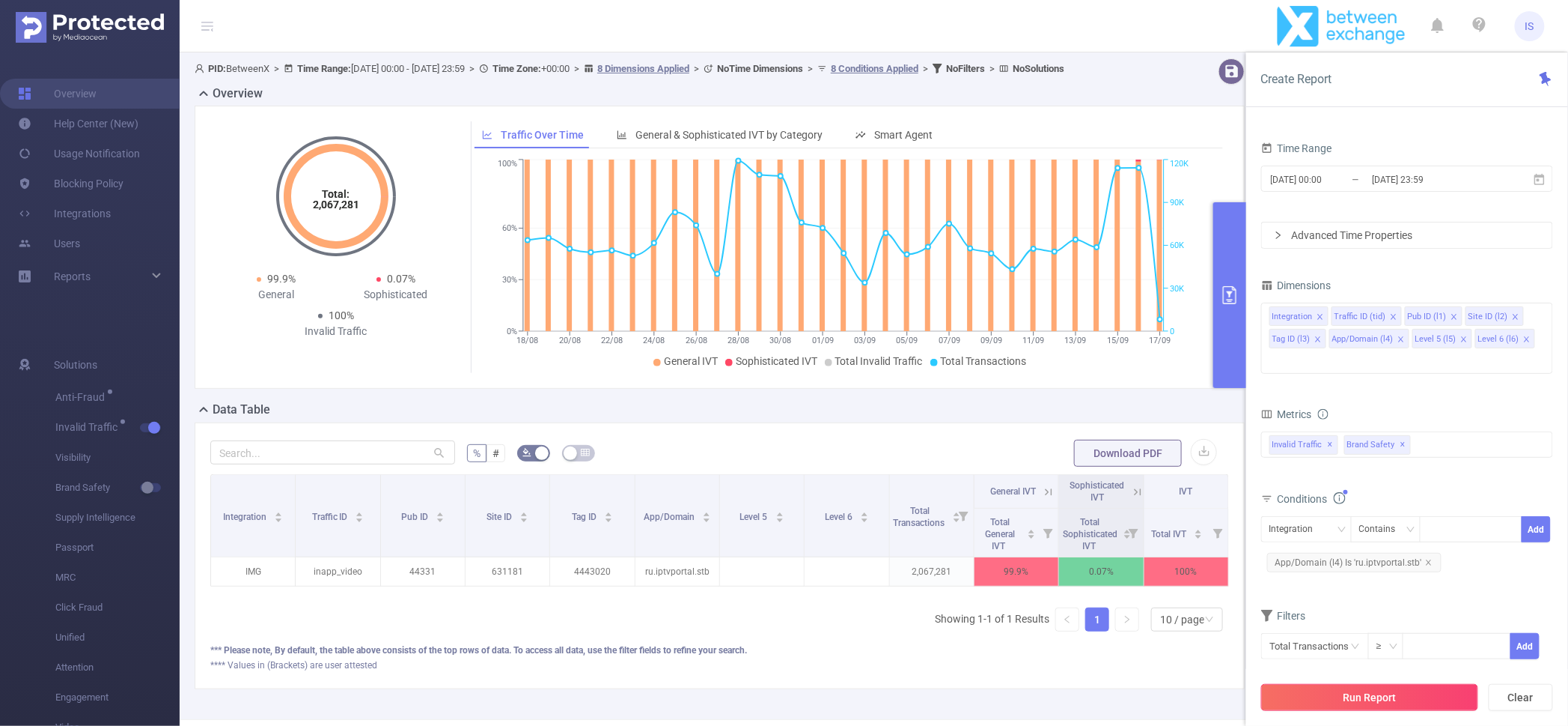
click at [1354, 692] on button "Run Report" at bounding box center [1370, 697] width 217 height 27
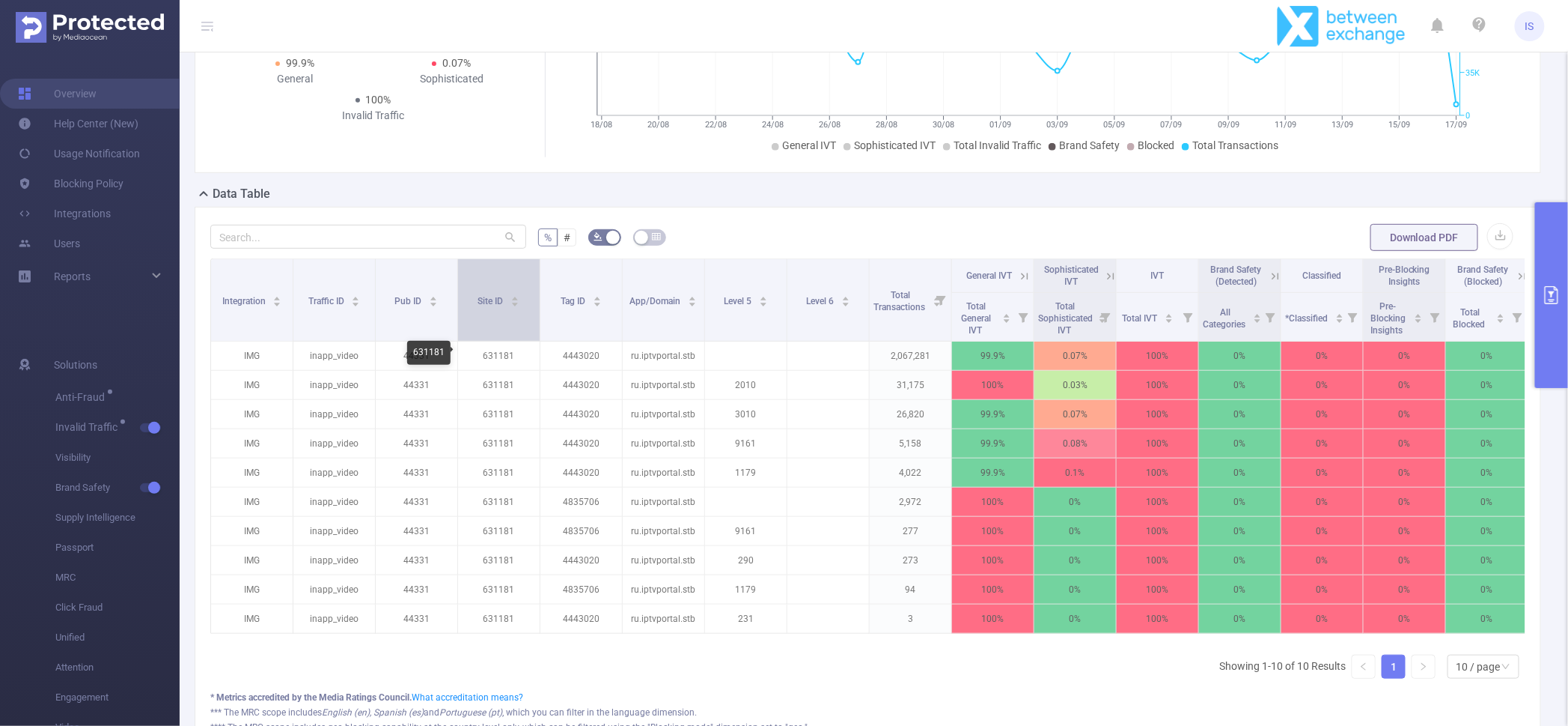
scroll to position [186, 0]
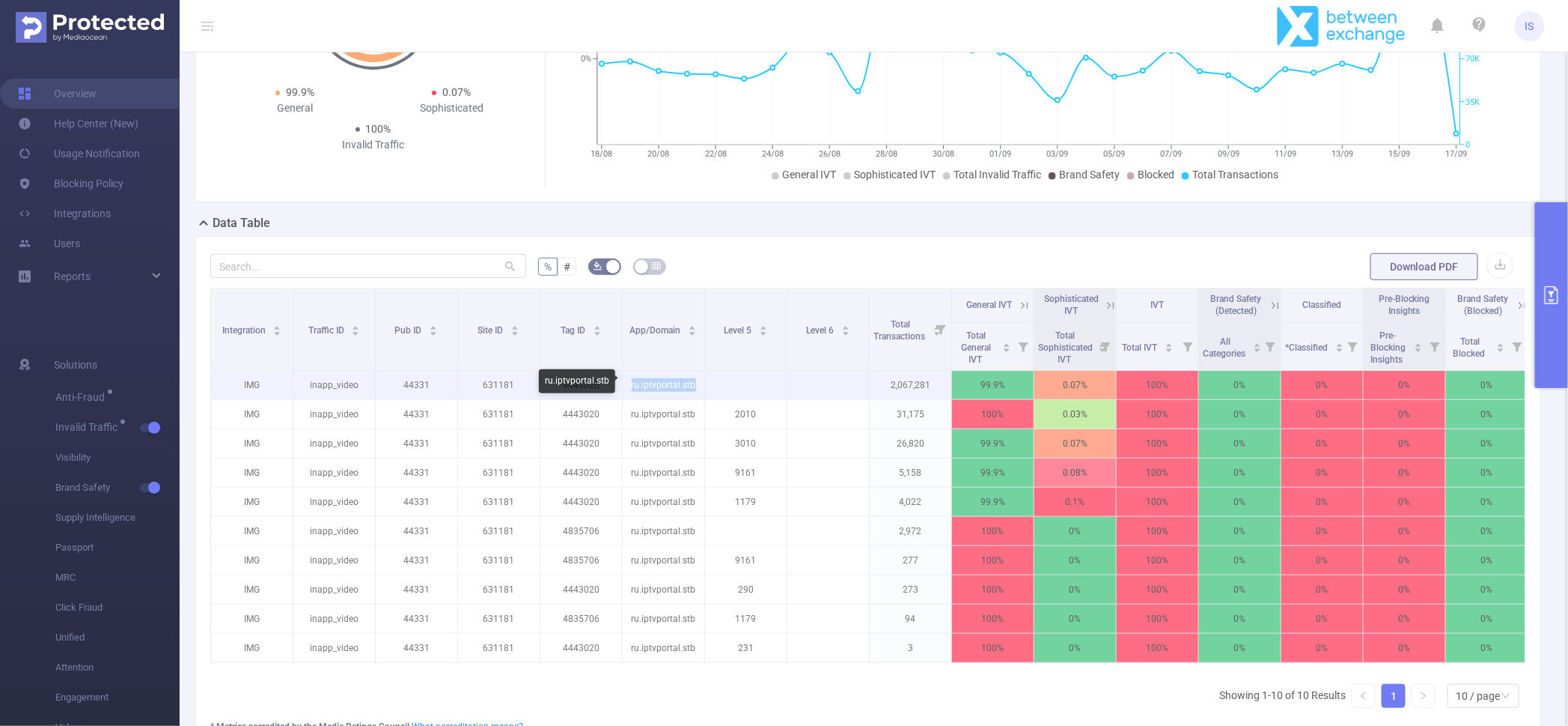
drag, startPoint x: 628, startPoint y: 380, endPoint x: 704, endPoint y: 384, distance: 76.1
click at [704, 384] on tr "IMG inapp_video 44331 631181 4443020 ru.iptvportal.stb 2,067,281 99.9% 0.07% 10…" at bounding box center [870, 385] width 1318 height 30
copy p "ru.iptvportal.stb"
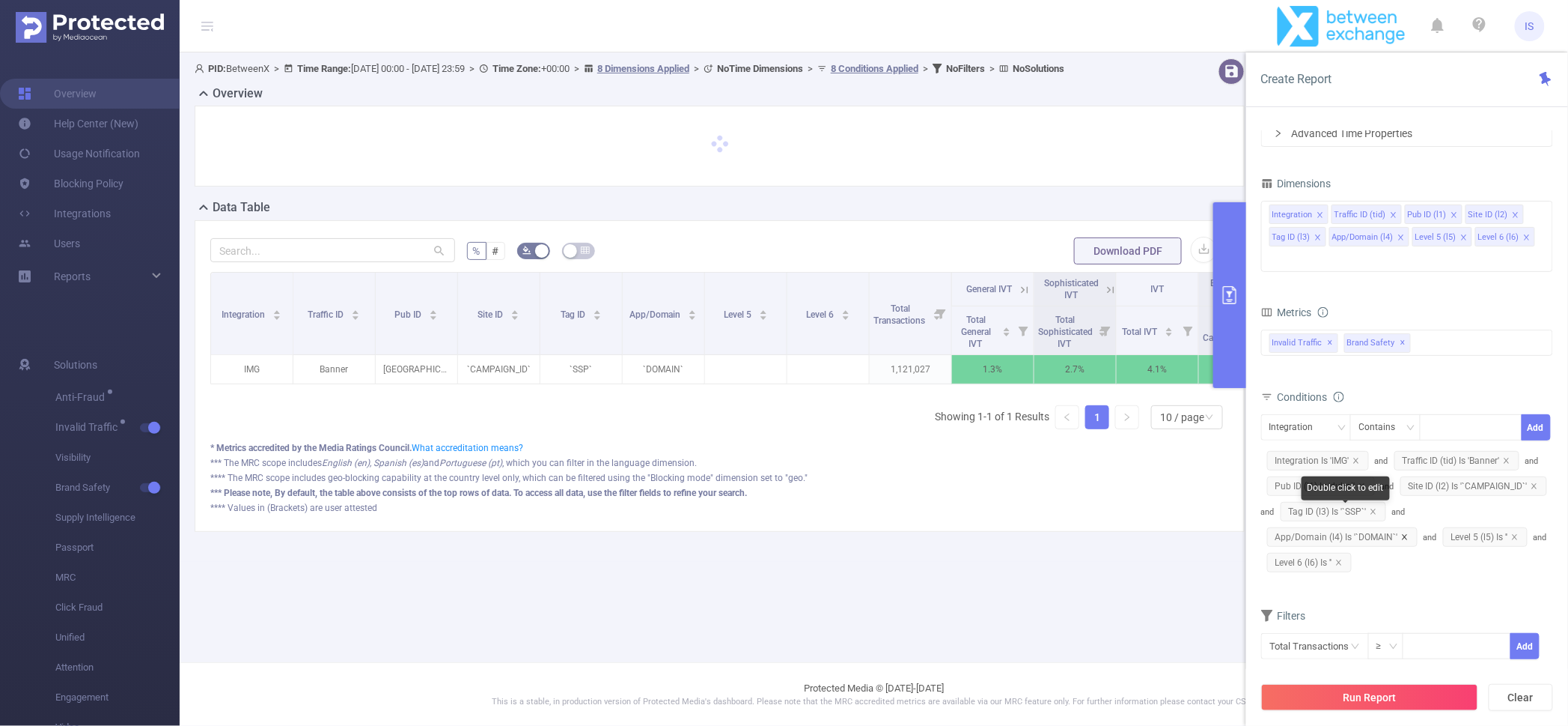
click at [1404, 533] on icon "icon: close" at bounding box center [1405, 537] width 7 height 7
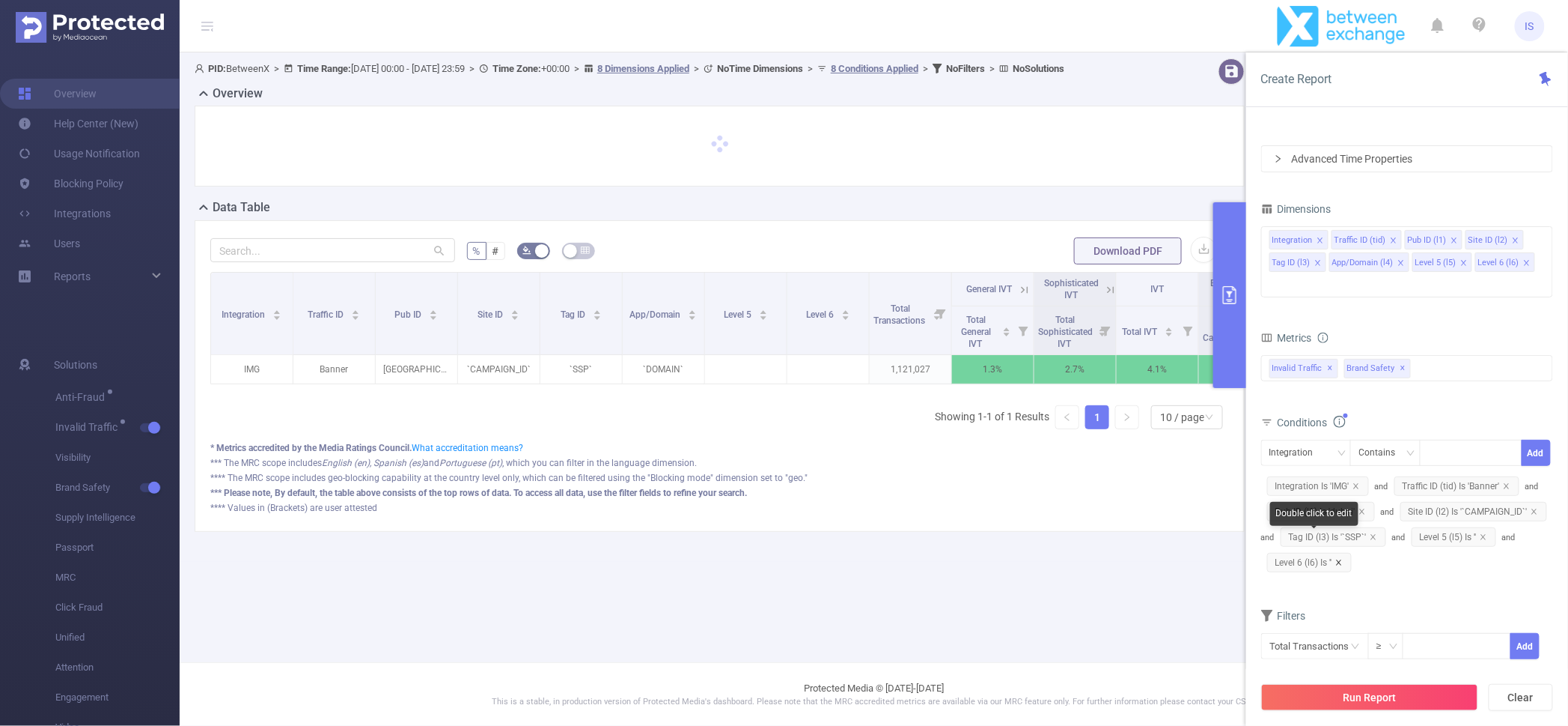
click at [1341, 559] on icon "icon: close" at bounding box center [1339, 562] width 5 height 5
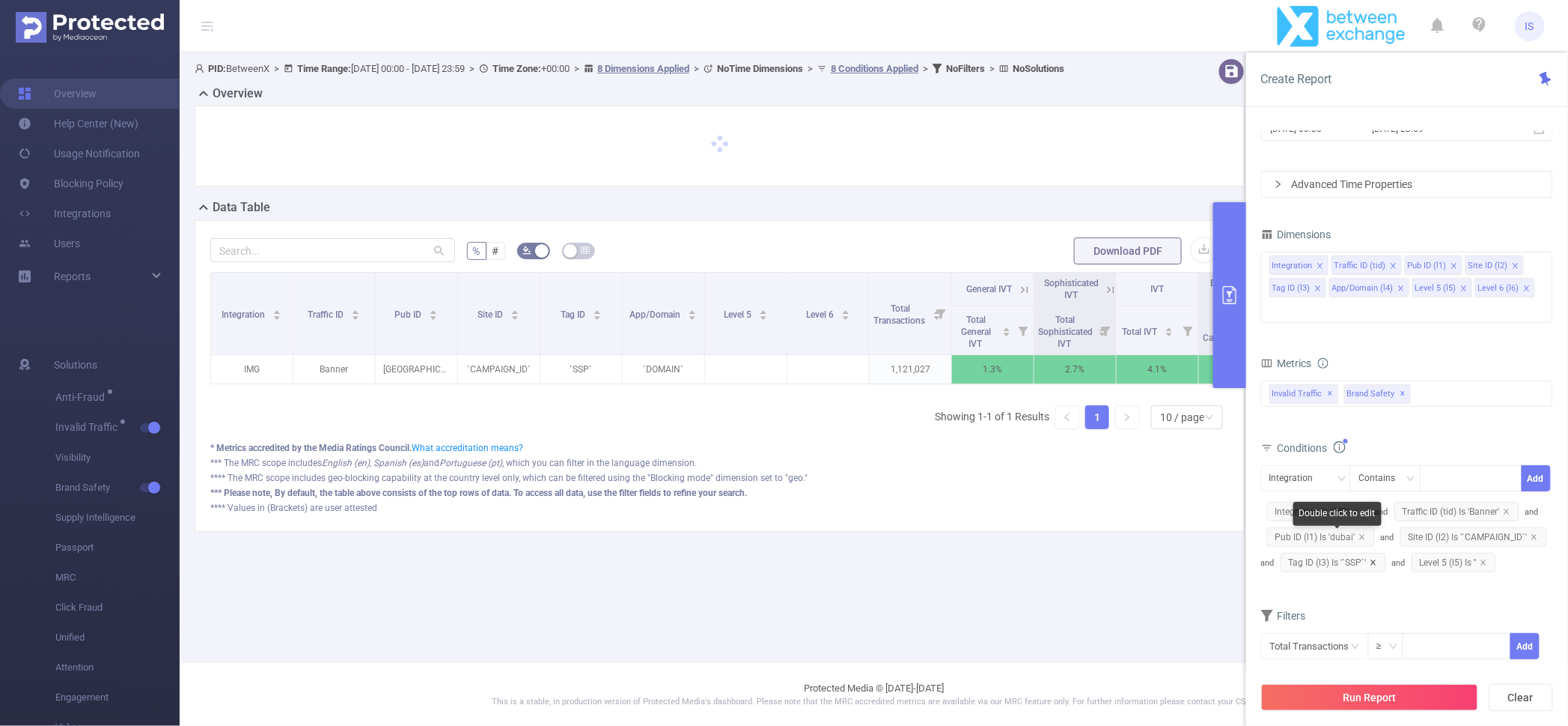
click at [1374, 558] on icon "icon: close" at bounding box center [1374, 562] width 7 height 7
click at [1354, 558] on icon "icon: close" at bounding box center [1353, 562] width 7 height 7
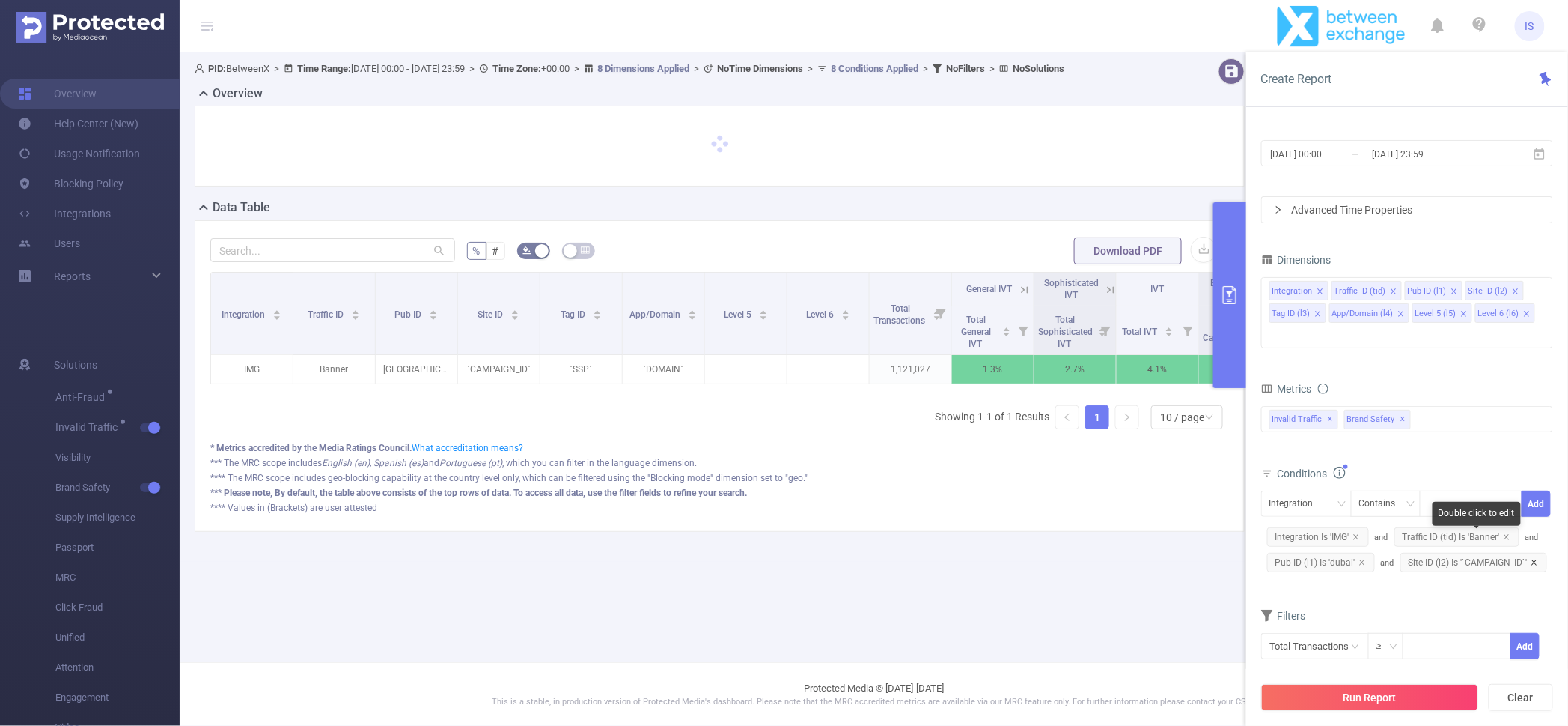
click at [1535, 559] on icon "icon: close" at bounding box center [1534, 562] width 5 height 5
click at [1507, 534] on icon "icon: close" at bounding box center [1507, 537] width 5 height 5
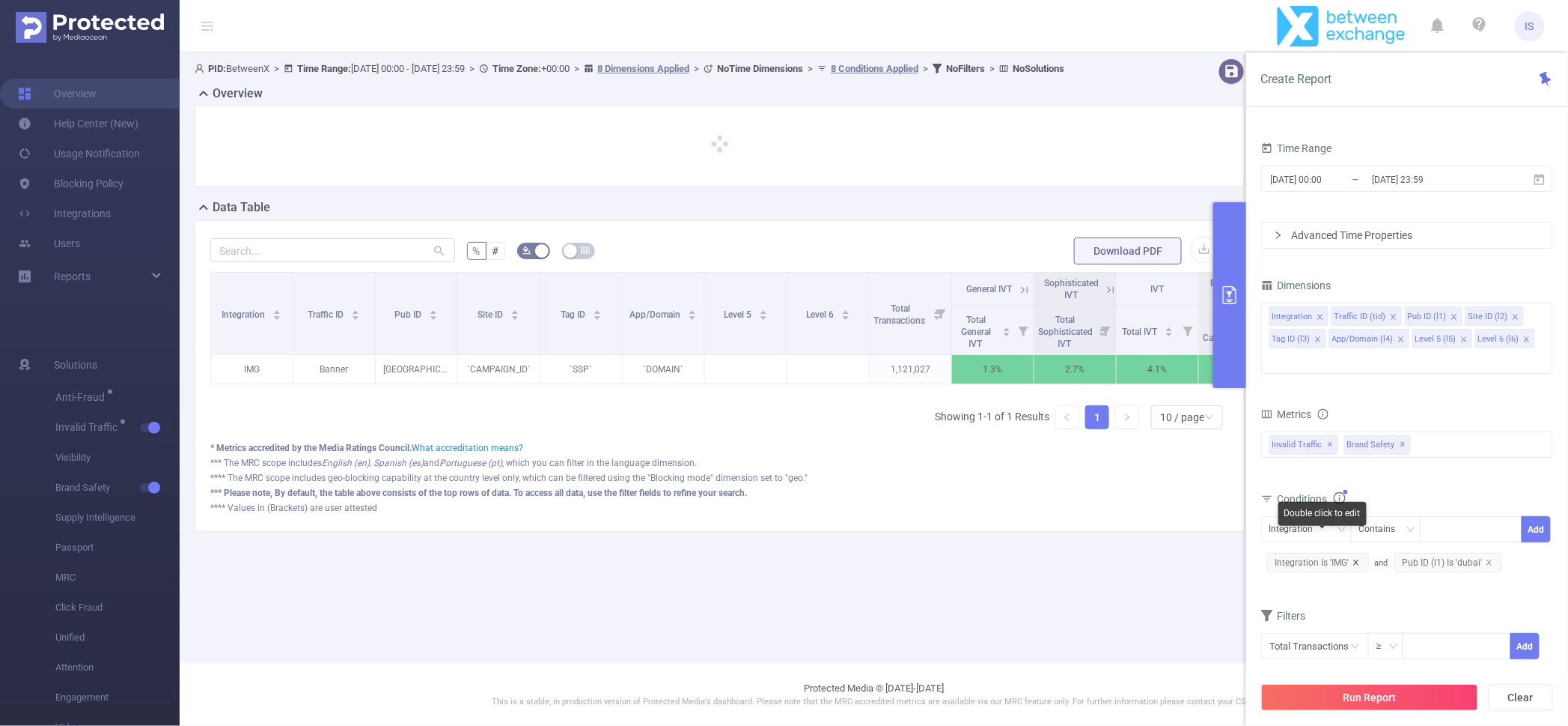
click at [1358, 558] on icon "icon: close" at bounding box center [1357, 562] width 7 height 7
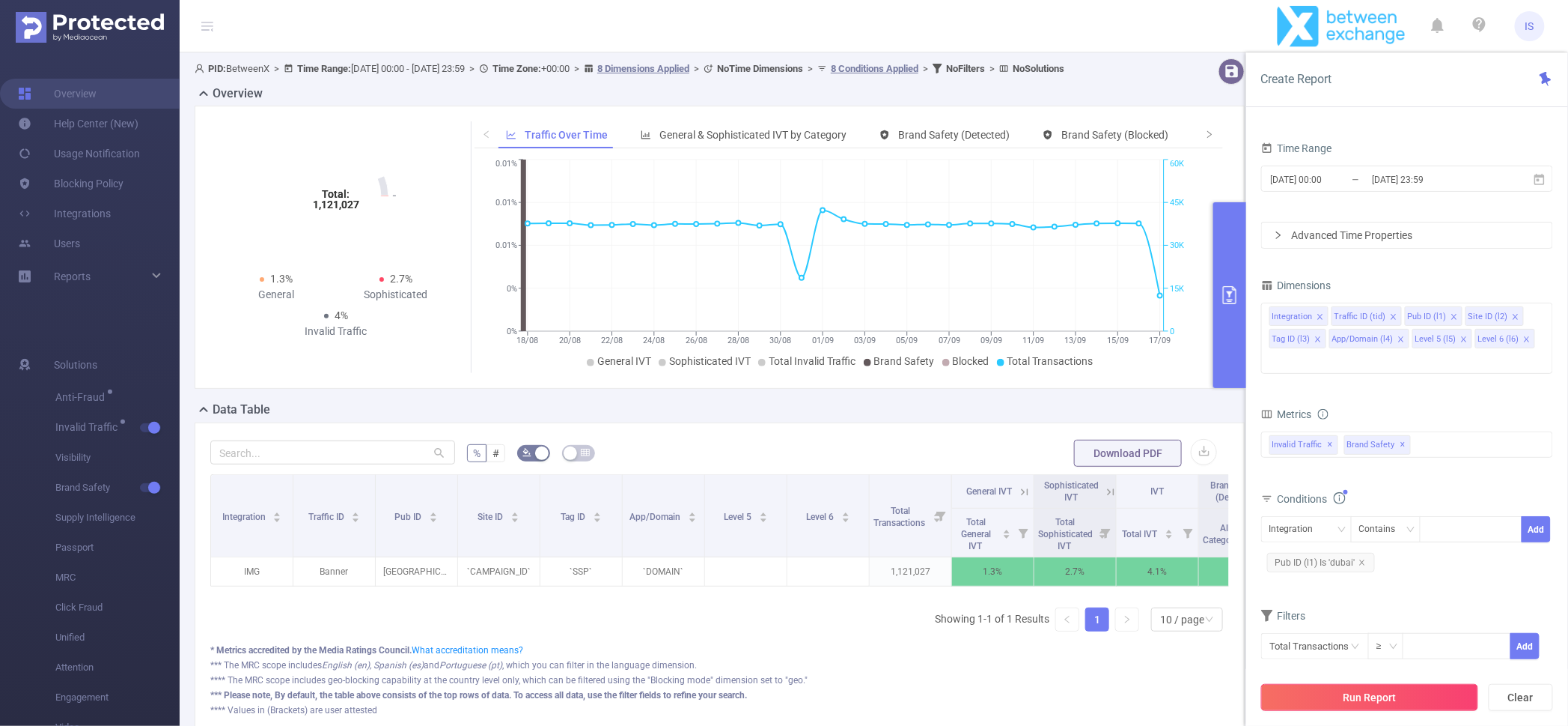
click at [1346, 699] on button "Run Report" at bounding box center [1370, 697] width 217 height 27
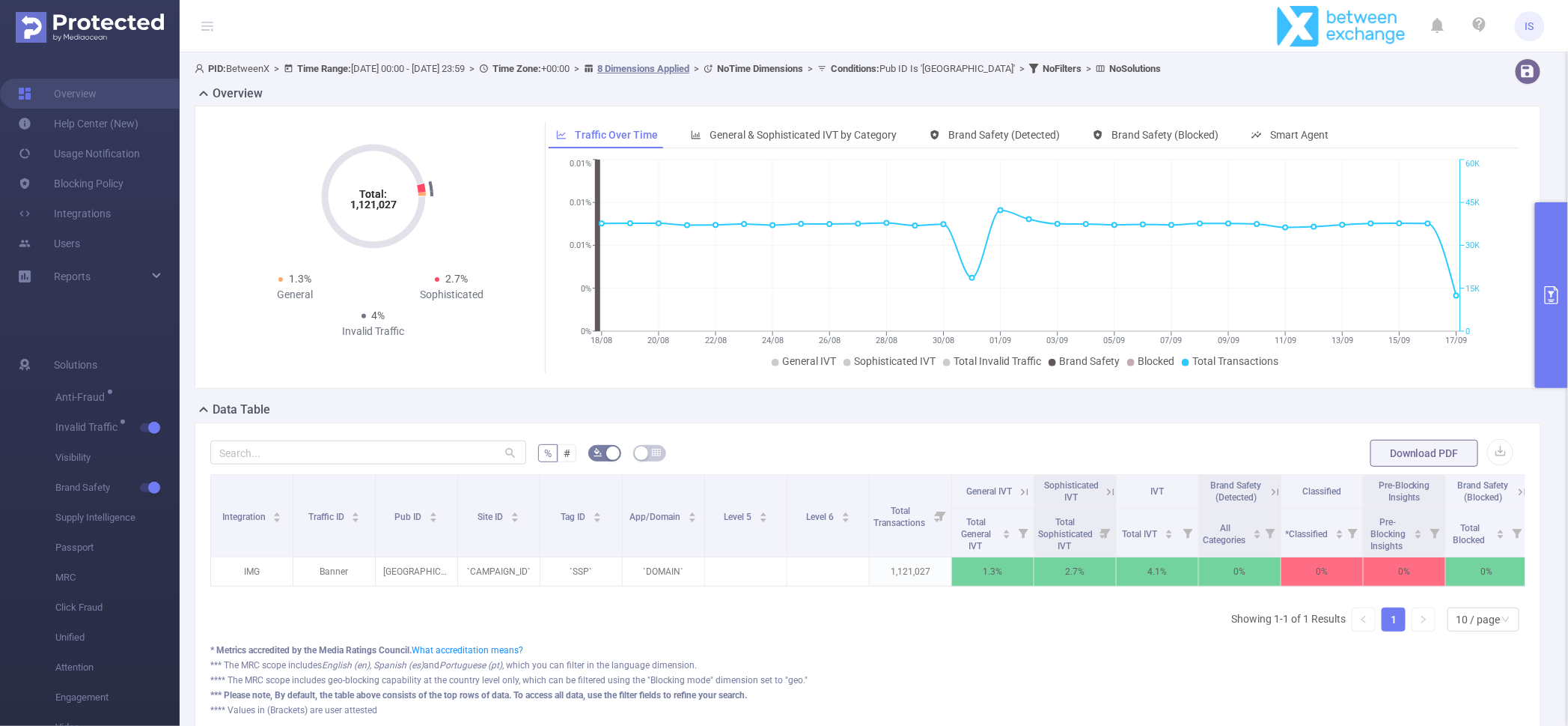
click at [1553, 216] on button "primary" at bounding box center [1552, 295] width 33 height 186
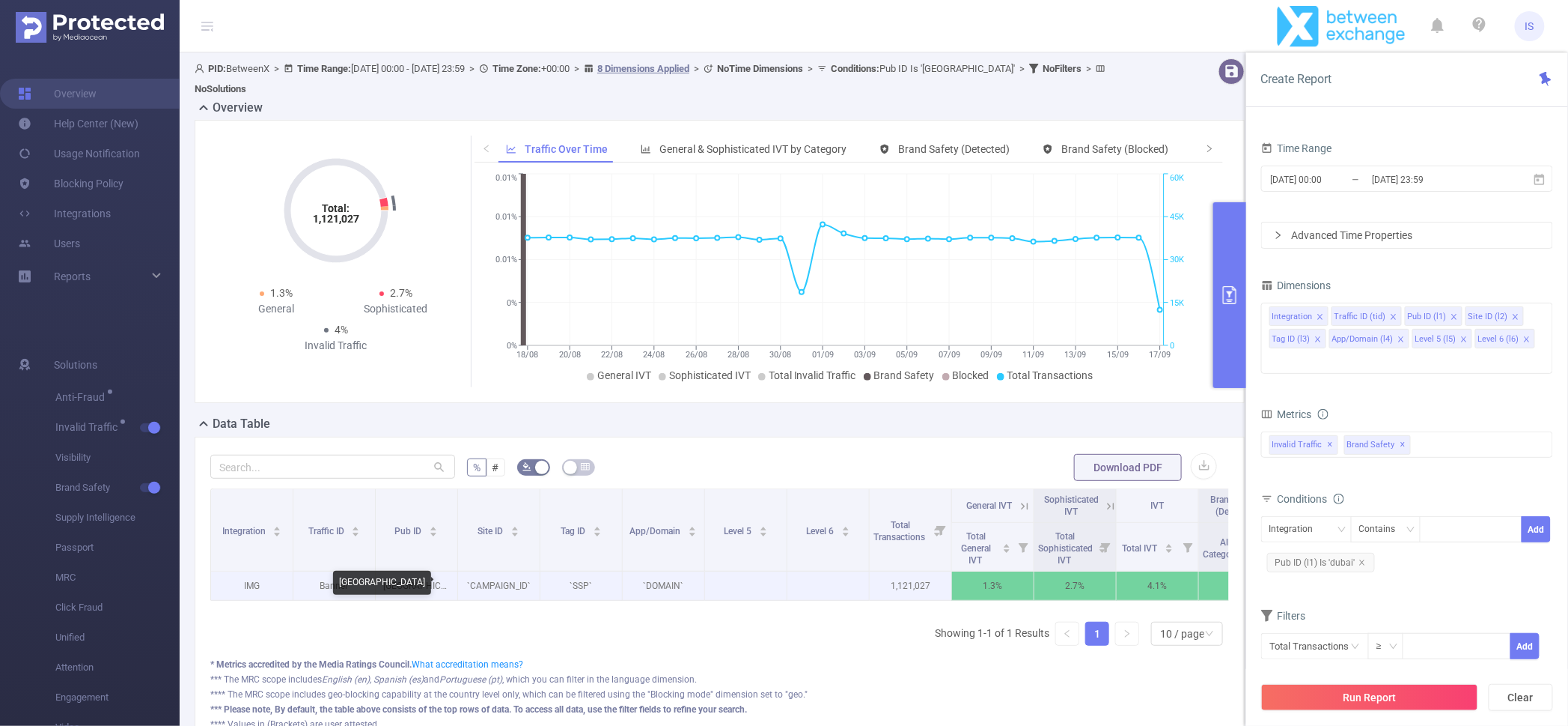
click at [422, 578] on p "dubai" at bounding box center [416, 586] width 82 height 29
copy p "dubai"
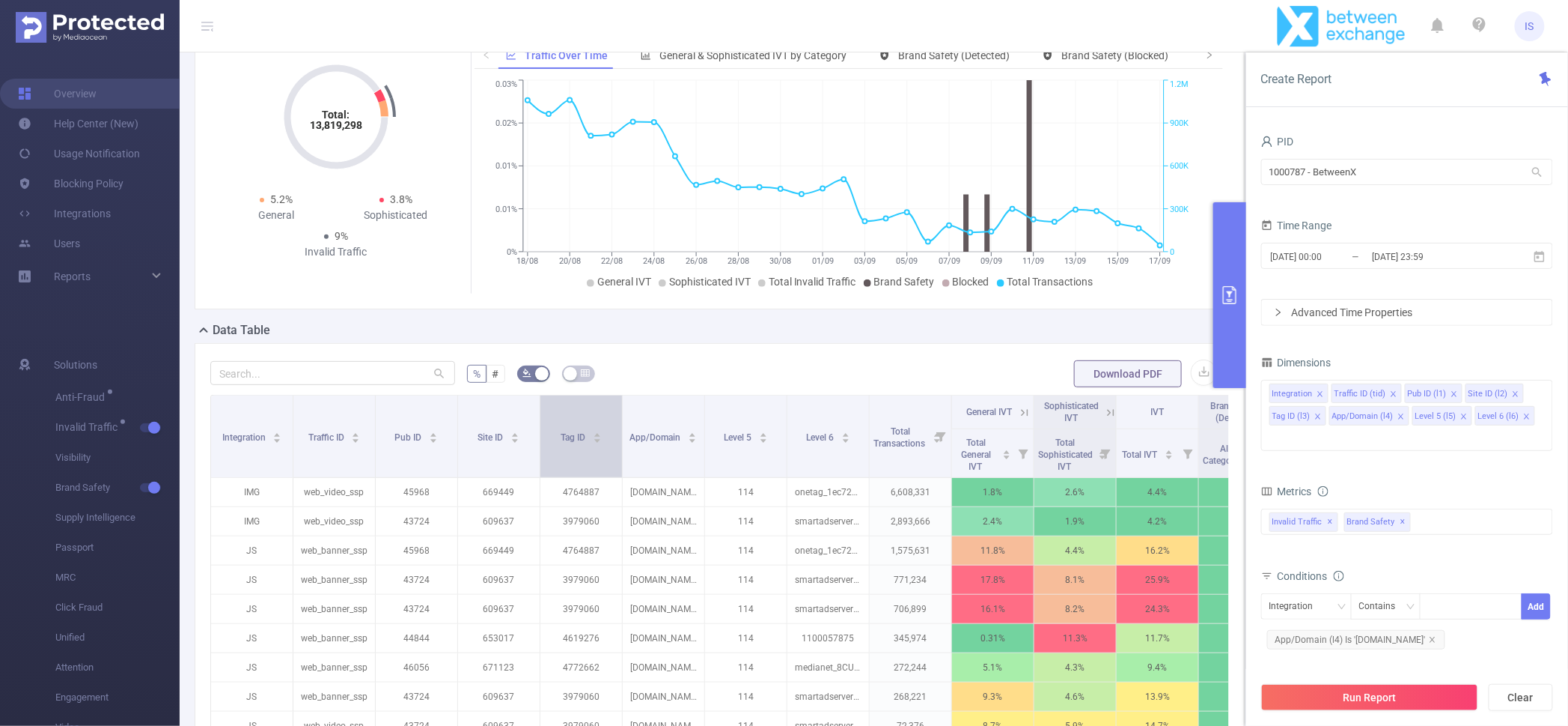
scroll to position [186, 0]
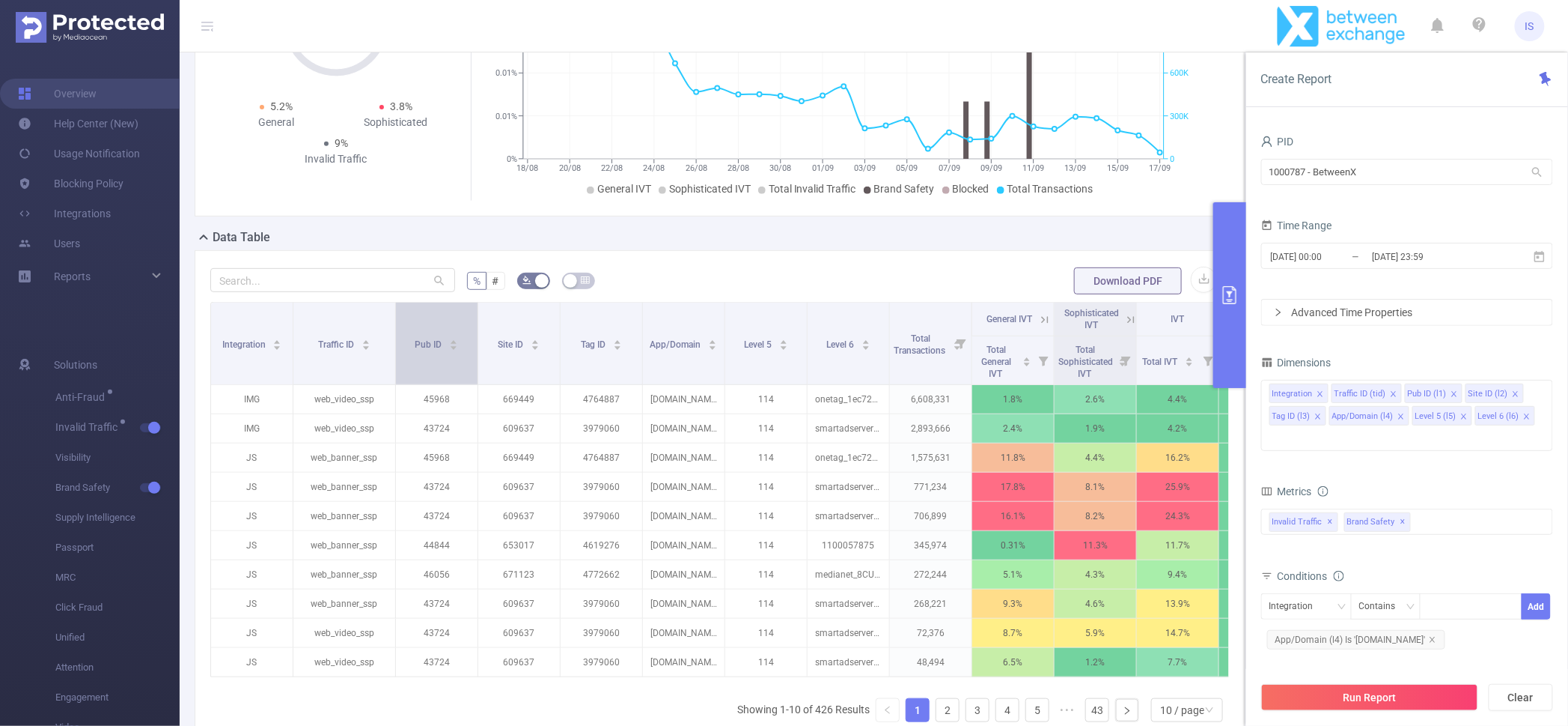
drag, startPoint x: 373, startPoint y: 359, endPoint x: 393, endPoint y: 361, distance: 20.1
click at [393, 361] on span at bounding box center [395, 343] width 7 height 82
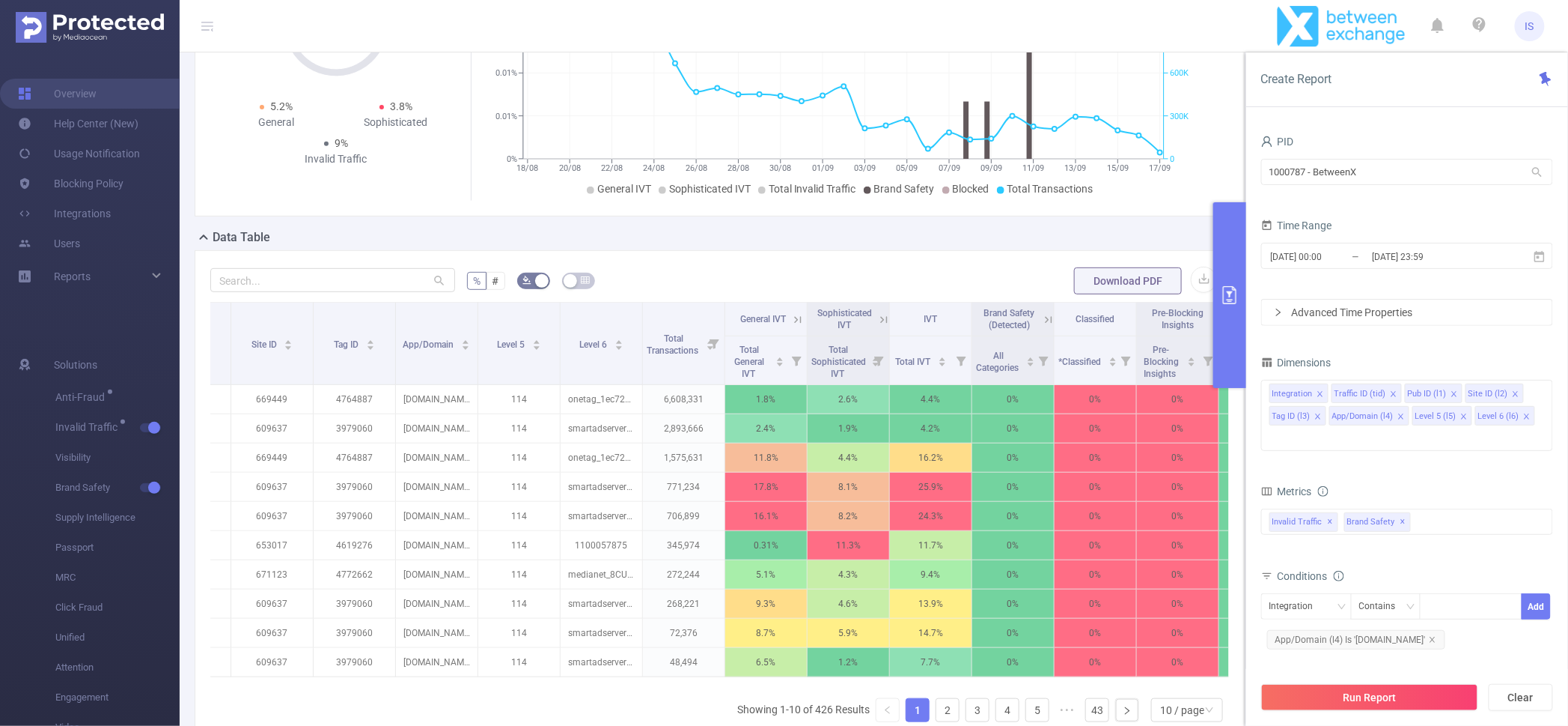
scroll to position [0, 0]
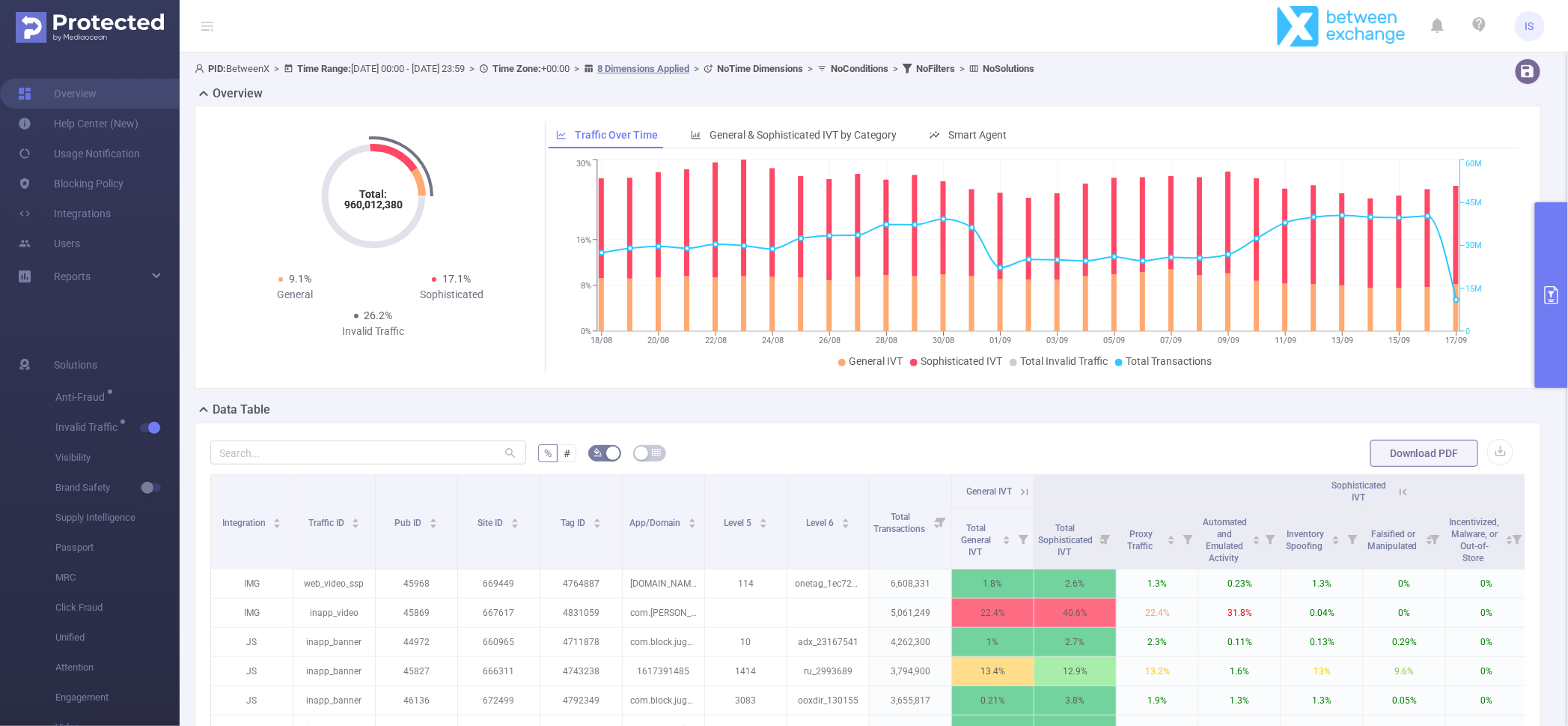
click at [1547, 253] on button "primary" at bounding box center [1552, 295] width 33 height 186
